Goal: Task Accomplishment & Management: Manage account settings

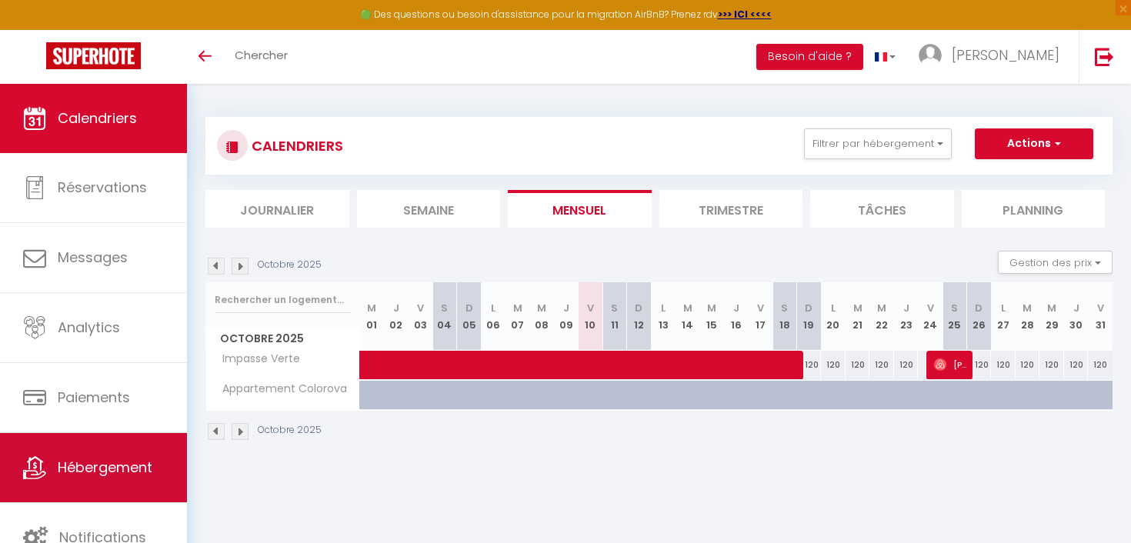
click at [104, 465] on span "Hébergement" at bounding box center [105, 467] width 95 height 19
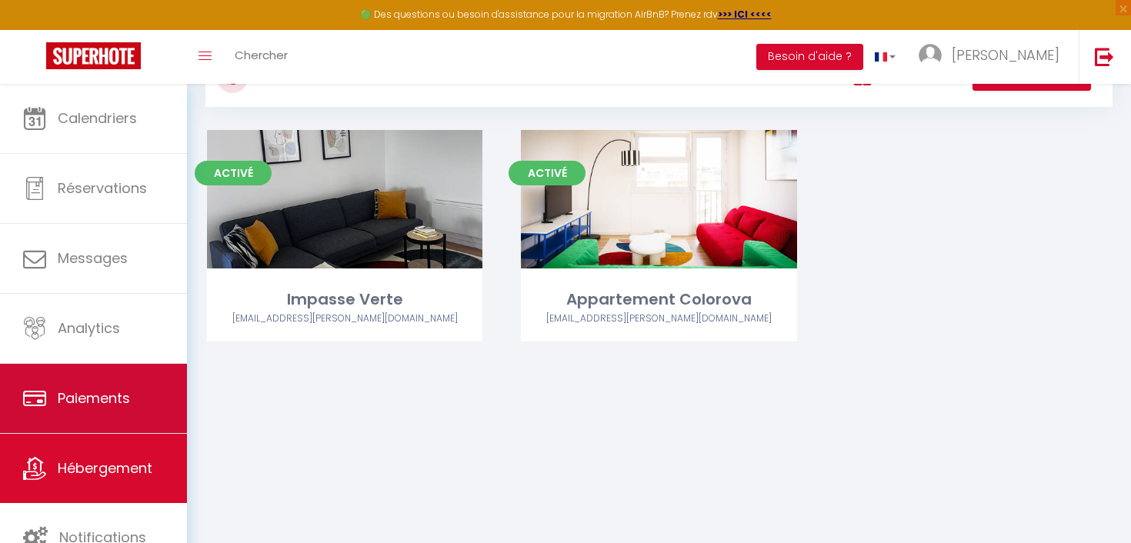
scroll to position [84, 0]
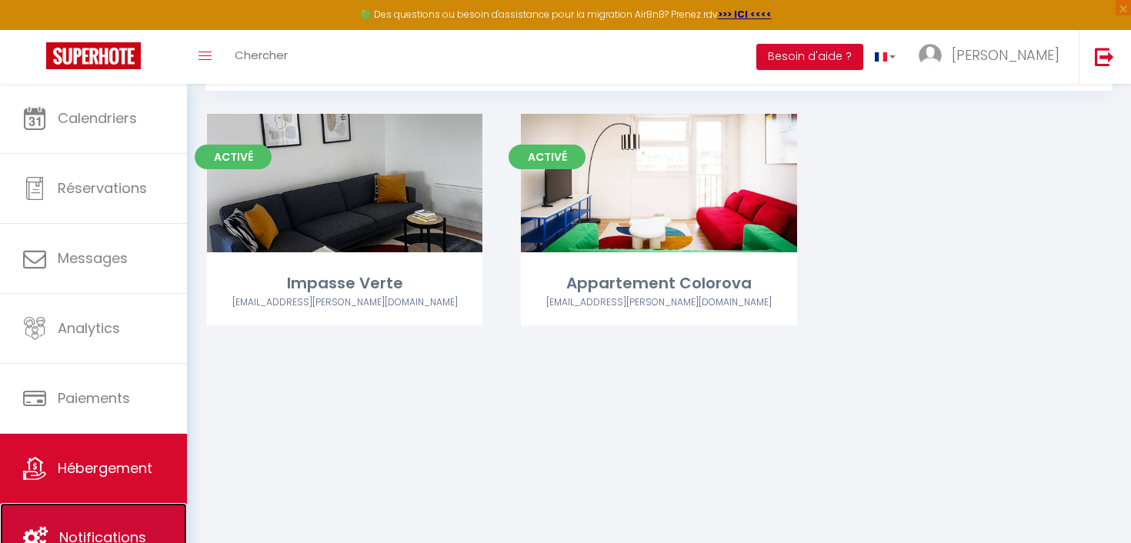
click at [85, 515] on link "Notifications" at bounding box center [93, 537] width 187 height 69
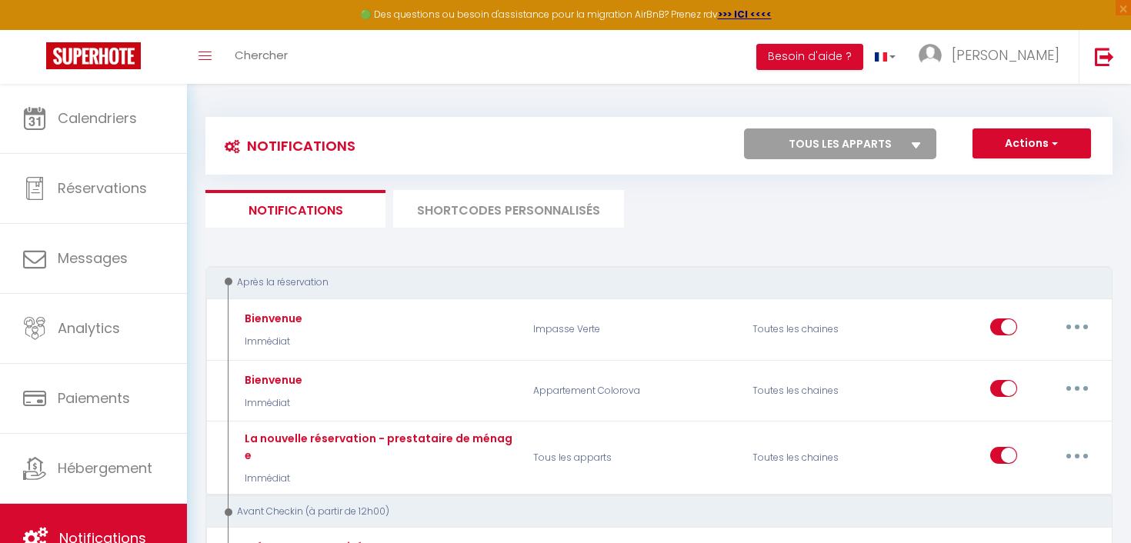
select select
checkbox input "false"
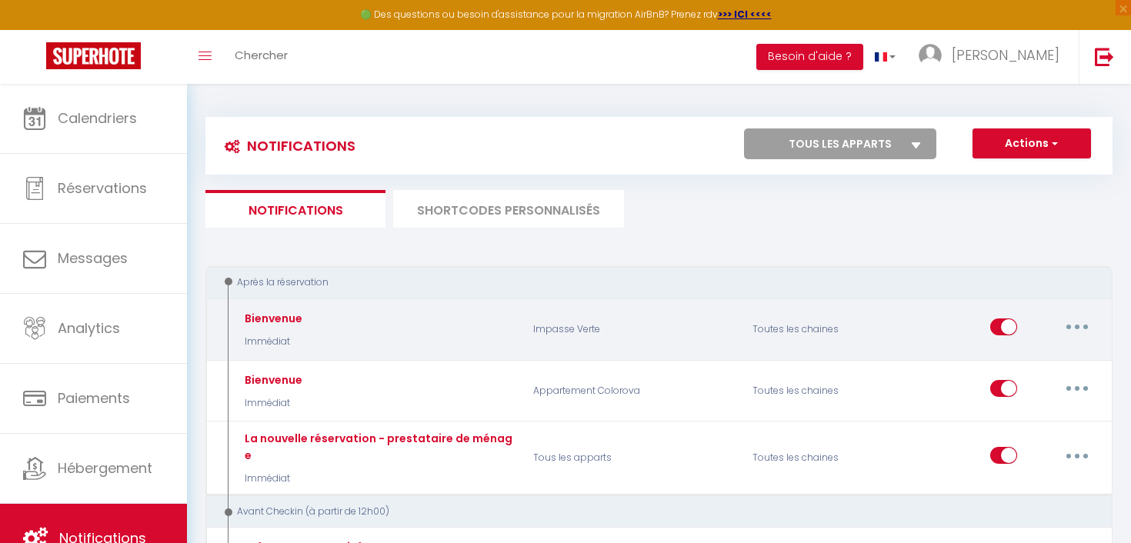
click at [1076, 329] on icon "button" at bounding box center [1077, 327] width 5 height 5
click at [1056, 359] on link "Editer" at bounding box center [1037, 362] width 114 height 26
type input "Bienvenue"
select select "Immédiat"
select select "if_booking_is_paid"
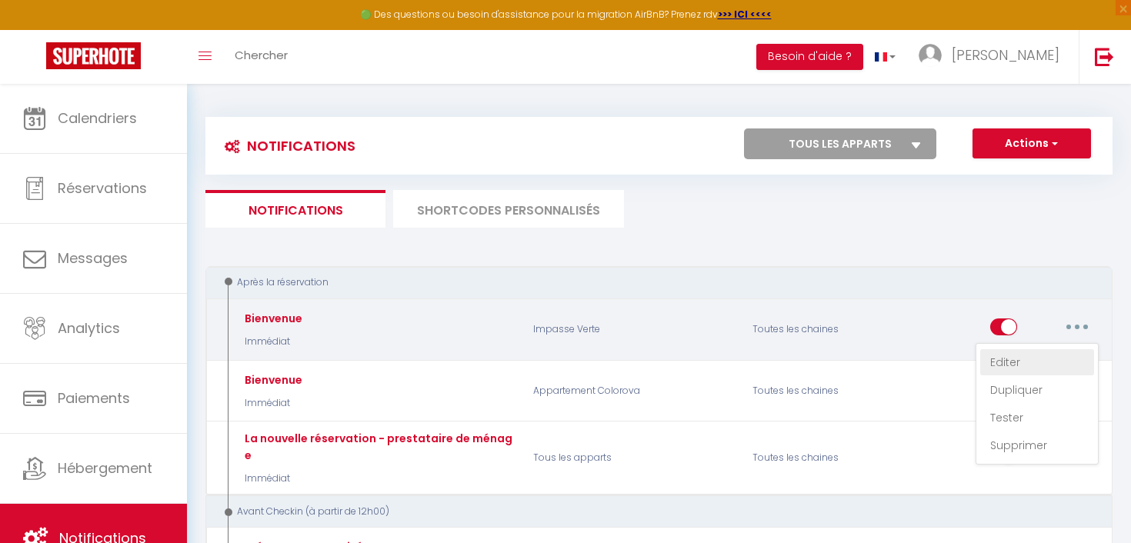
checkbox input "true"
checkbox input "false"
radio input "true"
type input "Bienvenue [GUEST:FIRST_NAME] à [RENTAL_NAME][CHECKIN_FORM_URL][Signature][RENTA…"
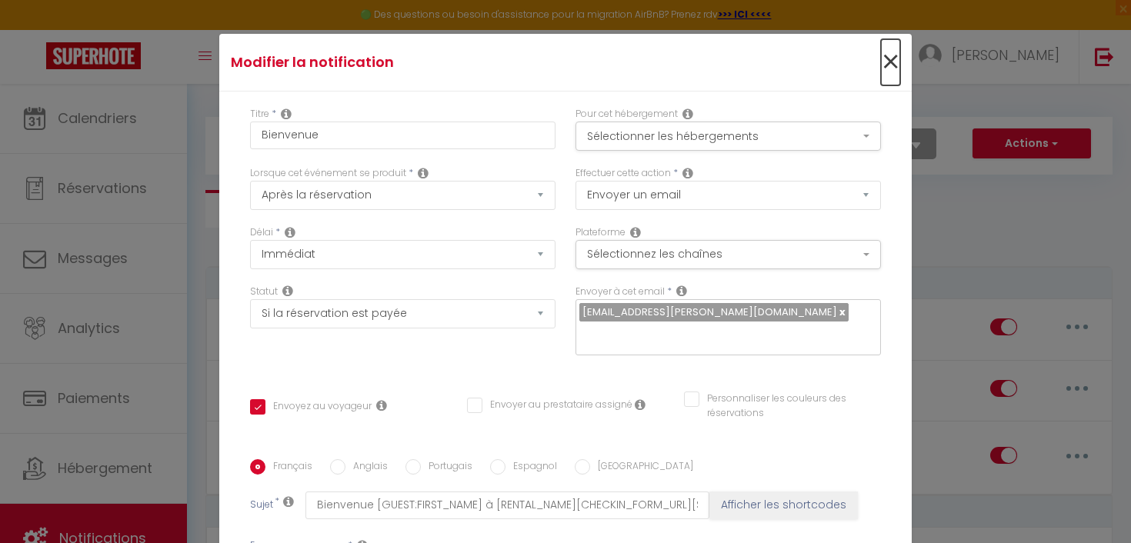
click at [895, 65] on span "×" at bounding box center [890, 62] width 19 height 46
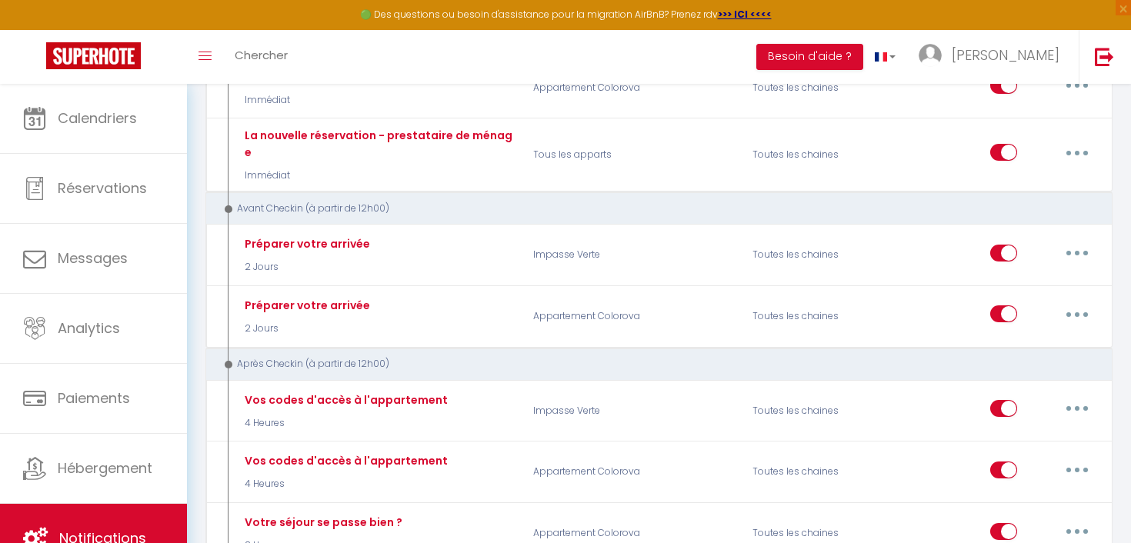
scroll to position [309, 0]
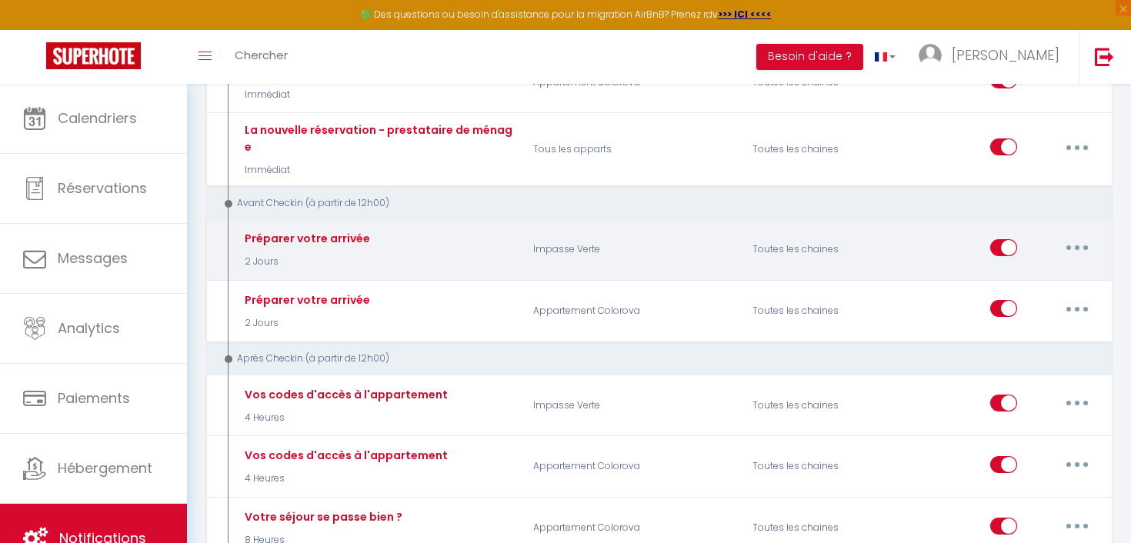
click at [1083, 235] on button "button" at bounding box center [1077, 247] width 43 height 25
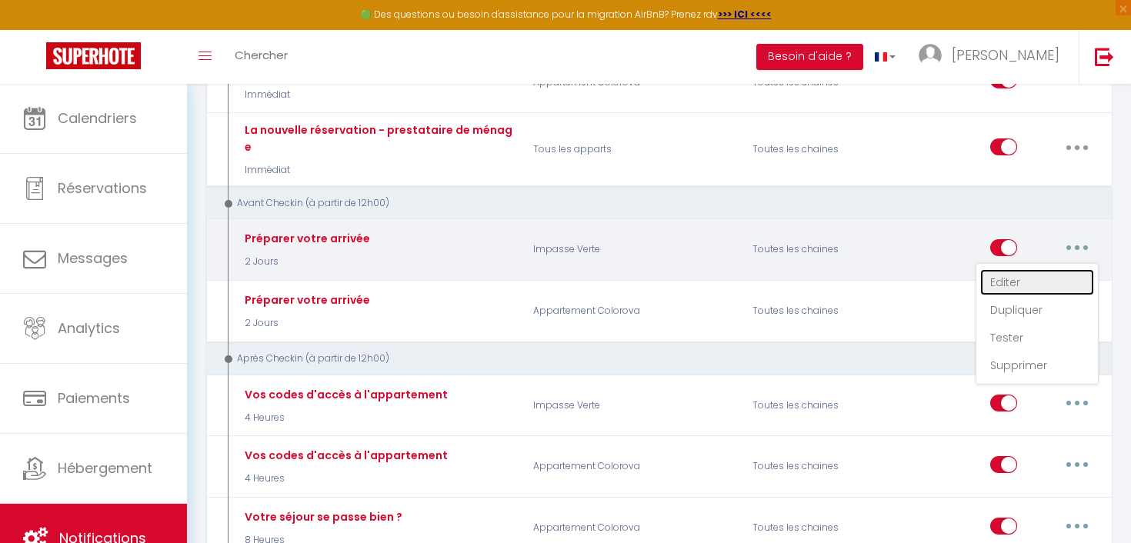
click at [1039, 269] on link "Editer" at bounding box center [1037, 282] width 114 height 26
type input "Préparer votre arrivée"
select select "2 Jours"
checkbox input "true"
checkbox input "false"
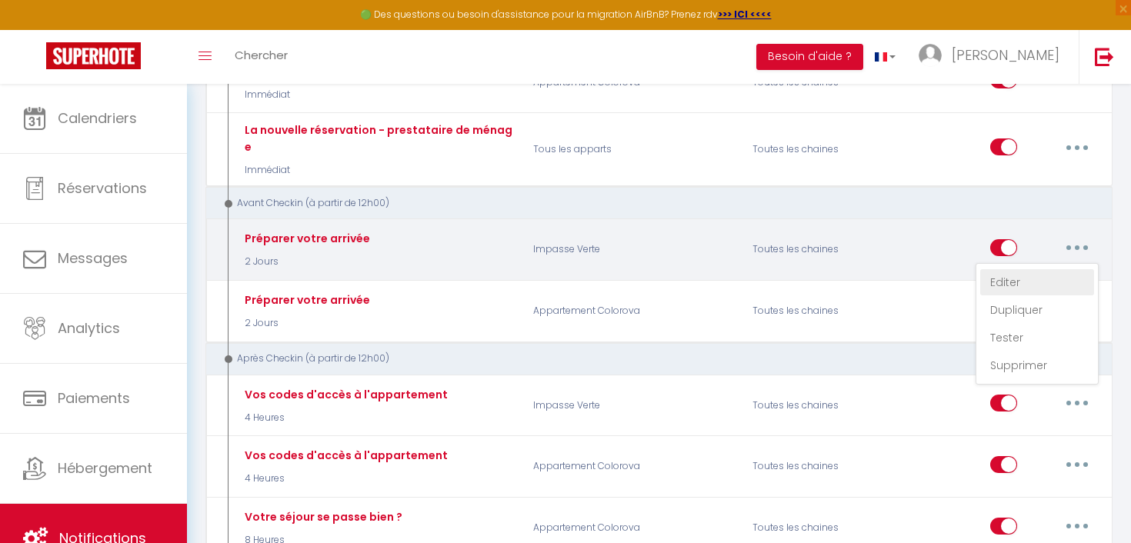
checkbox input "false"
type input "Informations pour votre arrivée à [RENTAL:NAME]"
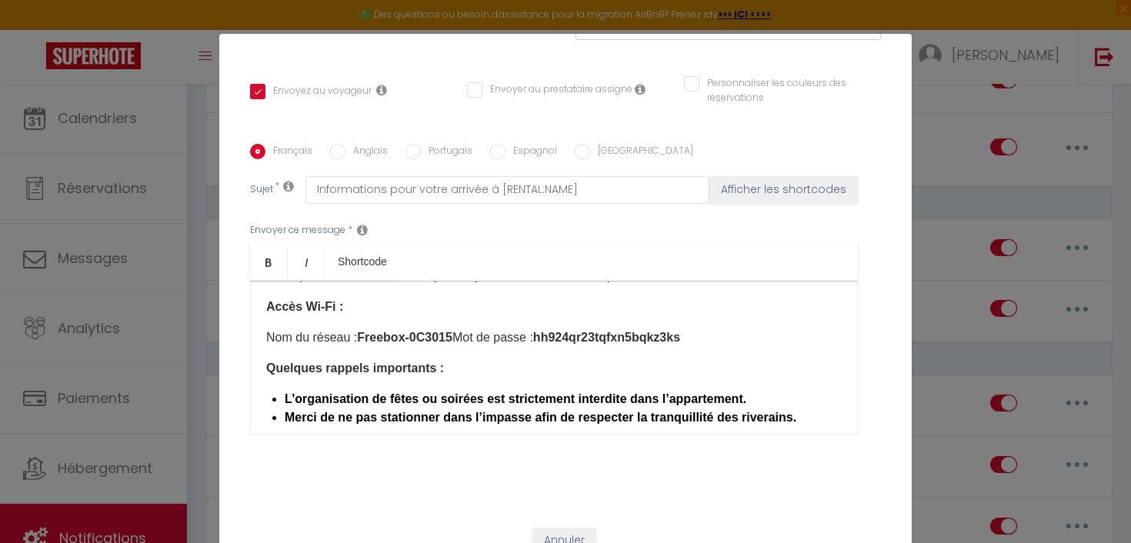
scroll to position [369, 0]
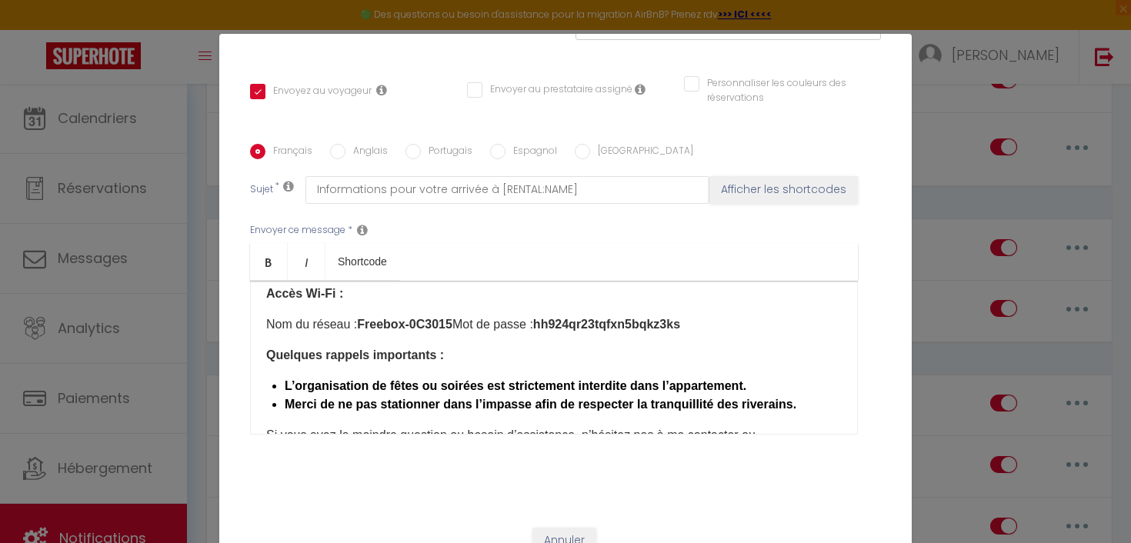
click at [776, 377] on li "L’organisation de fêtes ou soirées est strictement interdite dans l’appartement." at bounding box center [563, 386] width 557 height 18
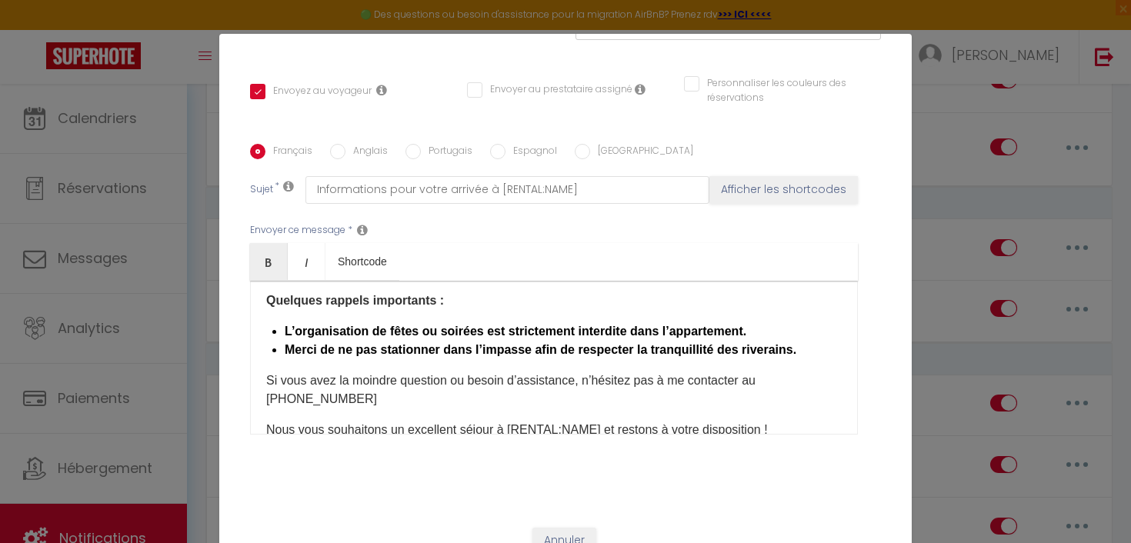
scroll to position [435, 0]
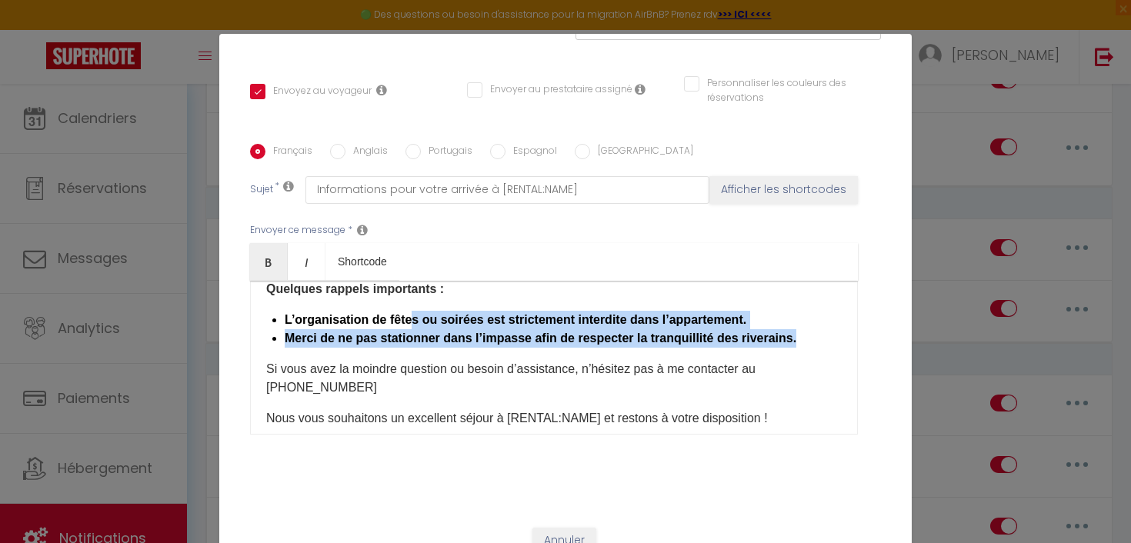
drag, startPoint x: 795, startPoint y: 323, endPoint x: 413, endPoint y: 302, distance: 382.2
click at [413, 311] on ul "L’organisation de fêtes ou soirées est strictement interdite dans l’appartement…" at bounding box center [563, 329] width 557 height 37
click at [487, 329] on li "Merci de ne pas stationner dans l’impasse afin de respecter la tranquillité des…" at bounding box center [563, 338] width 557 height 18
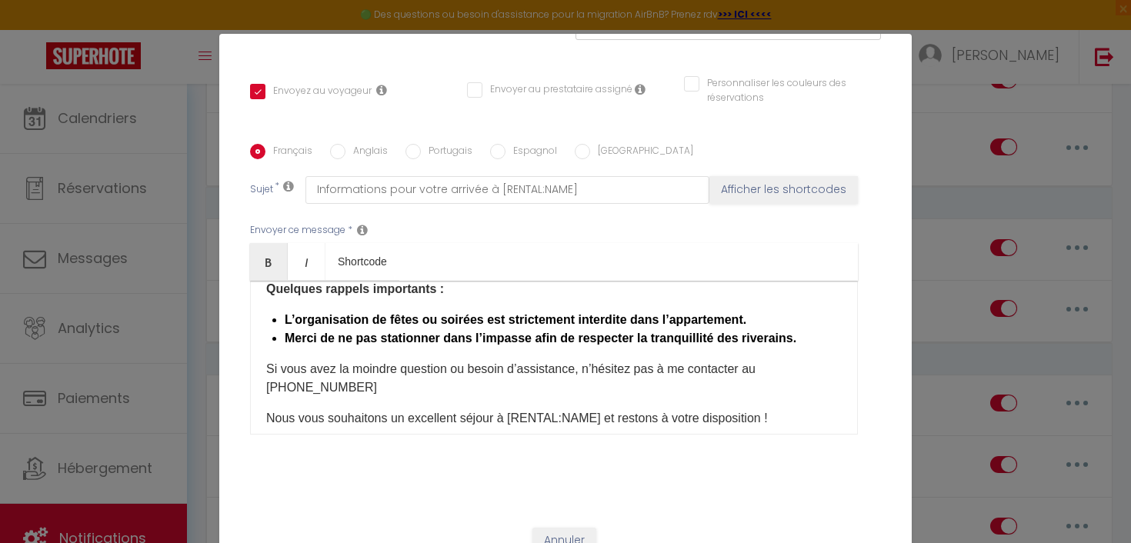
click at [759, 311] on li "L’organisation de fêtes ou soirées est strictement interdite dans l’appartement." at bounding box center [563, 320] width 557 height 18
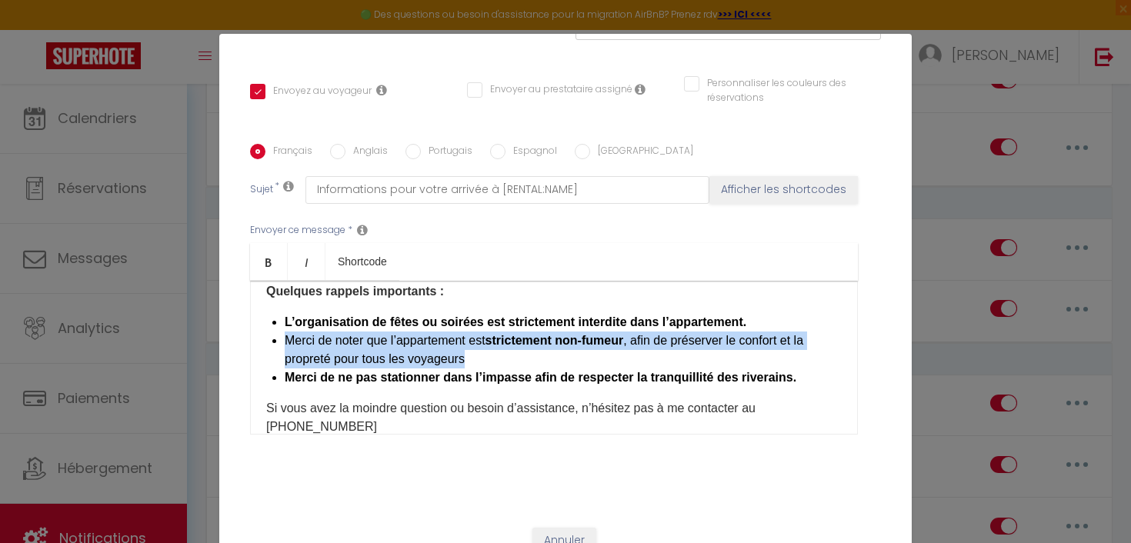
drag, startPoint x: 482, startPoint y: 339, endPoint x: 285, endPoint y: 313, distance: 198.7
click at [285, 332] on li "​ Merci de noter que l’appartement est strictement non-fumeur , afin de préserv…" at bounding box center [563, 350] width 557 height 37
click at [270, 251] on link "Bold" at bounding box center [269, 261] width 38 height 37
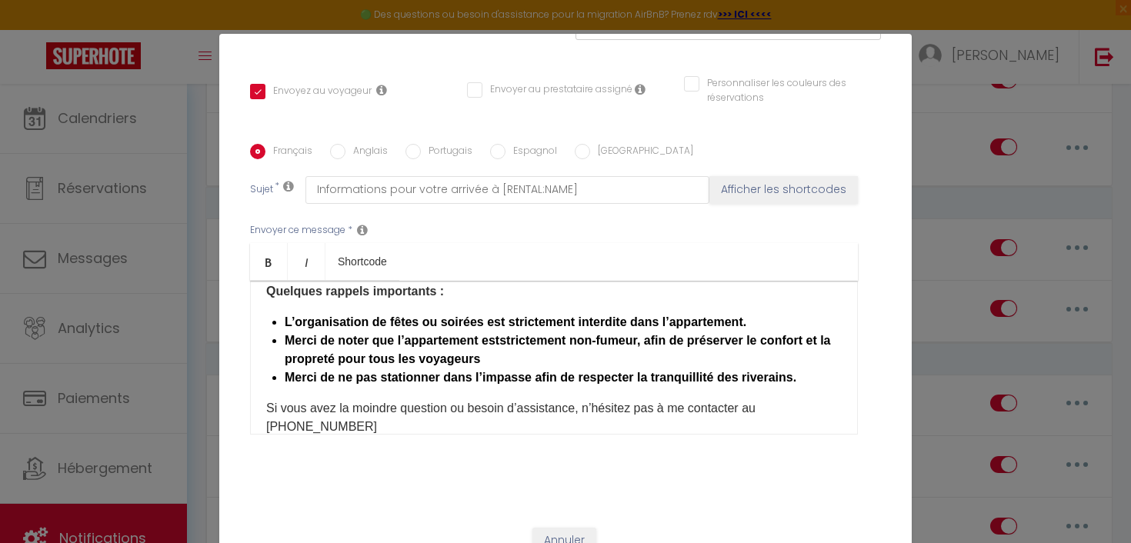
click at [394, 371] on b "Merci de ne pas stationner dans l’impasse afin de respecter la tranquillité des…" at bounding box center [541, 377] width 512 height 13
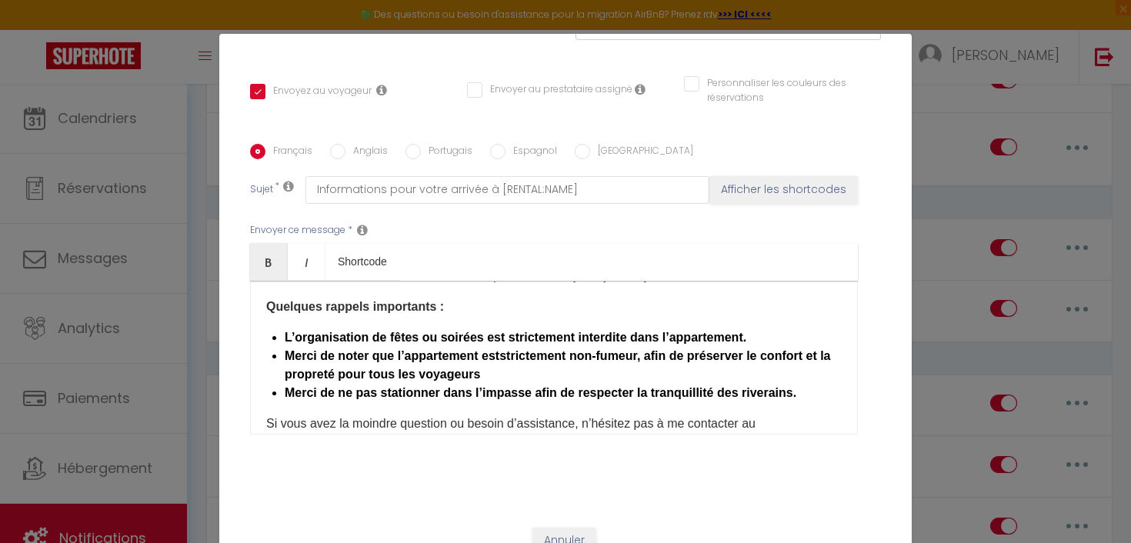
scroll to position [415, 0]
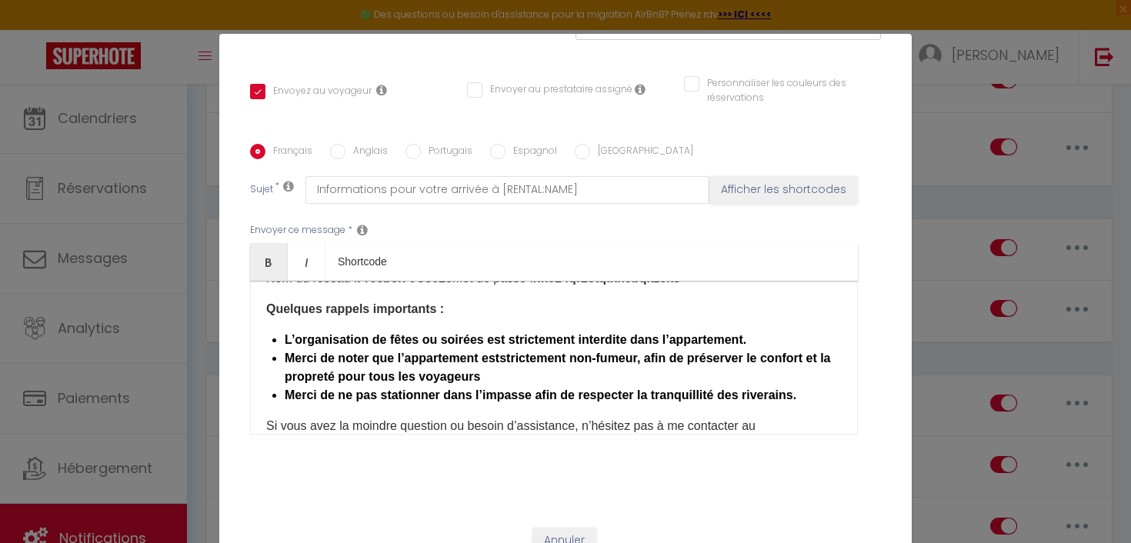
click at [525, 389] on b "Merci de ne pas stationner dans l’impasse afin de respecter la tranquillité des…" at bounding box center [541, 395] width 512 height 13
drag, startPoint x: 402, startPoint y: 337, endPoint x: 344, endPoint y: 335, distance: 57.8
click at [344, 352] on strong "Merci de noter que l’appartement est strictement non-fumeur , afin de préserver…" at bounding box center [558, 368] width 546 height 32
click at [474, 358] on li "​L ’appartement est strictement non-fumeur , afin de préserver le confort et la…" at bounding box center [563, 367] width 557 height 37
drag, startPoint x: 283, startPoint y: 338, endPoint x: 302, endPoint y: 338, distance: 19.2
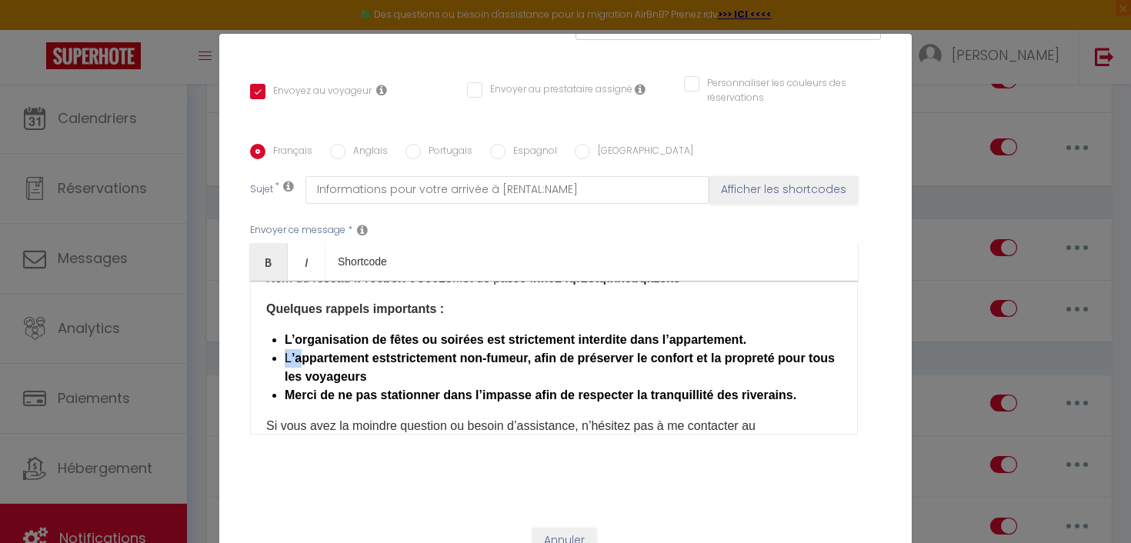
click at [302, 338] on div "​ Bonjour [GUEST:FIRST_NAME], Nous sommes heureux de vous accueillir prochainem…" at bounding box center [554, 358] width 608 height 154
click at [262, 256] on icon "Bold" at bounding box center [268, 262] width 12 height 12
click at [452, 389] on b "Merci de ne pas stationner dans l’impasse afin de respecter la tranquillité des…" at bounding box center [541, 395] width 512 height 13
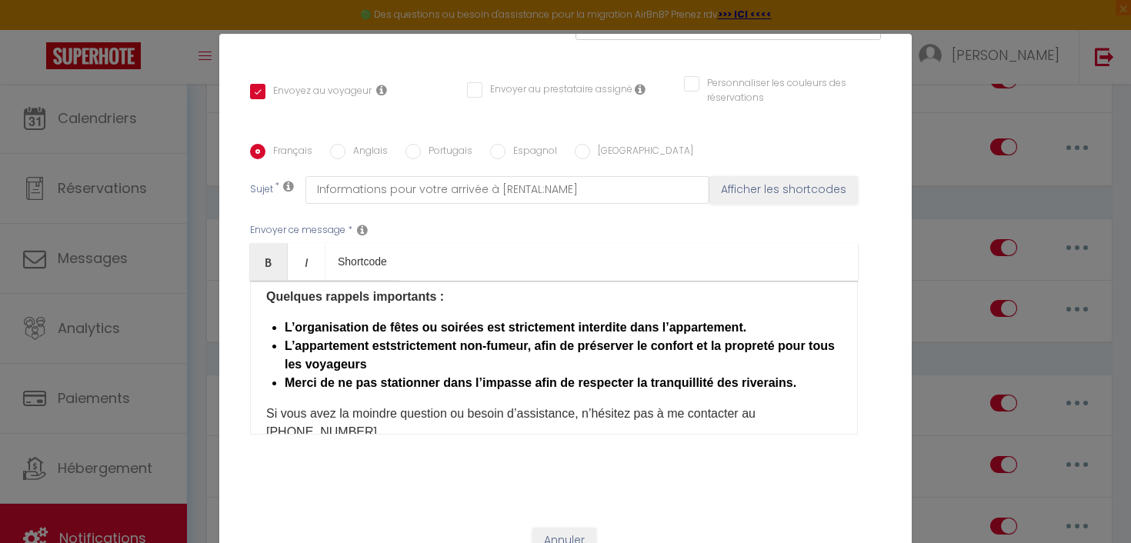
click at [473, 339] on li "​L ’a ppartement est strictement non-fumeur , afin de préserver le confort et l…" at bounding box center [563, 355] width 557 height 37
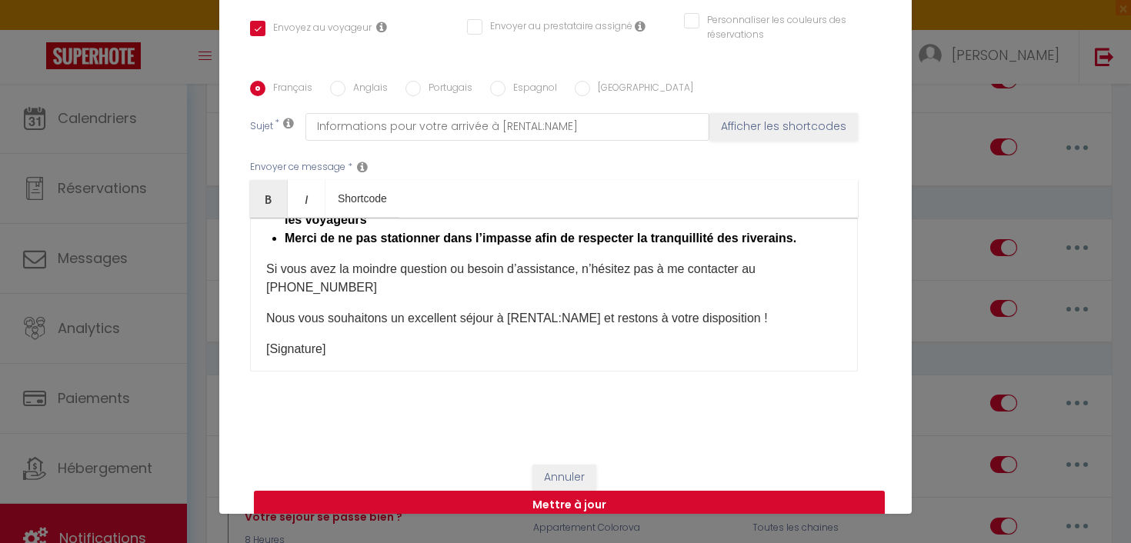
scroll to position [68, 0]
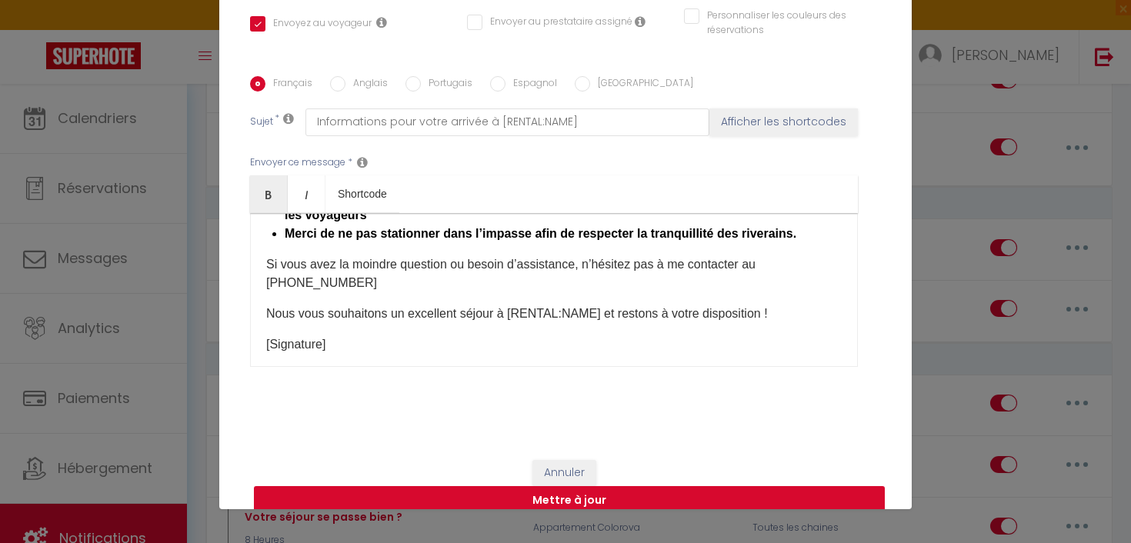
click at [500, 486] on button "Mettre à jour" at bounding box center [569, 500] width 631 height 29
checkbox input "true"
checkbox input "false"
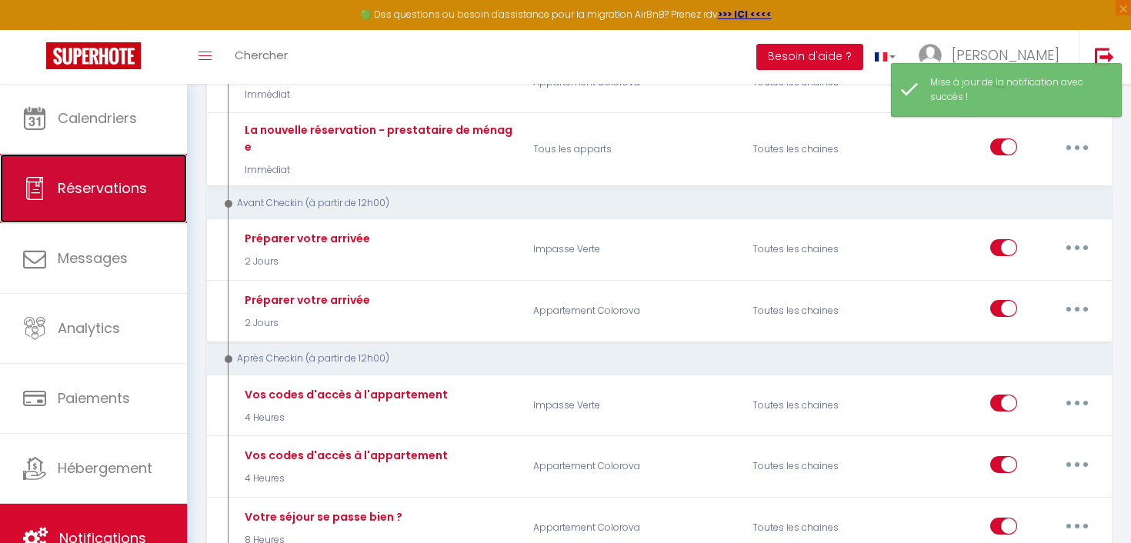
click at [114, 178] on link "Réservations" at bounding box center [93, 188] width 187 height 69
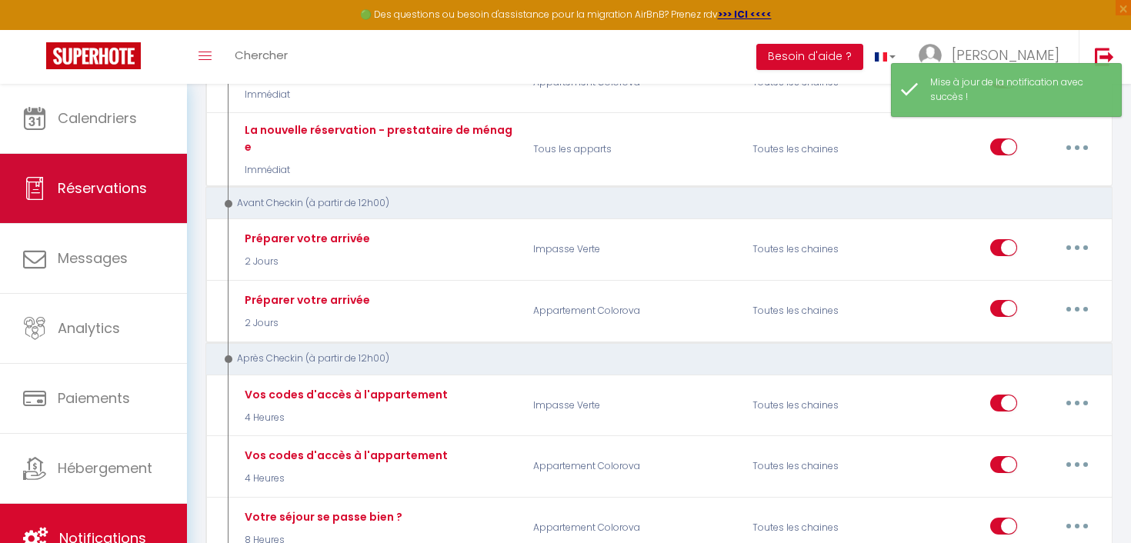
select select "not_cancelled"
select select
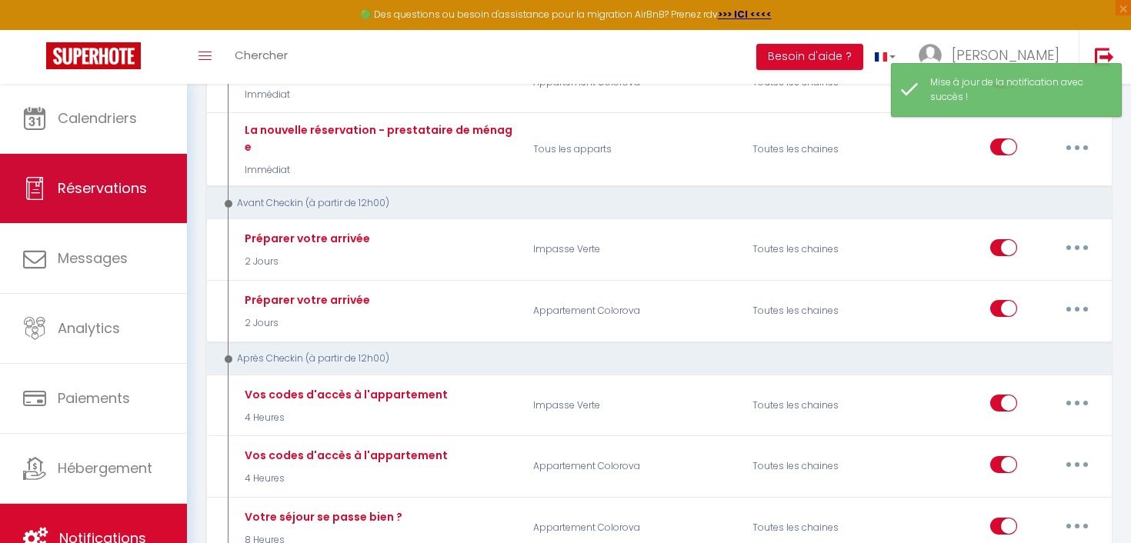
select select
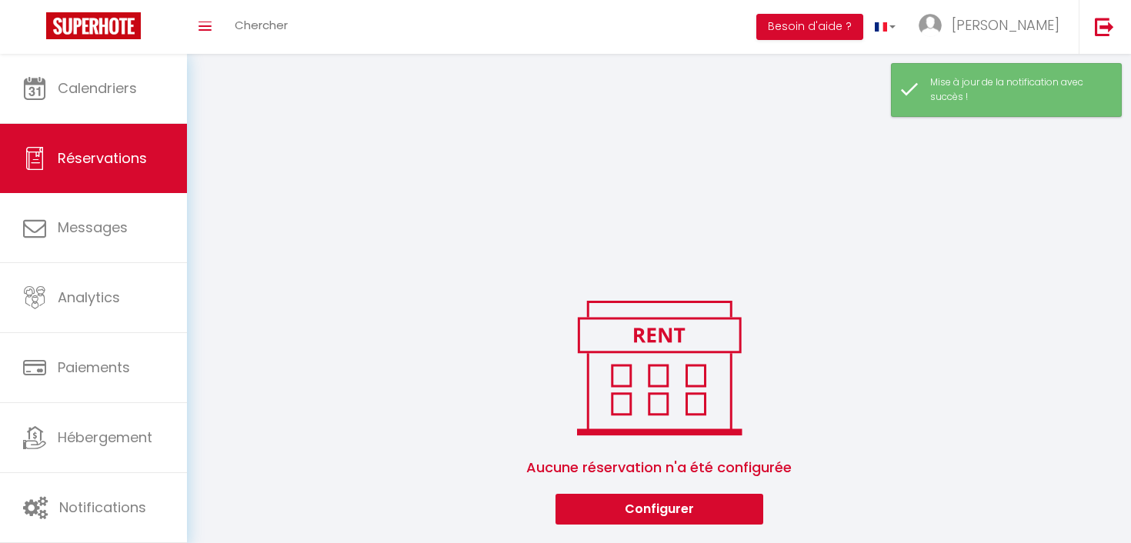
select select
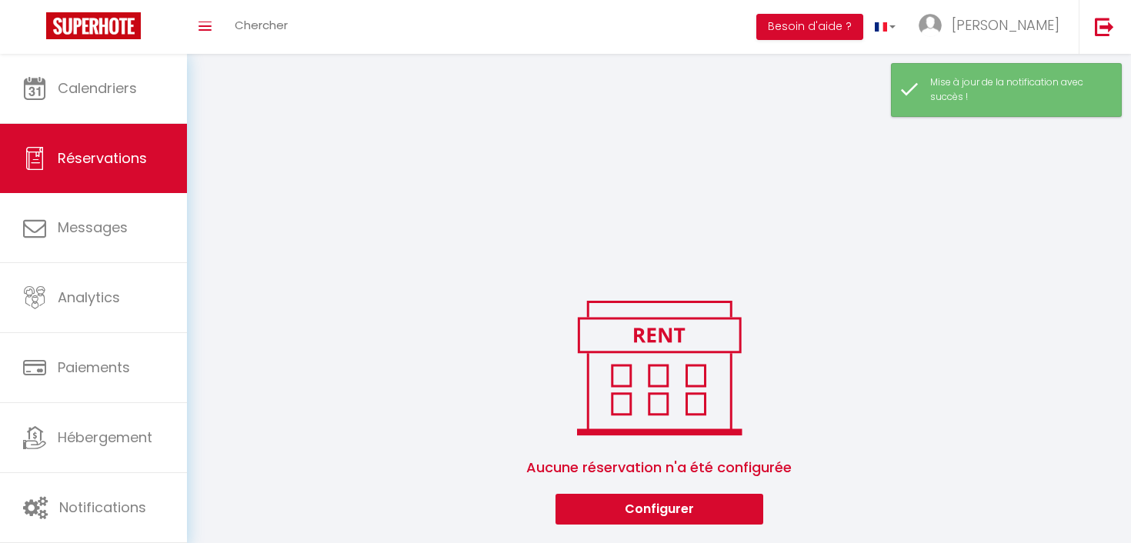
select select
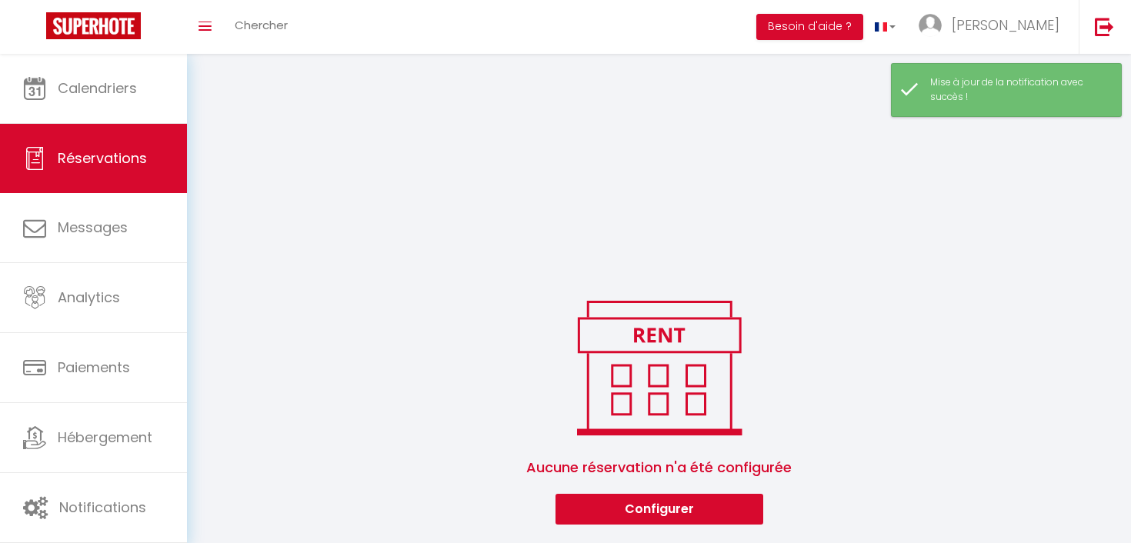
select select
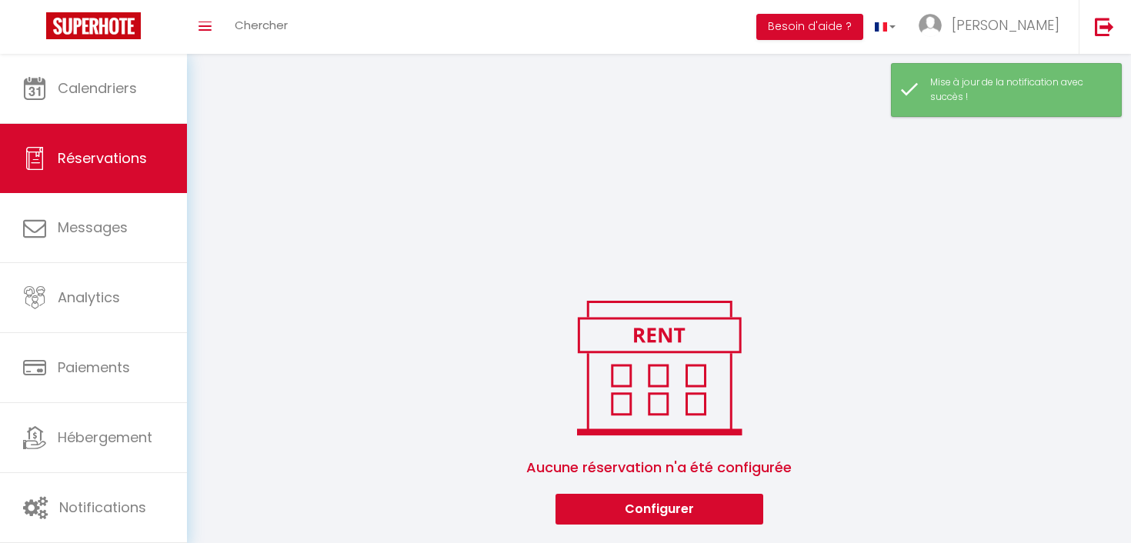
select select
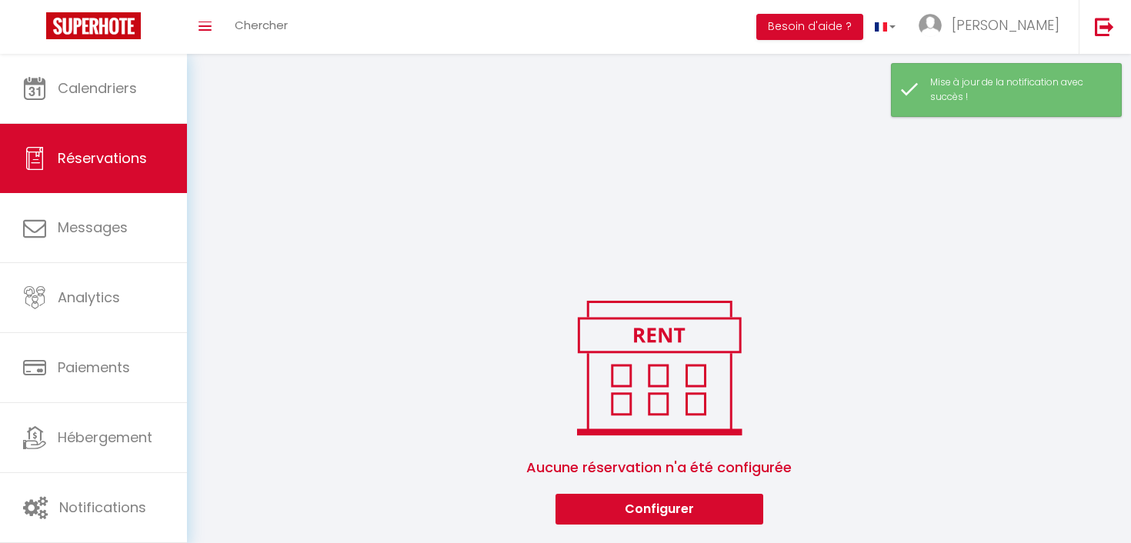
select select
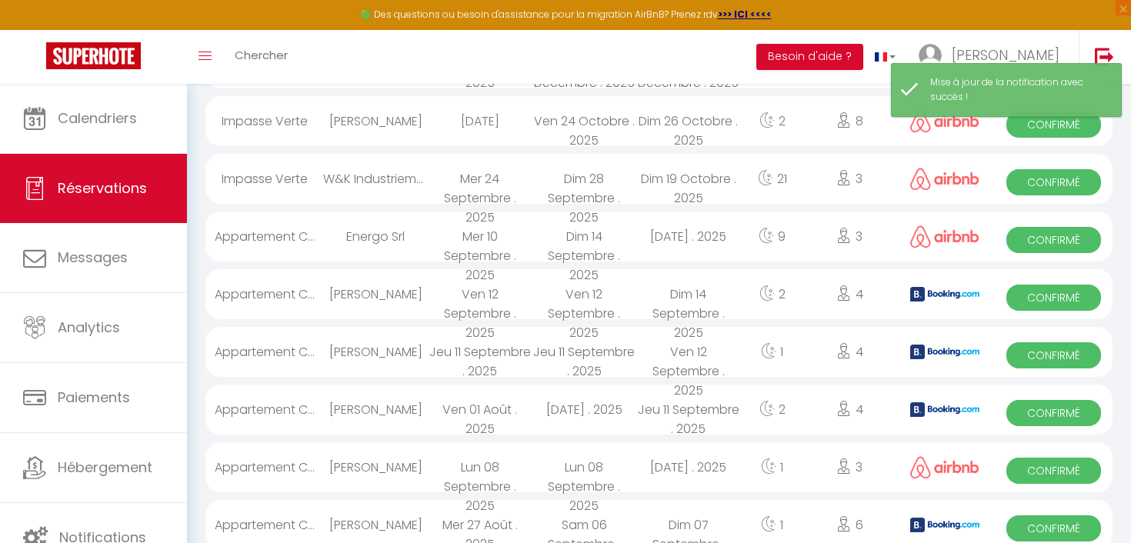
scroll to position [1180, 0]
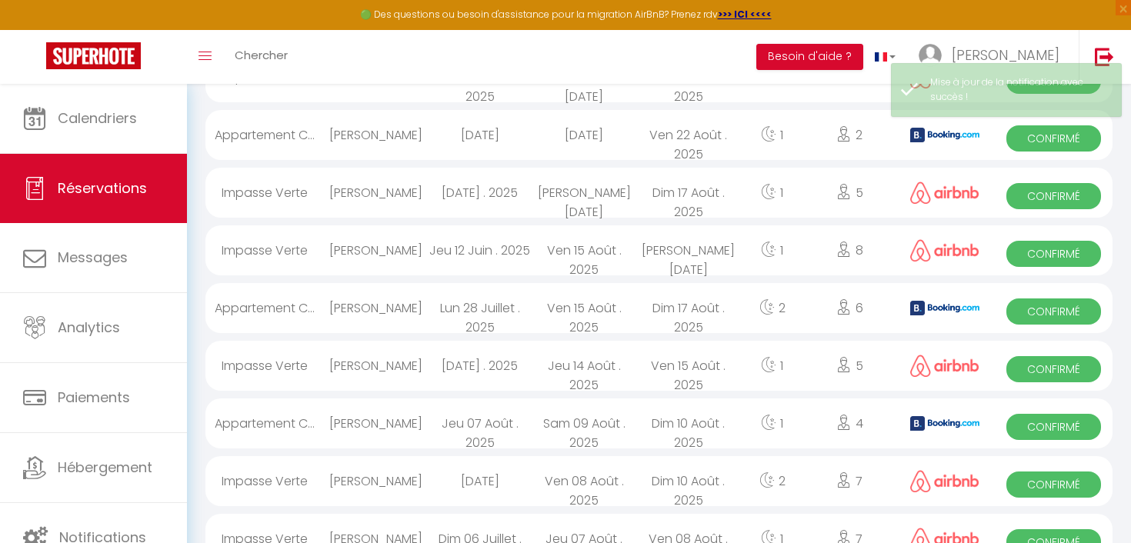
click at [270, 134] on div "Appartement C..." at bounding box center [264, 135] width 118 height 50
select select "OK"
select select "KO"
select select "0"
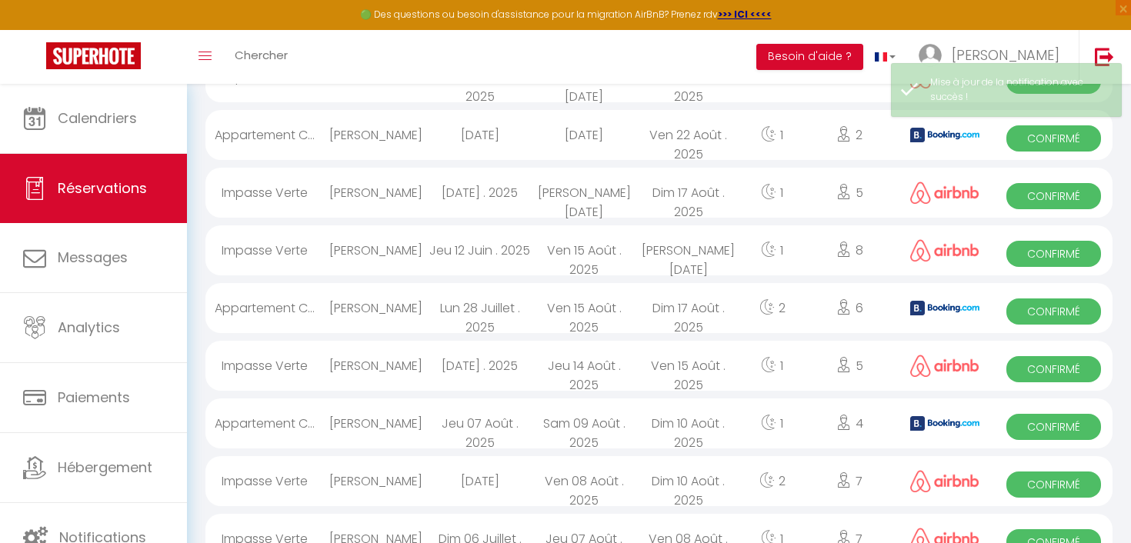
select select "1"
select select
select select "42210"
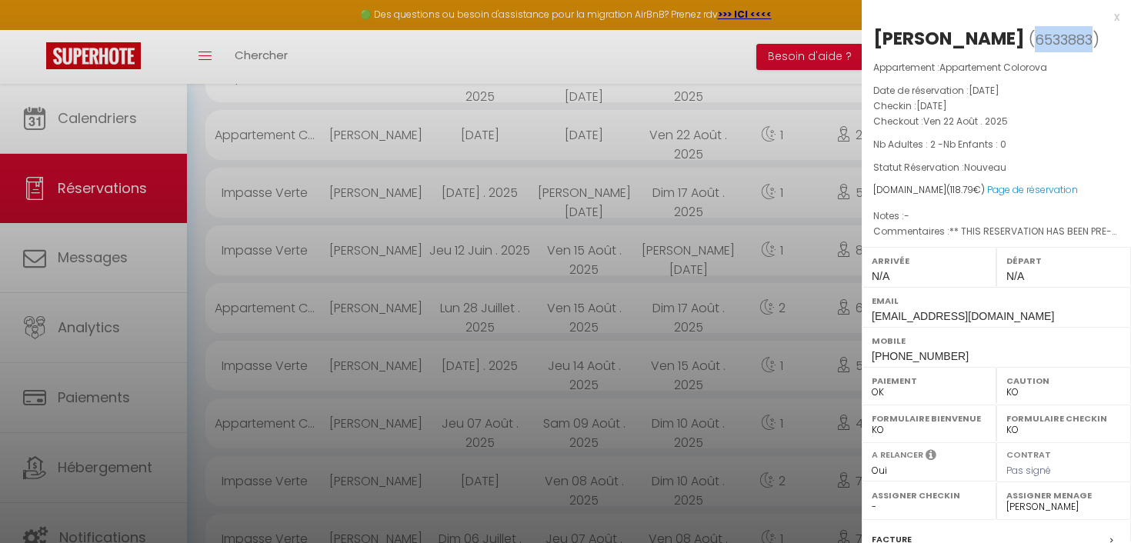
drag, startPoint x: 1063, startPoint y: 37, endPoint x: 1006, endPoint y: 38, distance: 57.0
click at [1029, 38] on span "( 6533883 )" at bounding box center [1064, 39] width 71 height 22
copy span "6533883"
click at [1113, 15] on div "x" at bounding box center [991, 17] width 258 height 18
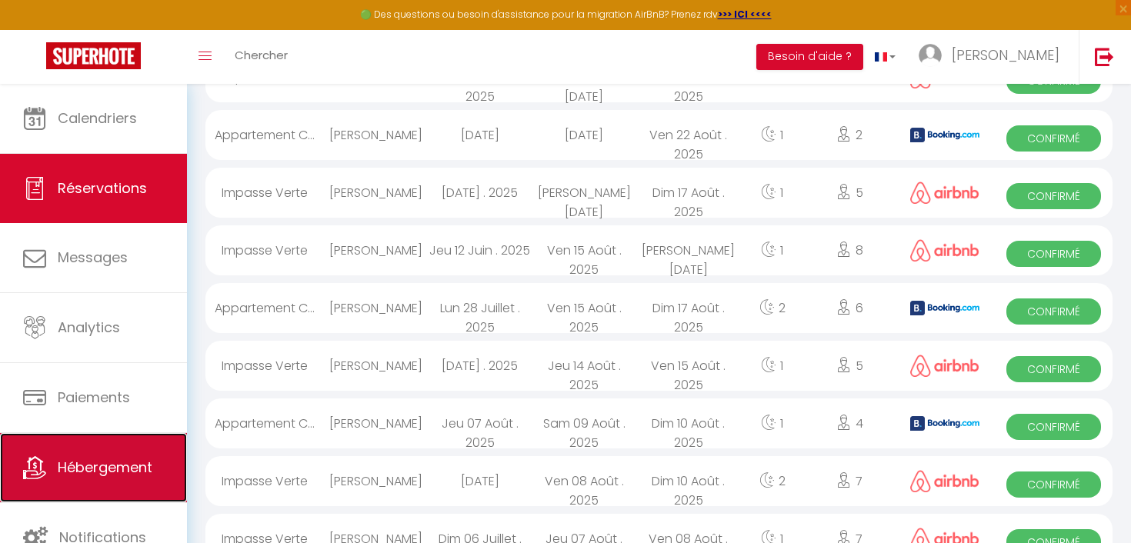
click at [122, 460] on span "Hébergement" at bounding box center [105, 467] width 95 height 19
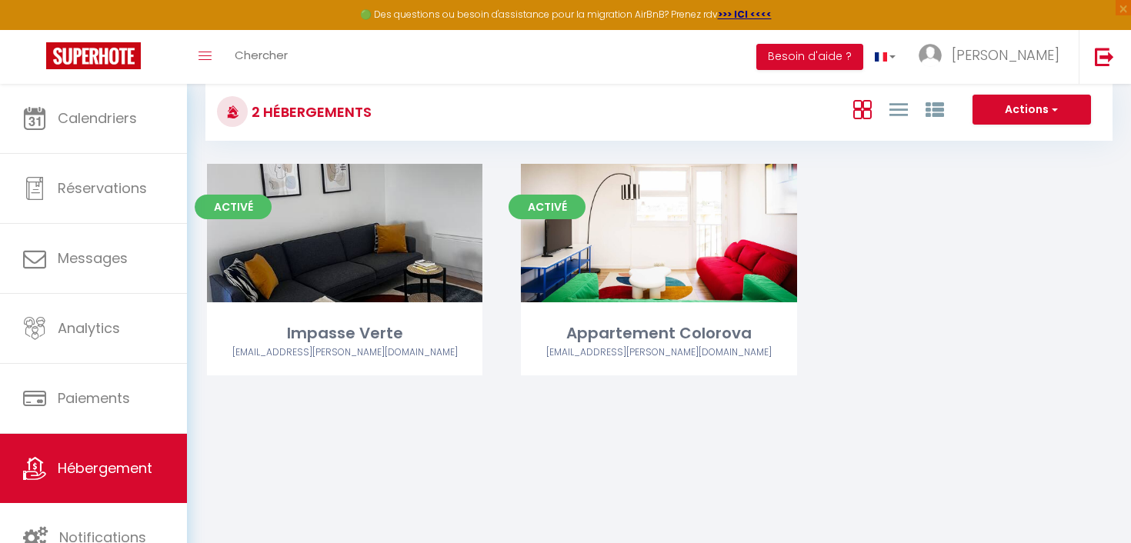
scroll to position [84, 0]
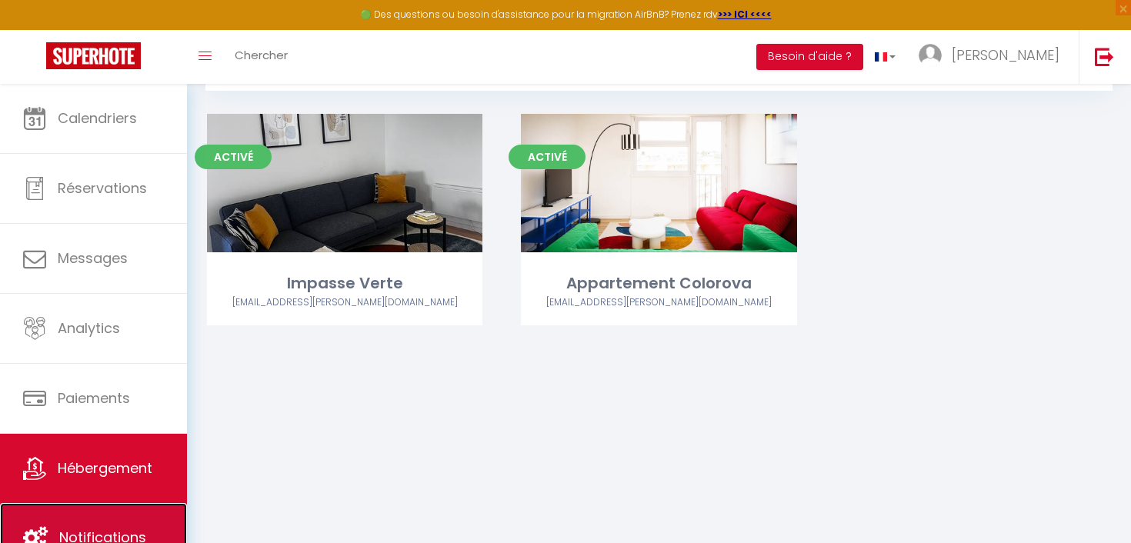
click at [105, 531] on span "Notifications" at bounding box center [102, 537] width 87 height 19
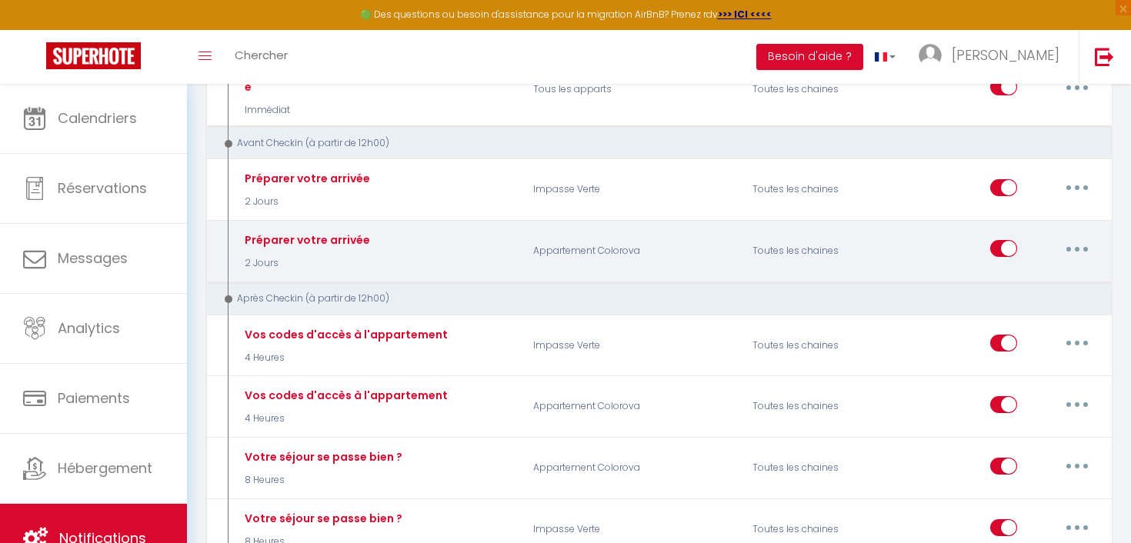
scroll to position [360, 0]
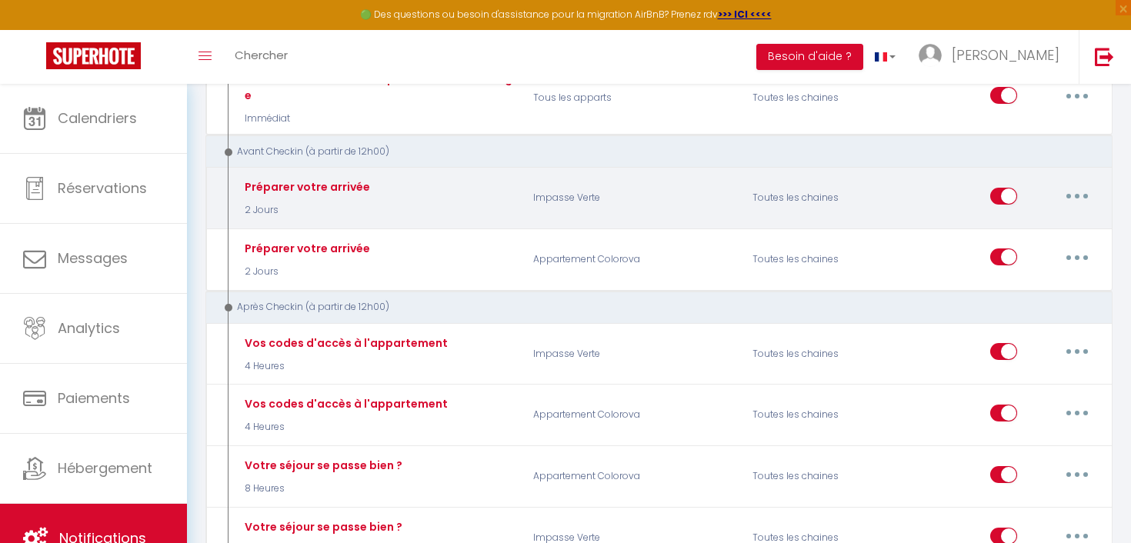
click at [1076, 194] on icon "button" at bounding box center [1077, 196] width 5 height 5
click at [798, 193] on div "Toutes les chaines" at bounding box center [815, 198] width 146 height 45
click at [763, 191] on div "Toutes les chaines" at bounding box center [815, 198] width 146 height 45
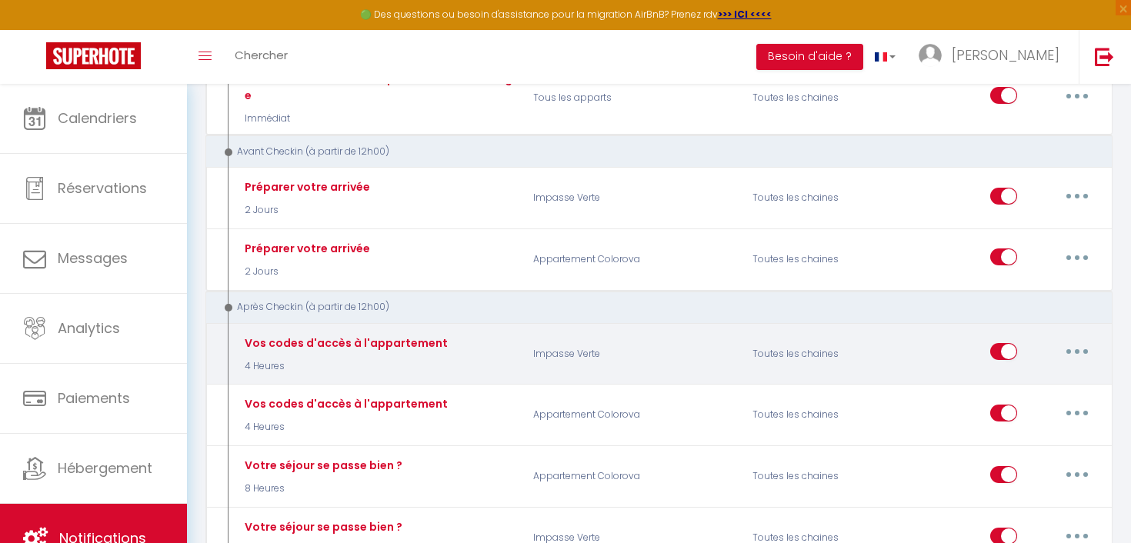
click at [1083, 339] on button "button" at bounding box center [1077, 351] width 43 height 25
click at [1017, 377] on link "Editer" at bounding box center [1037, 387] width 114 height 26
type input "Vos codes d'accès à l'appartement"
select select "3"
select select "4 Heures"
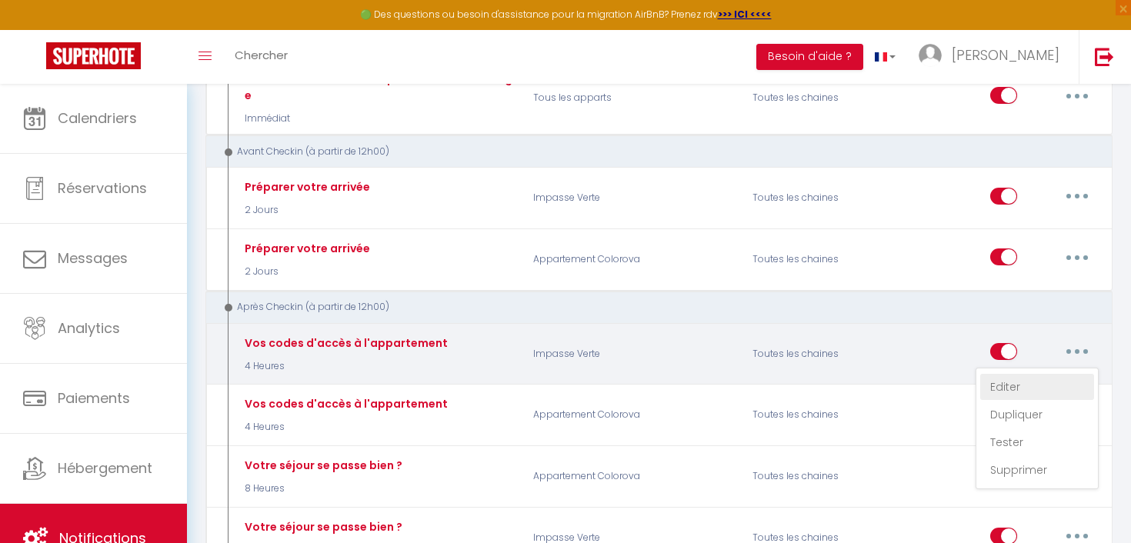
select select "if_booking_is_paid"
checkbox input "true"
checkbox input "false"
radio input "true"
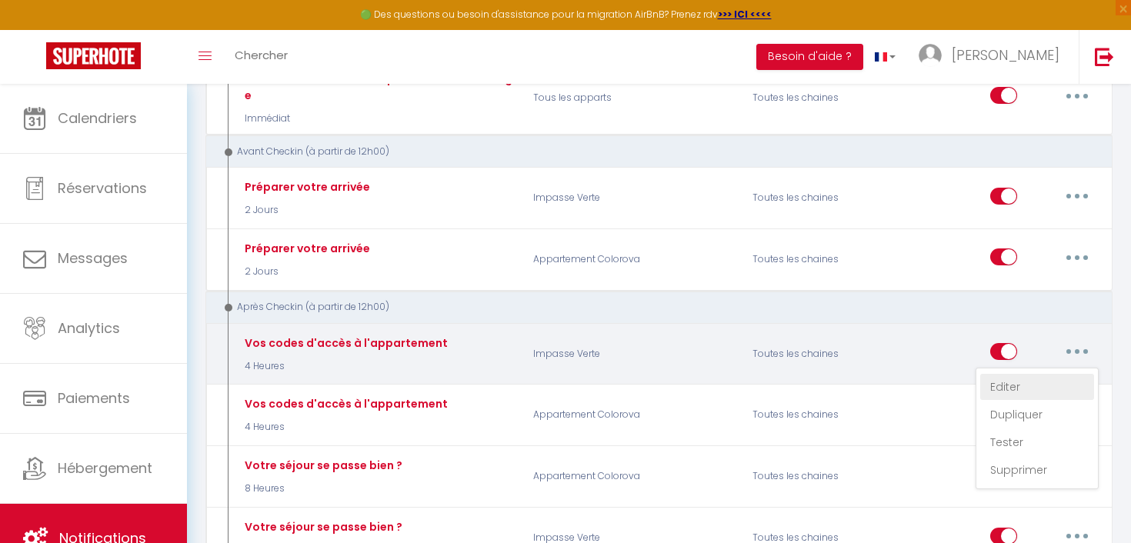
type input "Vos codes d'accès à [RENTAL_NAME]"
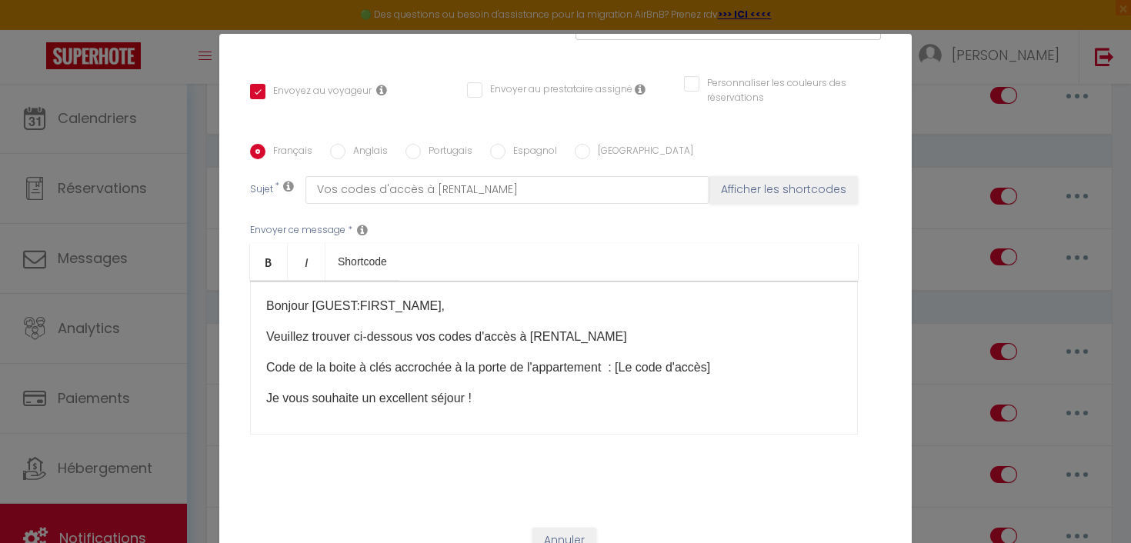
scroll to position [0, 0]
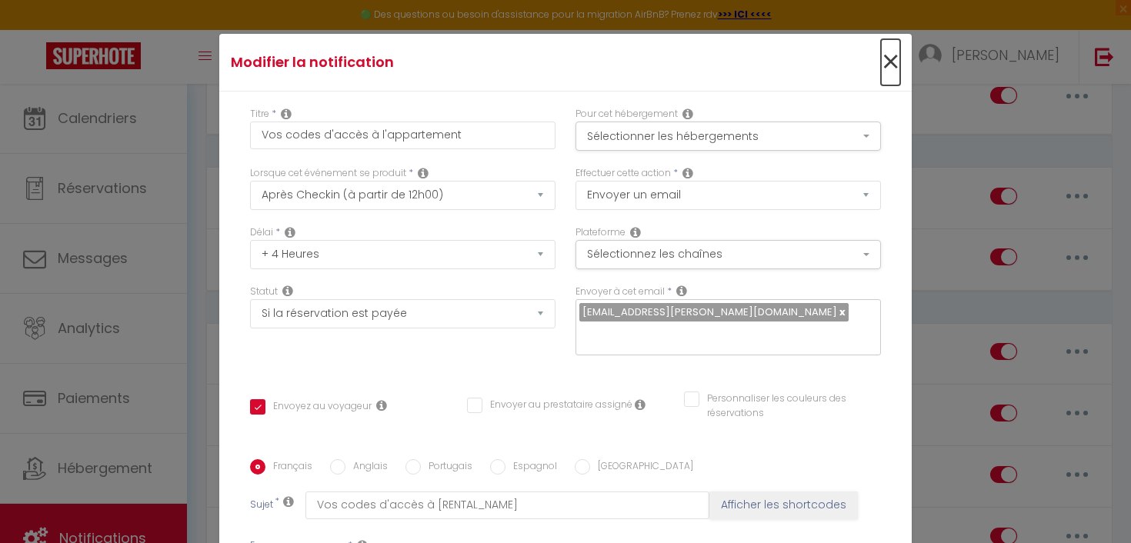
click at [883, 58] on span "×" at bounding box center [890, 62] width 19 height 46
type input "Vos codes d'accès à l'appartement"
checkbox input "true"
checkbox input "false"
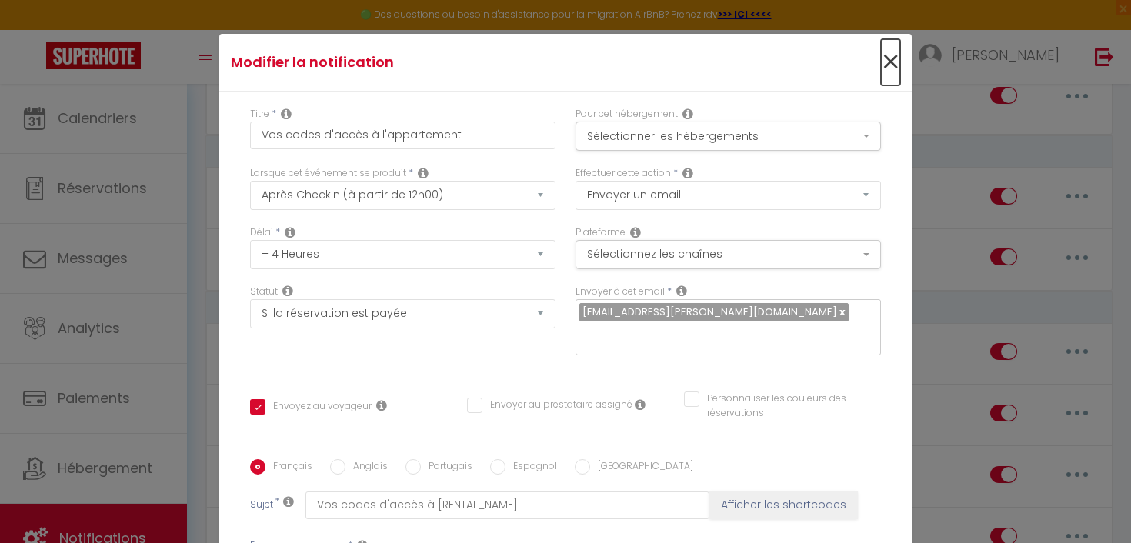
radio input "true"
type input "Vos codes d'accès à [RENTAL_NAME]"
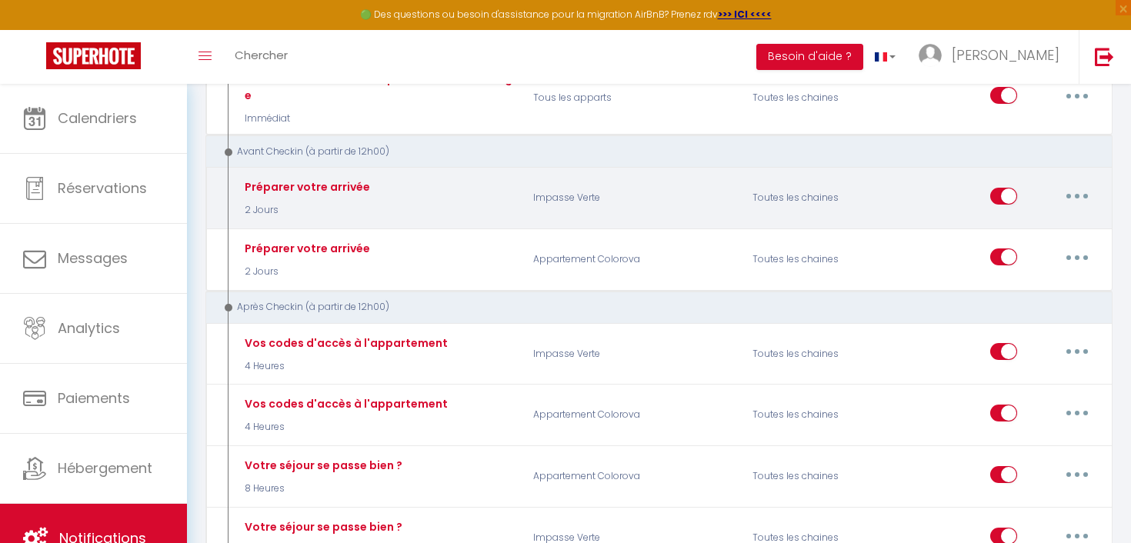
click at [1086, 184] on button "button" at bounding box center [1077, 196] width 43 height 25
click at [1033, 219] on link "Editer" at bounding box center [1037, 231] width 114 height 26
type input "Préparer votre arrivée"
select select "2"
select select "2 Jours"
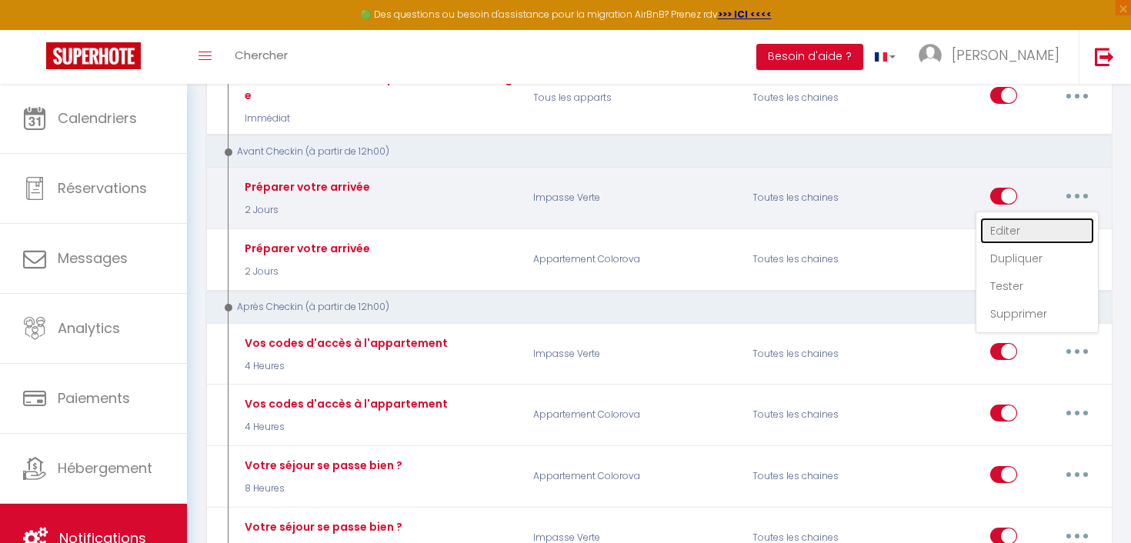
checkbox input "true"
checkbox input "false"
type input "Informations pour votre arrivée à [RENTAL:NAME]"
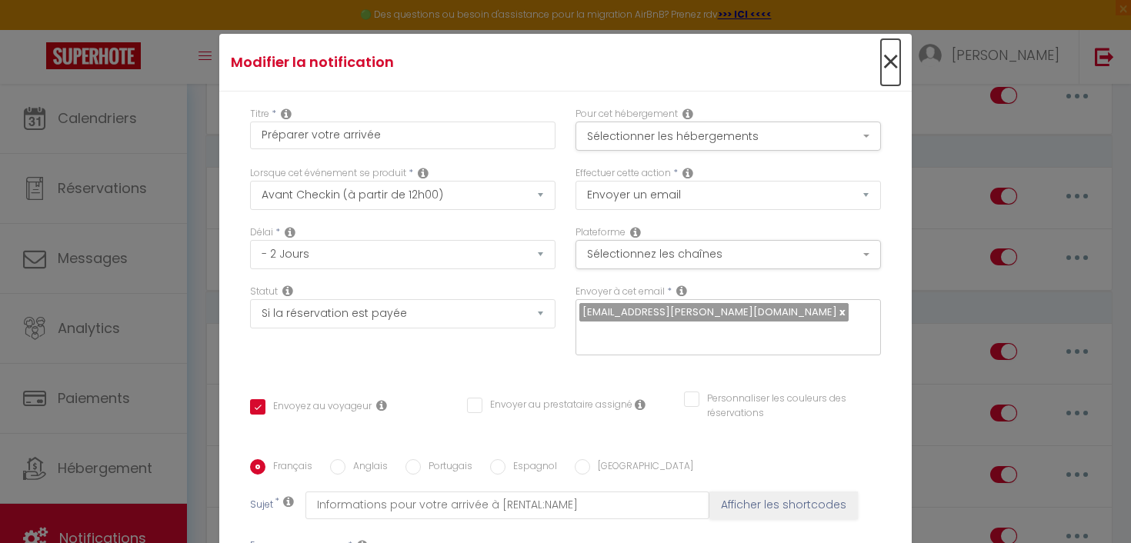
click at [883, 68] on span "×" at bounding box center [890, 62] width 19 height 46
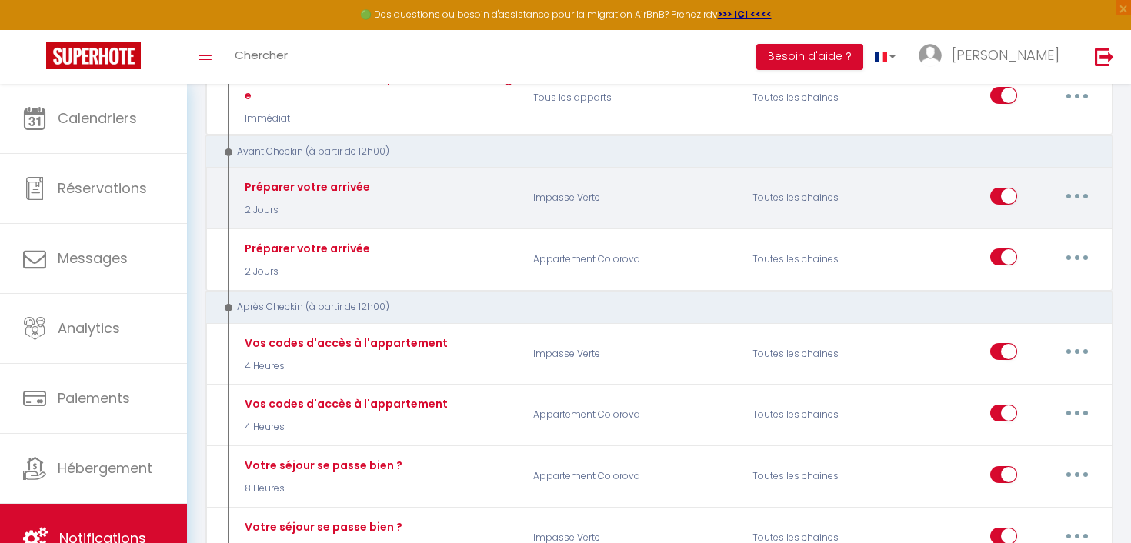
click at [1077, 188] on button "button" at bounding box center [1077, 196] width 43 height 25
click at [1028, 275] on link "Tester" at bounding box center [1037, 286] width 114 height 26
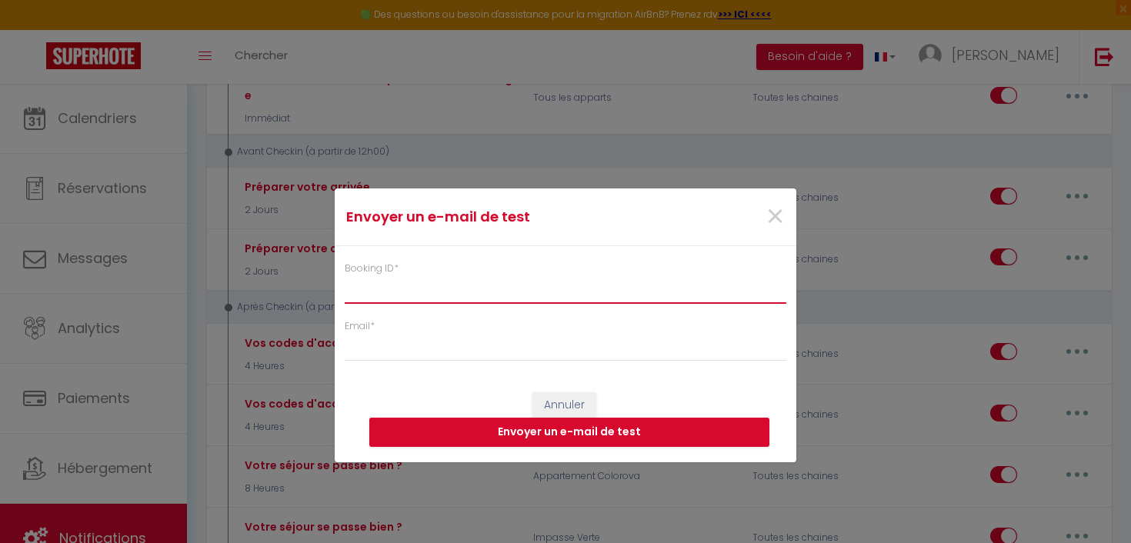
click at [469, 287] on input "Booking ID *" at bounding box center [566, 290] width 442 height 28
paste input "6533883"
type input "6533883"
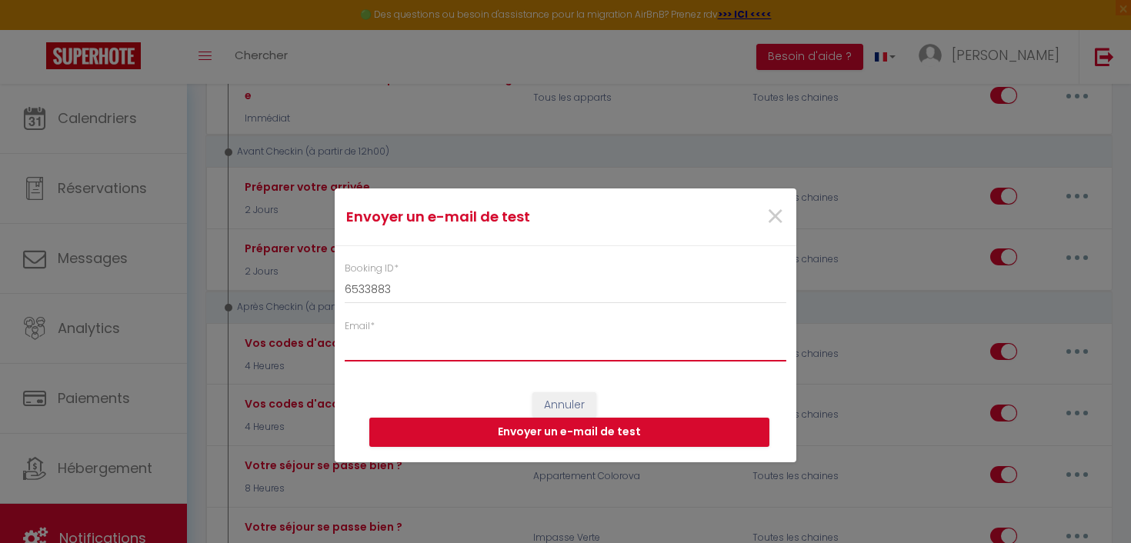
click at [452, 349] on input "Email *" at bounding box center [566, 348] width 442 height 28
type input "[EMAIL_ADDRESS][PERSON_NAME][DOMAIN_NAME]"
click at [523, 438] on button "Envoyer un e-mail de test" at bounding box center [569, 432] width 400 height 29
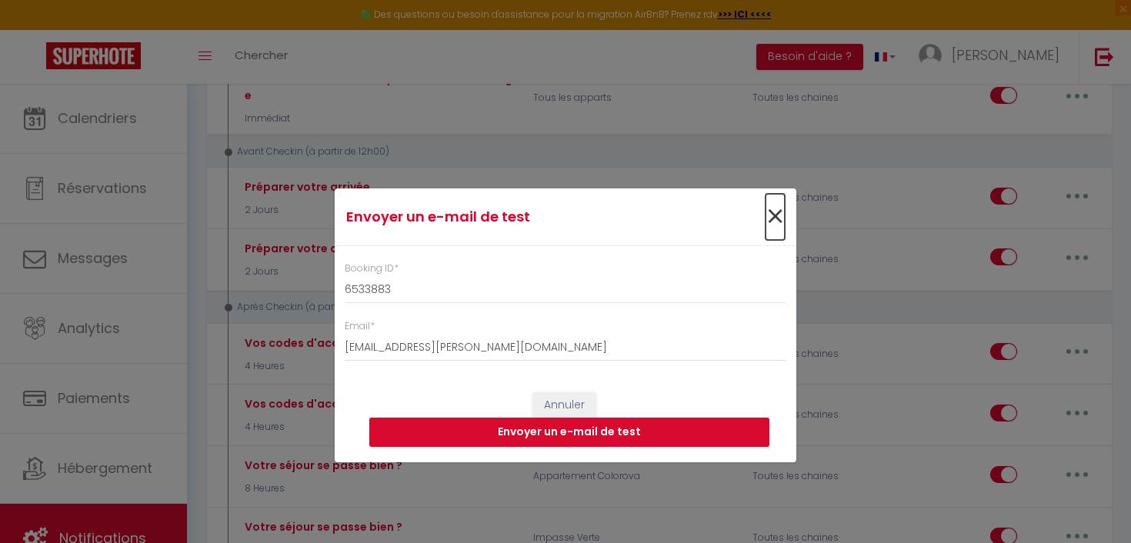
click at [776, 215] on span "×" at bounding box center [775, 217] width 19 height 46
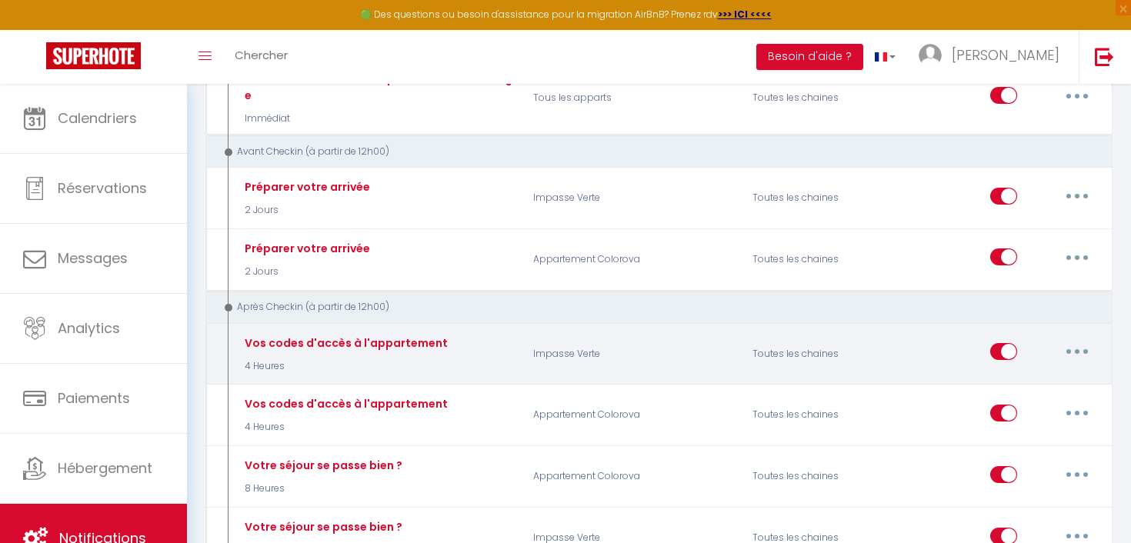
click at [1082, 342] on button "button" at bounding box center [1077, 351] width 43 height 25
click at [1020, 374] on link "Editer" at bounding box center [1037, 387] width 114 height 26
type input "Vos codes d'accès à l'appartement"
select select "4 Heures"
checkbox input "true"
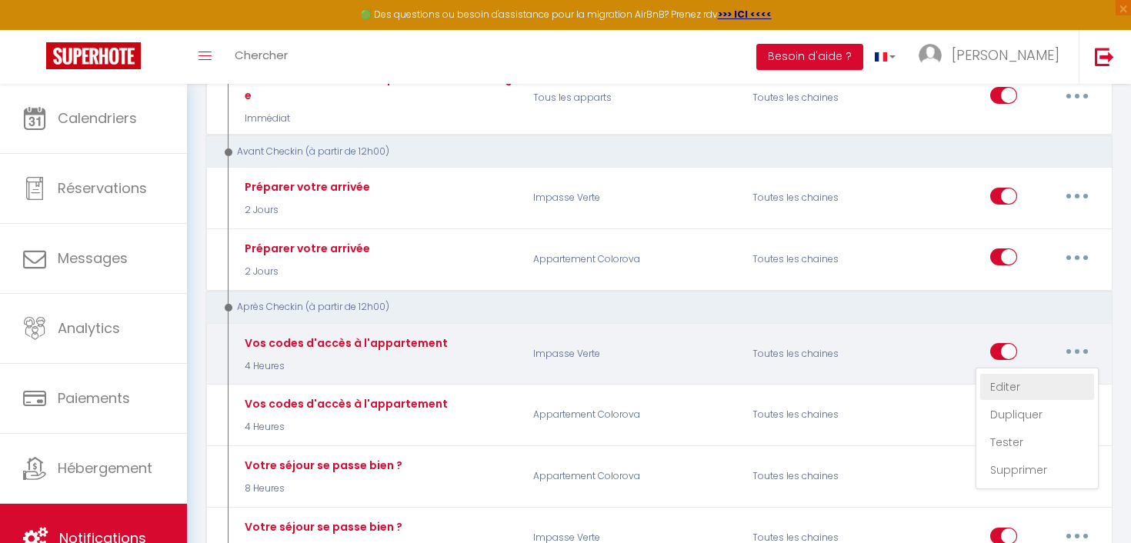
checkbox input "false"
type input "Vos codes d'accès à [RENTAL_NAME]"
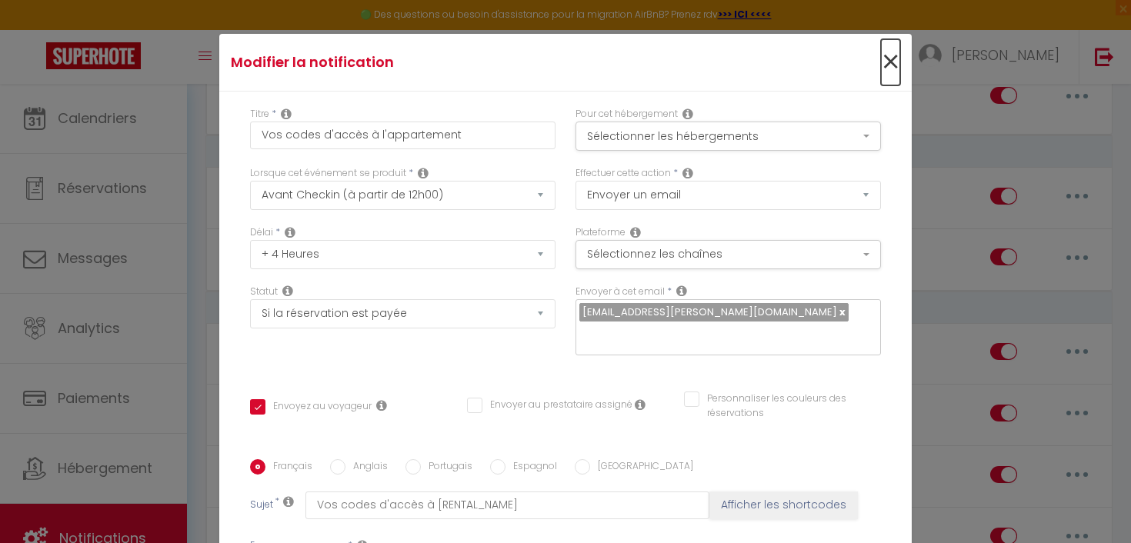
click at [888, 60] on span "×" at bounding box center [890, 62] width 19 height 46
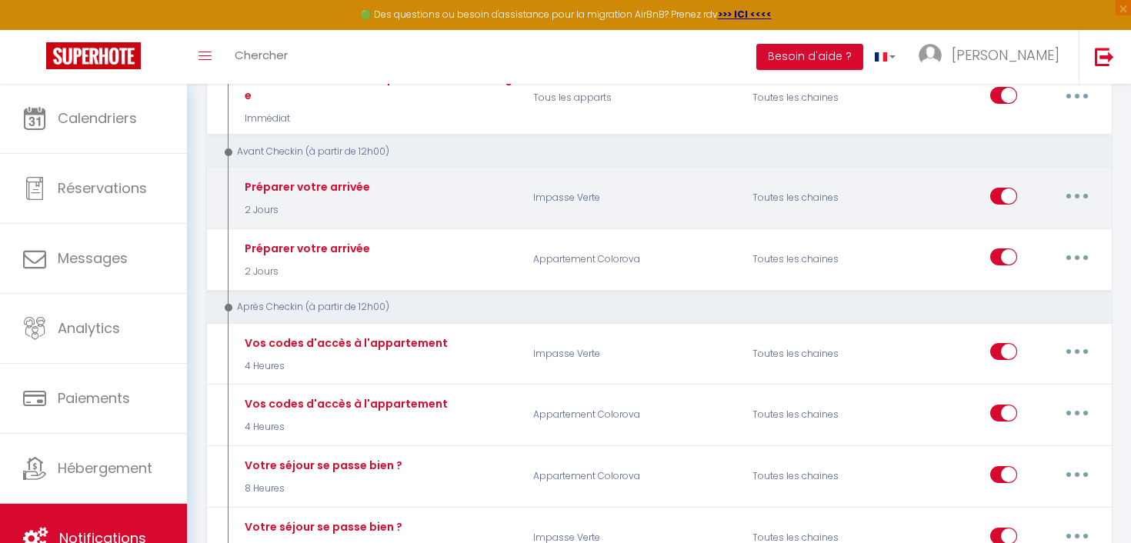
click at [1079, 187] on button "button" at bounding box center [1077, 196] width 43 height 25
click at [1029, 218] on link "Editer" at bounding box center [1037, 231] width 114 height 26
type input "Préparer votre arrivée"
select select "2"
select select "2 Jours"
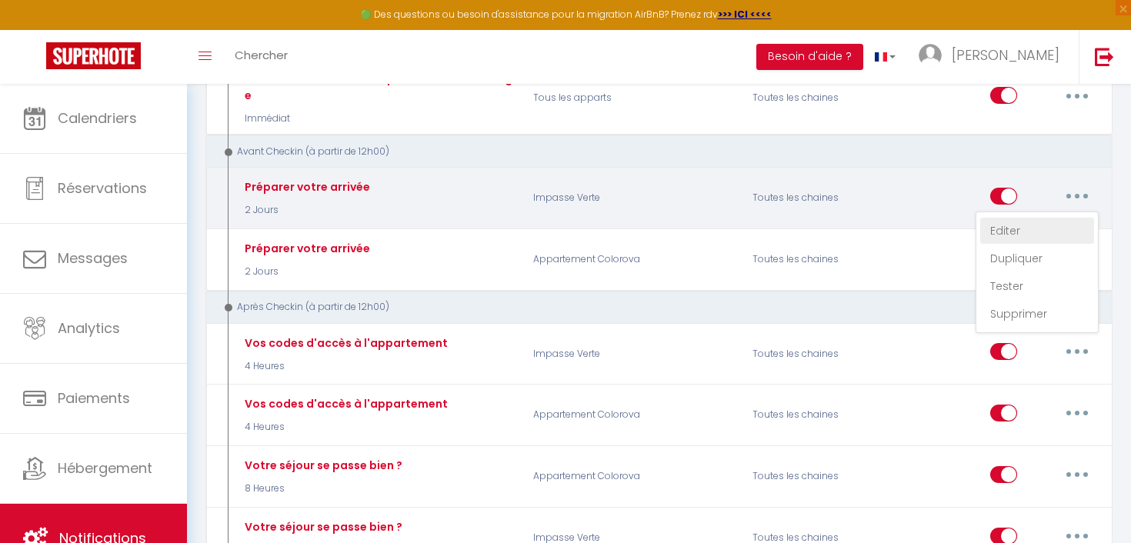
checkbox input "true"
checkbox input "false"
type input "Informations pour votre arrivée à [RENTAL:NAME]"
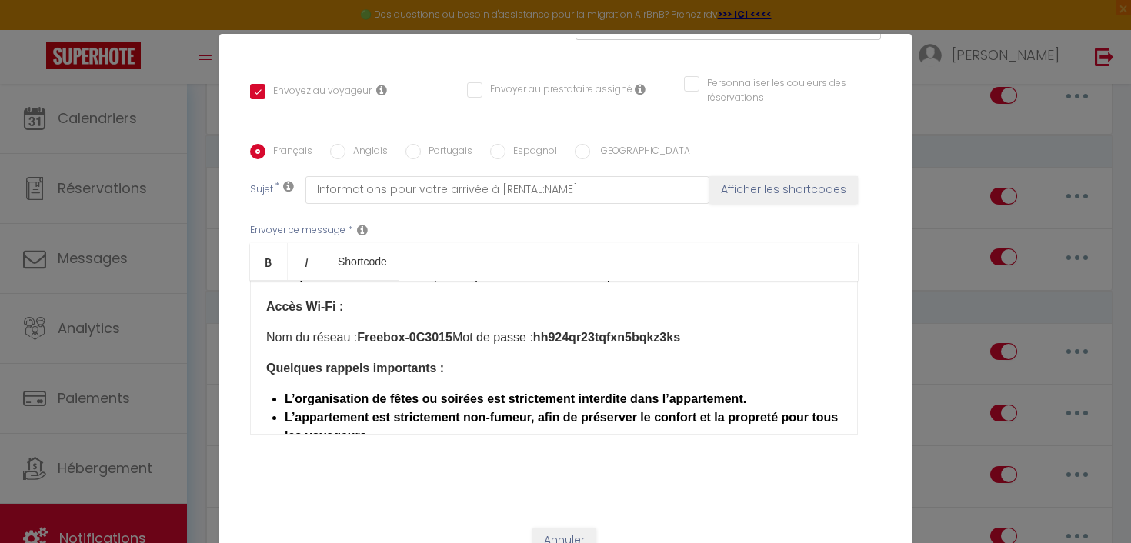
scroll to position [342, 0]
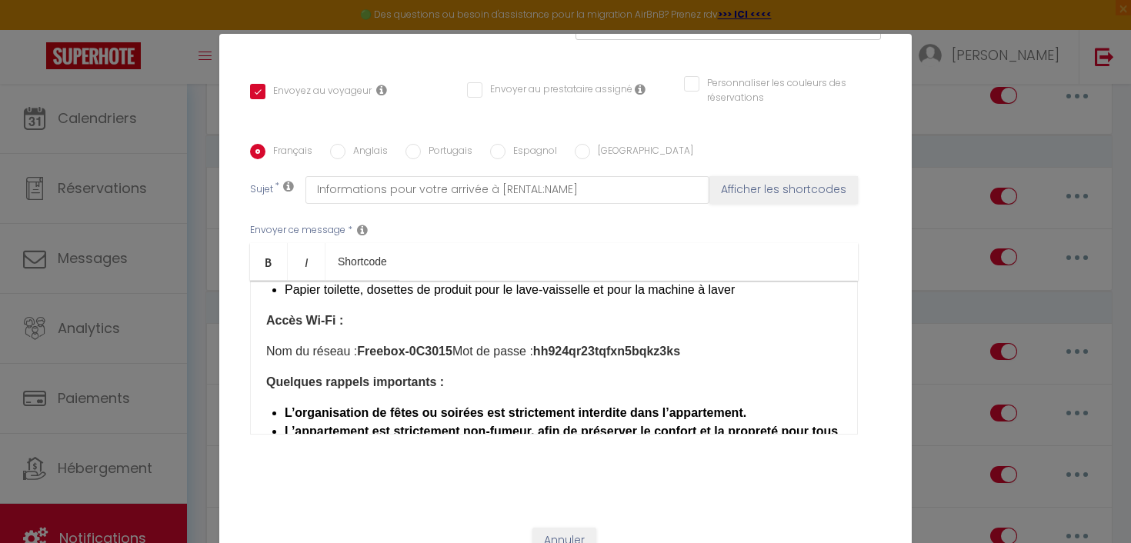
click at [341, 144] on input "Anglais" at bounding box center [337, 151] width 15 height 15
radio input "true"
checkbox input "true"
checkbox input "false"
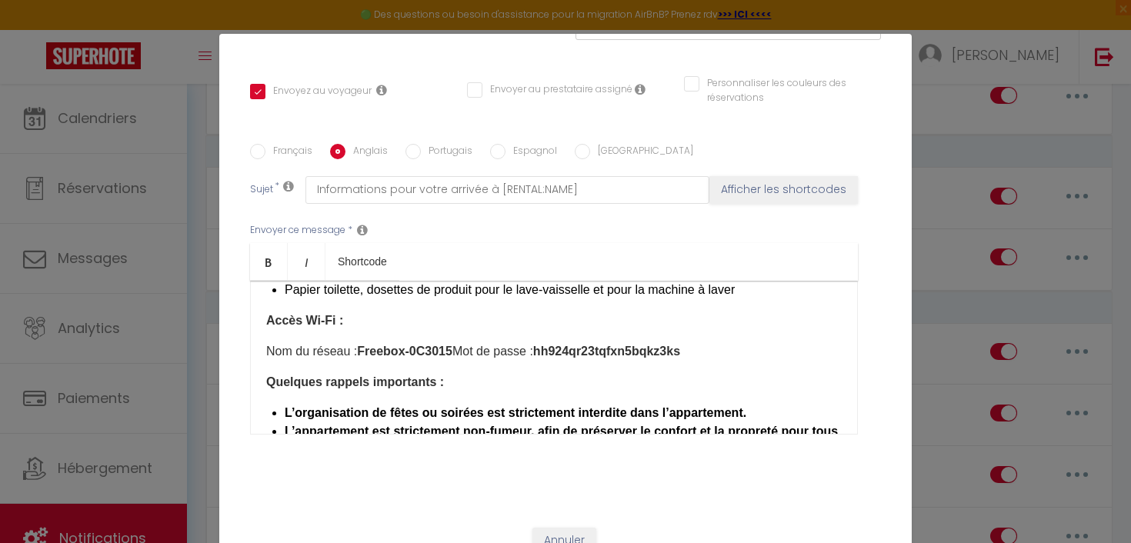
type input "Arrival Information for Your Stay at [RENTAL:NAME]"
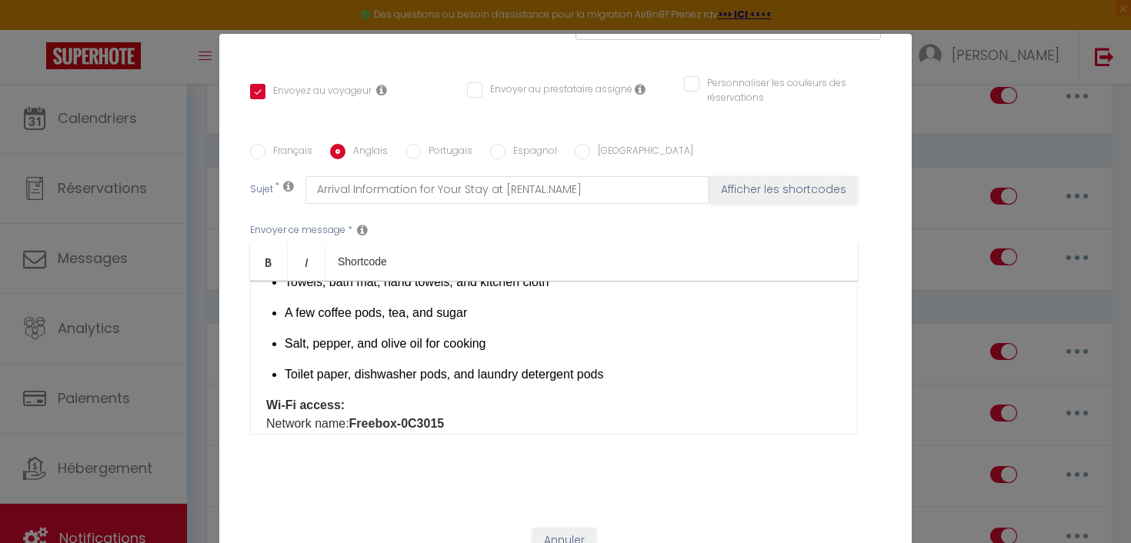
scroll to position [330, 0]
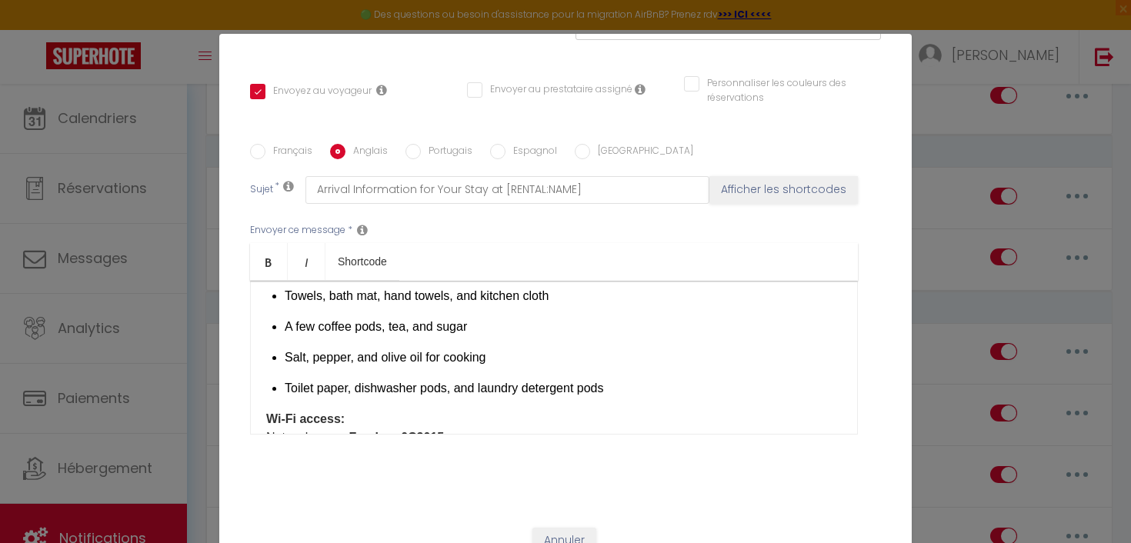
click at [260, 144] on input "Français" at bounding box center [257, 151] width 15 height 15
radio input "true"
checkbox input "true"
checkbox input "false"
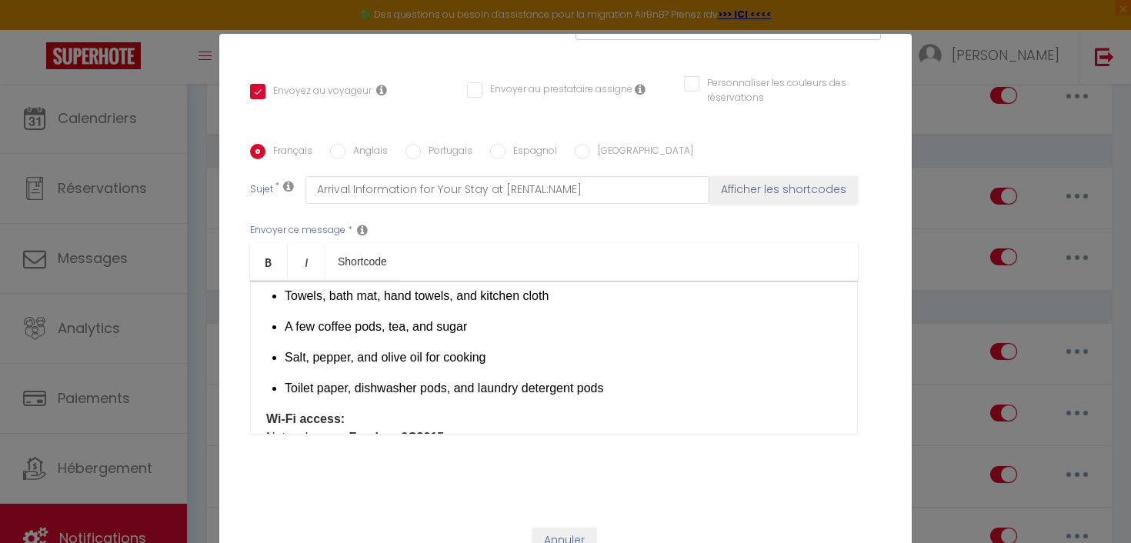
type input "Informations pour votre arrivée à [RENTAL:NAME]"
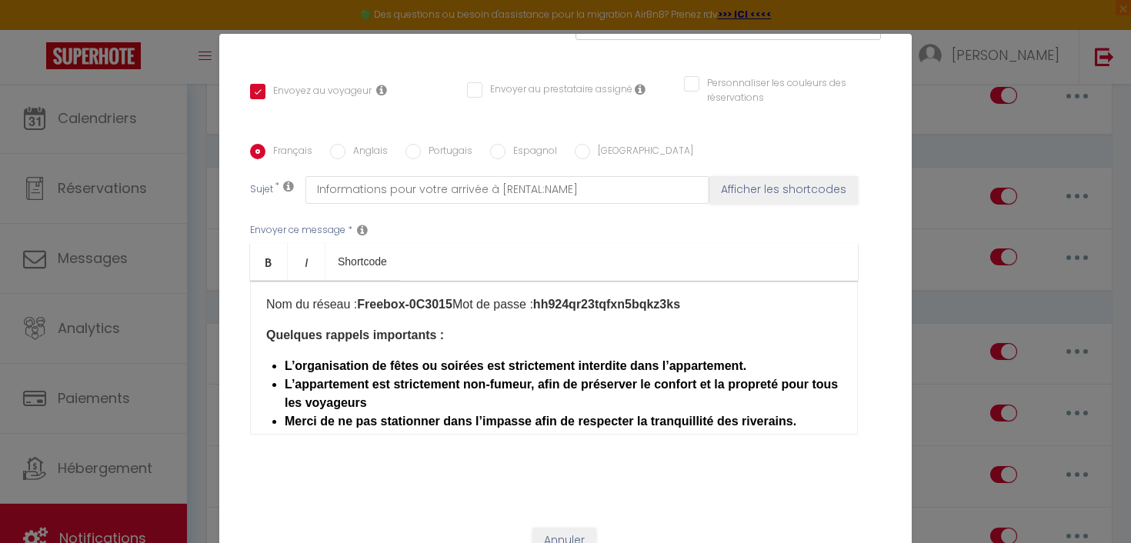
scroll to position [402, 0]
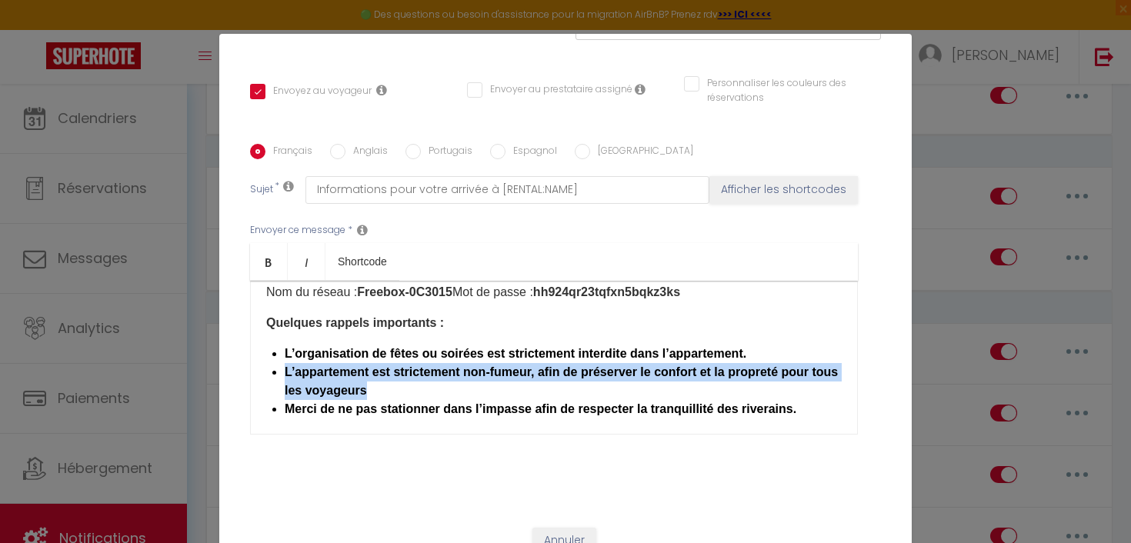
drag, startPoint x: 405, startPoint y: 372, endPoint x: 283, endPoint y: 347, distance: 124.0
click at [283, 347] on div "​ Bonjour [GUEST:FIRST_NAME], Nous sommes heureux de vous accueillir prochainem…" at bounding box center [554, 358] width 608 height 154
copy strong "​L’appartement est strictement non-fumeur, afin de préserver le confort et la p…"
click at [417, 370] on li "​L’appartement est strictement non-fumeur, afin de préserver le confort et la p…" at bounding box center [563, 381] width 557 height 37
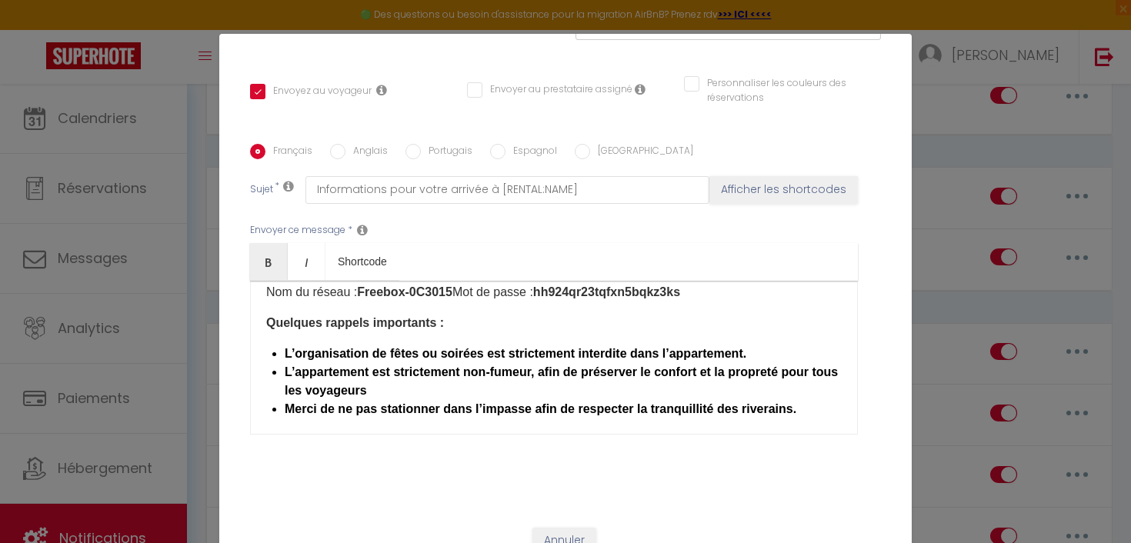
click at [342, 144] on input "Anglais" at bounding box center [337, 151] width 15 height 15
radio input "true"
checkbox input "true"
checkbox input "false"
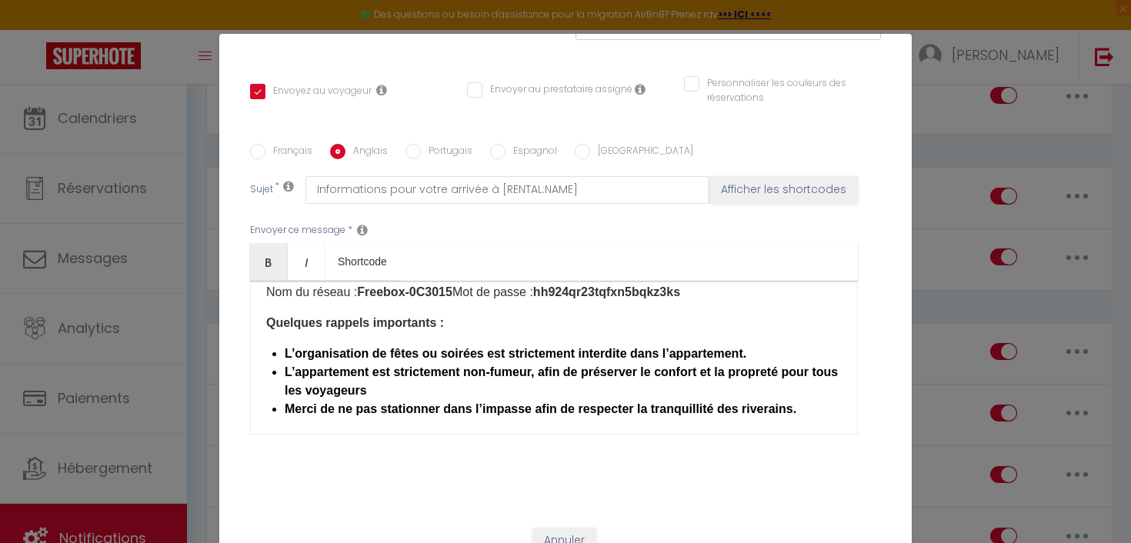
type input "Arrival Information for Your Stay at [RENTAL:NAME]"
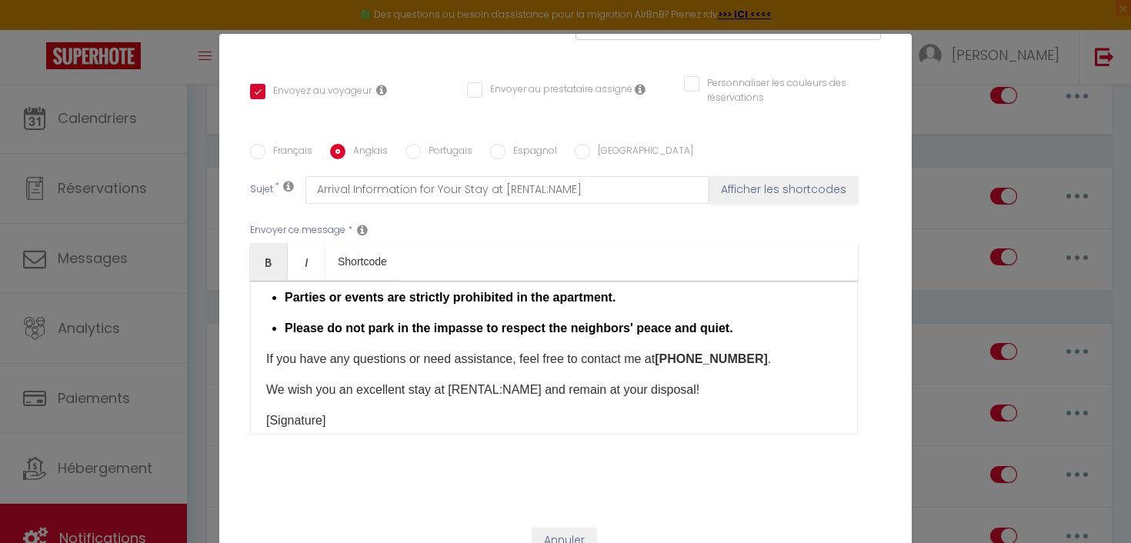
scroll to position [546, 0]
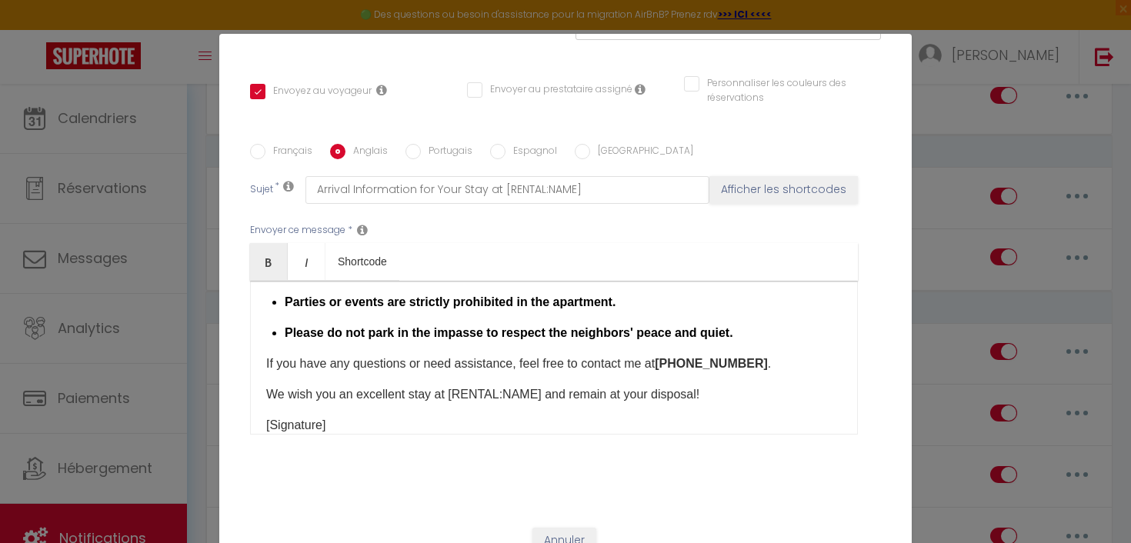
click at [641, 293] on p "Parties or events are strictly prohibited in the apartment." at bounding box center [563, 302] width 557 height 18
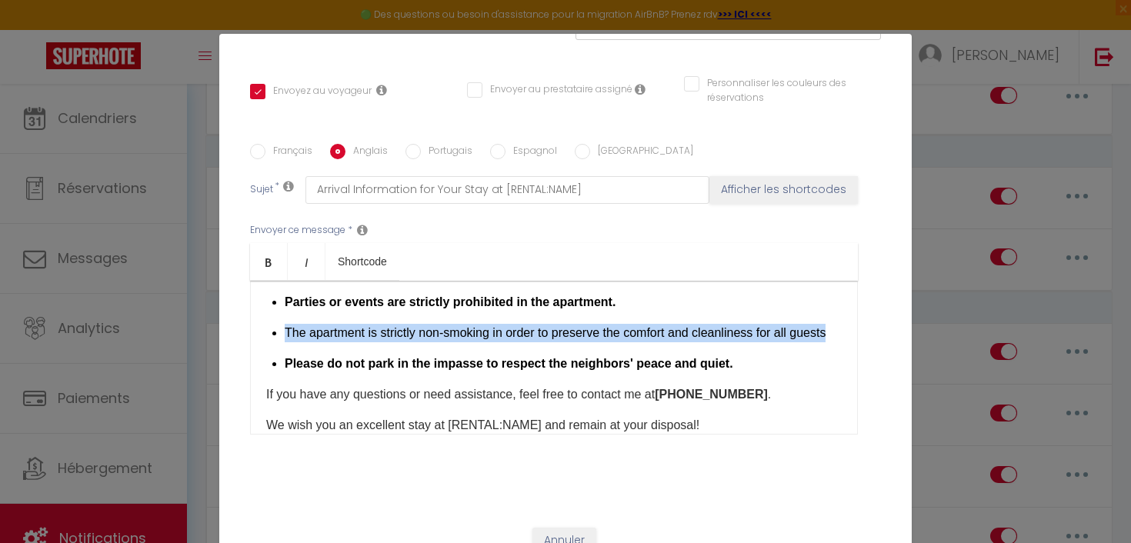
drag, startPoint x: 285, startPoint y: 312, endPoint x: 849, endPoint y: 324, distance: 564.9
click at [849, 324] on div "Hello [GUEST:FIRST_NAME], We’re delighted to welcome you soon at [RENTAL:NAME]!…" at bounding box center [554, 358] width 608 height 154
click at [275, 245] on link "Bold" at bounding box center [269, 261] width 38 height 37
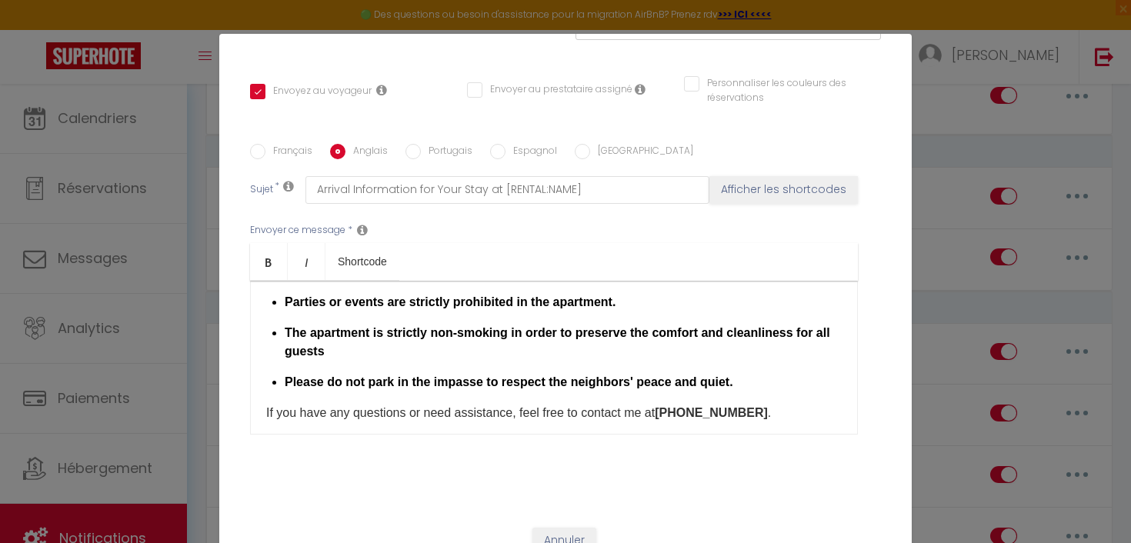
click at [419, 332] on p "​ The apartment is strictly non-smoking in order to preserve the comfort and cl…" at bounding box center [563, 342] width 557 height 37
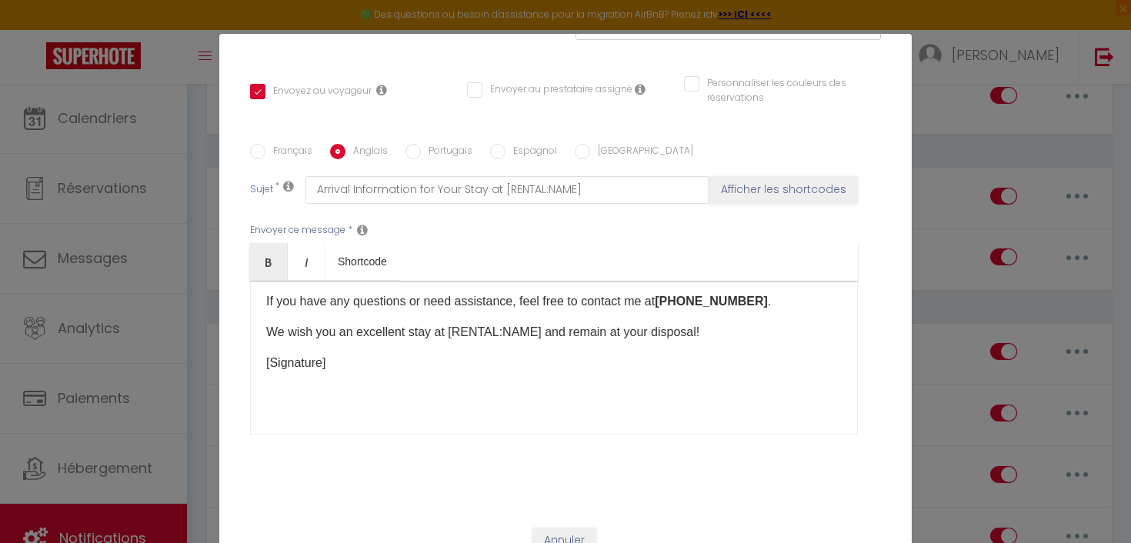
scroll to position [68, 0]
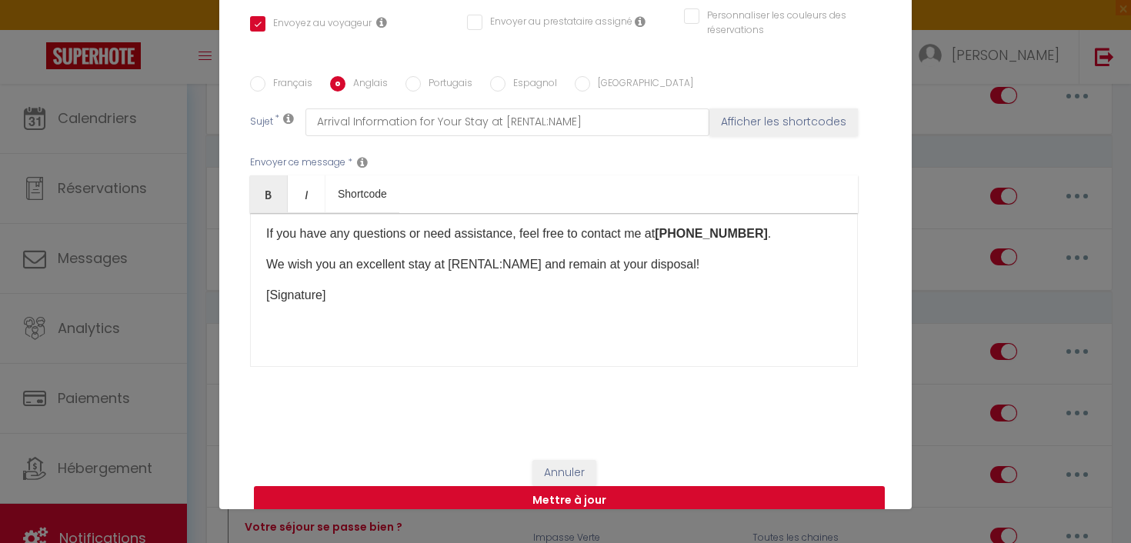
click at [445, 486] on button "Mettre à jour" at bounding box center [569, 500] width 631 height 29
checkbox input "true"
checkbox input "false"
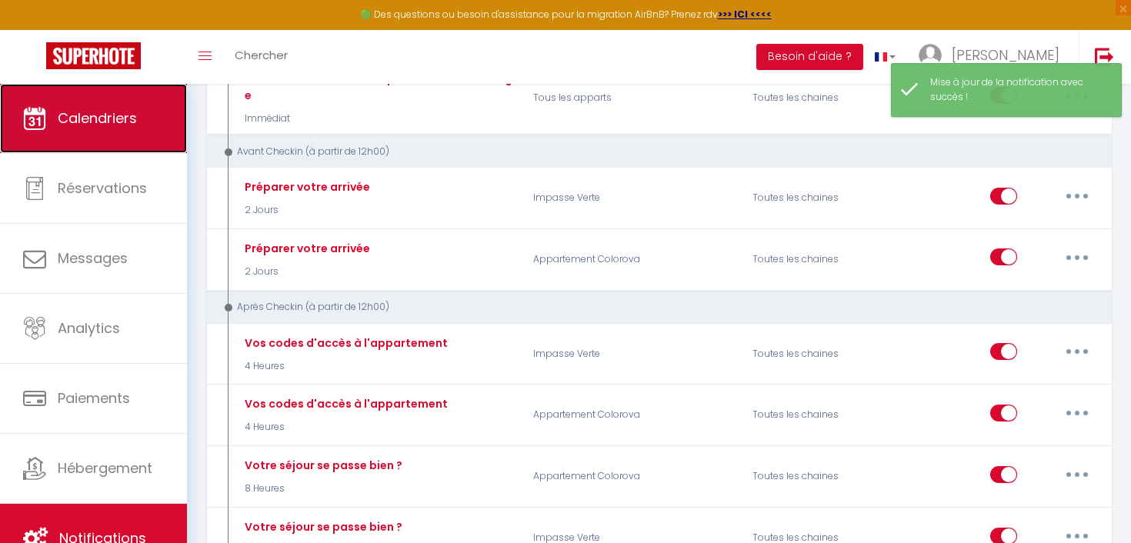
click at [96, 122] on span "Calendriers" at bounding box center [97, 117] width 79 height 19
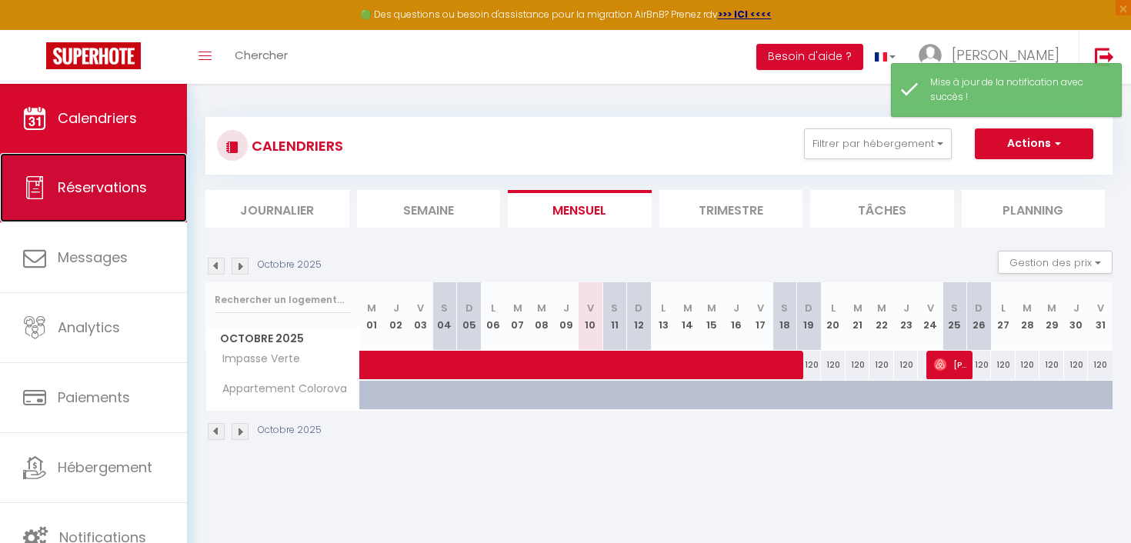
click at [101, 183] on span "Réservations" at bounding box center [102, 187] width 89 height 19
select select "not_cancelled"
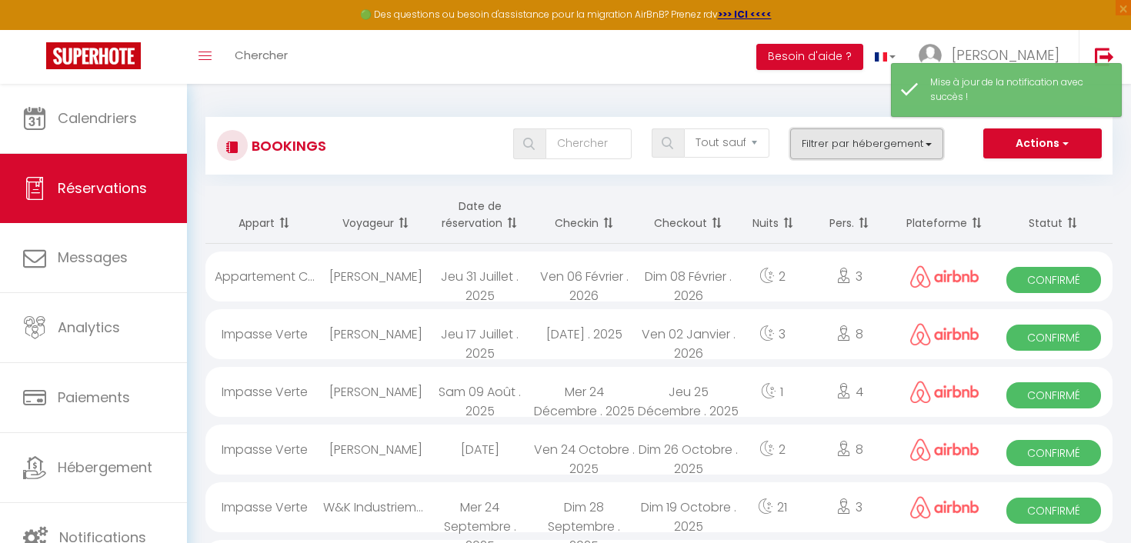
click at [809, 150] on button "Filtrer par hébergement" at bounding box center [867, 143] width 154 height 31
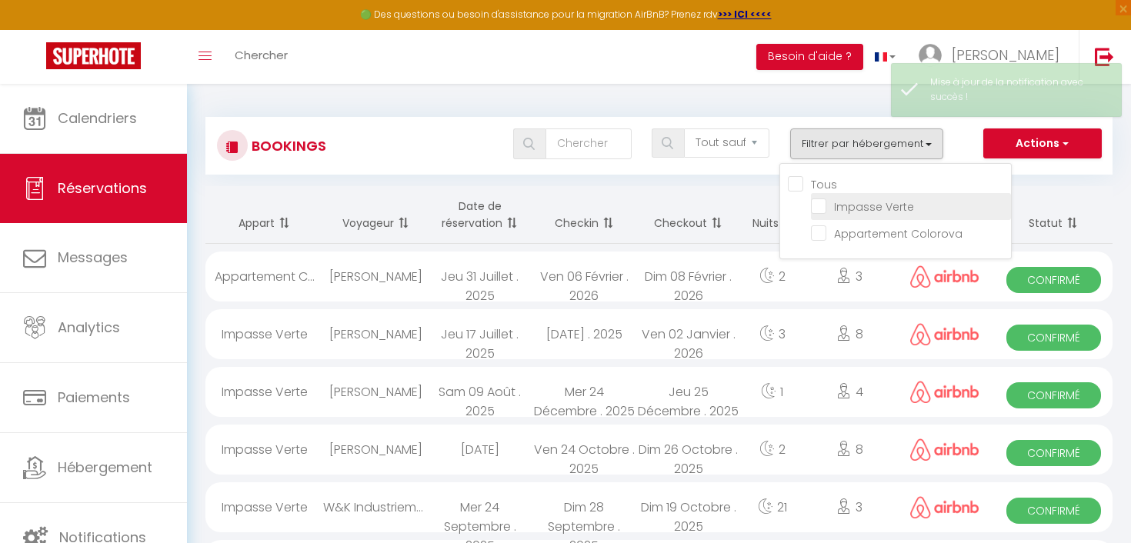
click at [819, 208] on input "Impasse Verte" at bounding box center [911, 205] width 200 height 15
checkbox input "true"
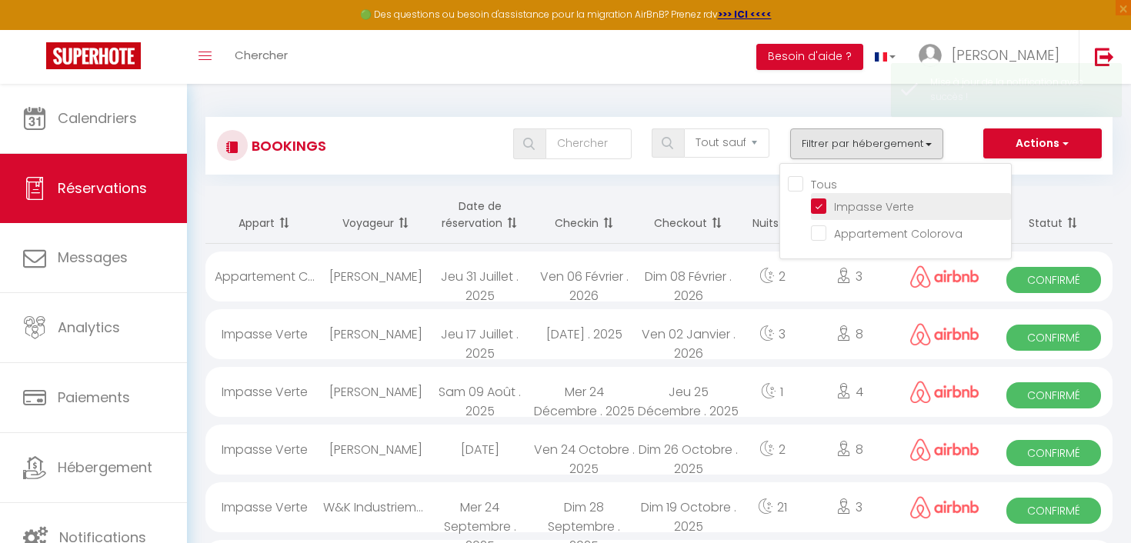
checkbox input "false"
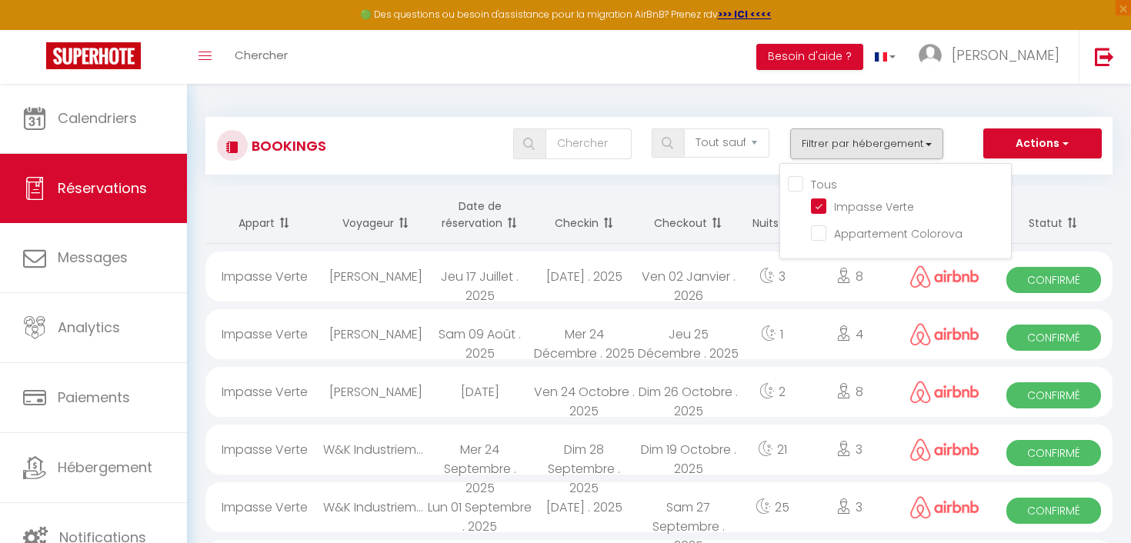
click at [272, 338] on div "Impasse Verte" at bounding box center [264, 334] width 118 height 50
select select "OK"
select select "0"
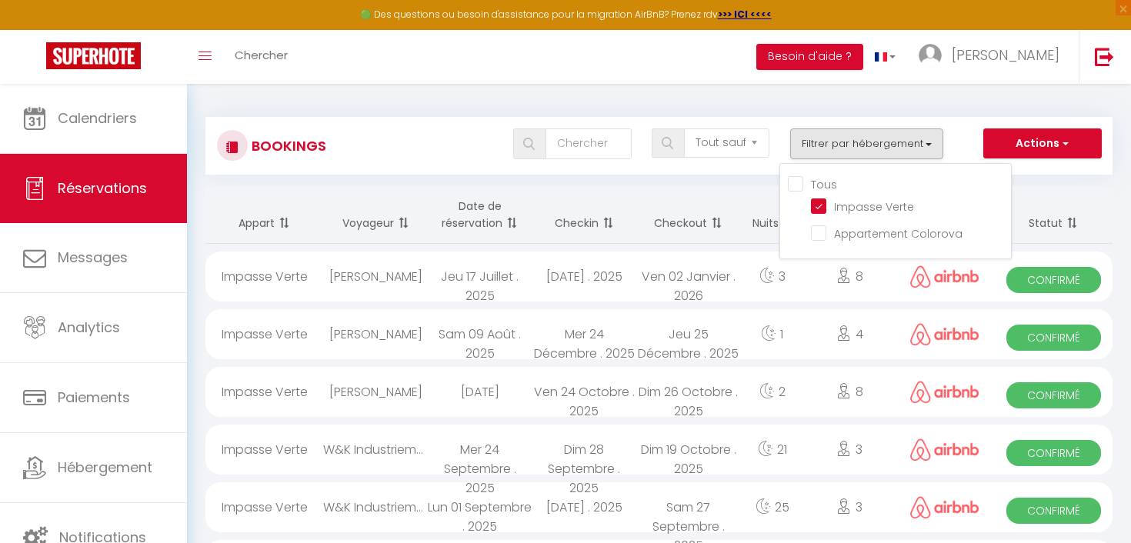
select select "1"
select select
select select "42210"
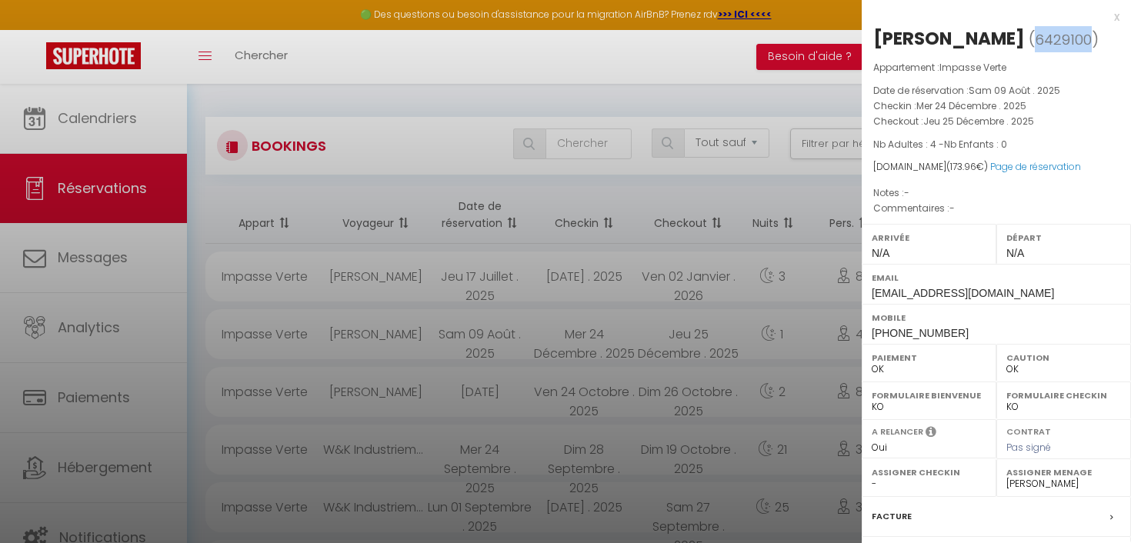
drag, startPoint x: 1051, startPoint y: 42, endPoint x: 996, endPoint y: 42, distance: 55.4
click at [1035, 42] on span "6429100" at bounding box center [1063, 39] width 57 height 19
copy span "6429100"
click at [608, 93] on div at bounding box center [565, 271] width 1131 height 543
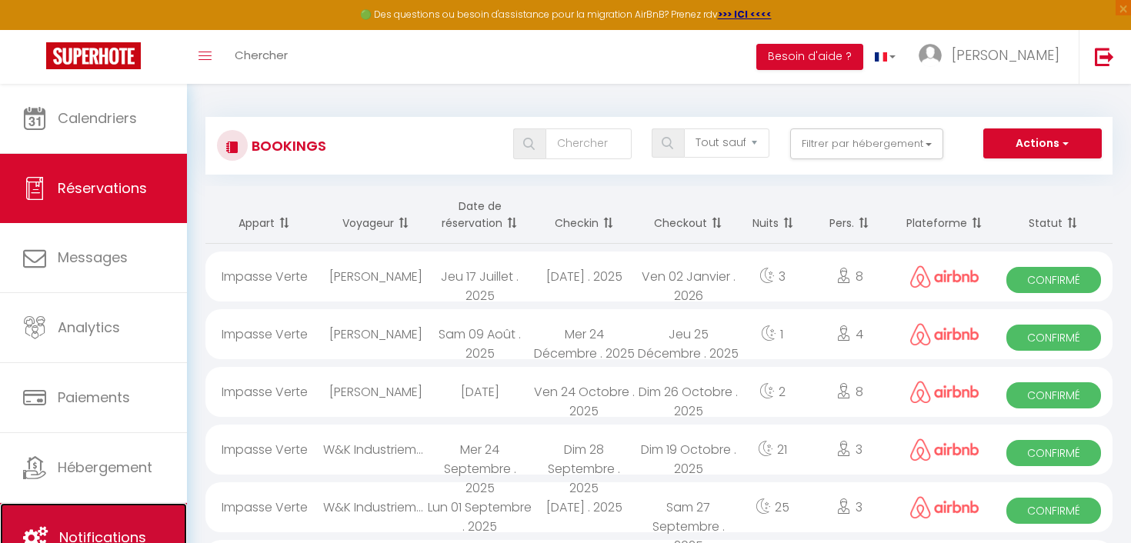
click at [112, 532] on span "Notifications" at bounding box center [102, 537] width 87 height 19
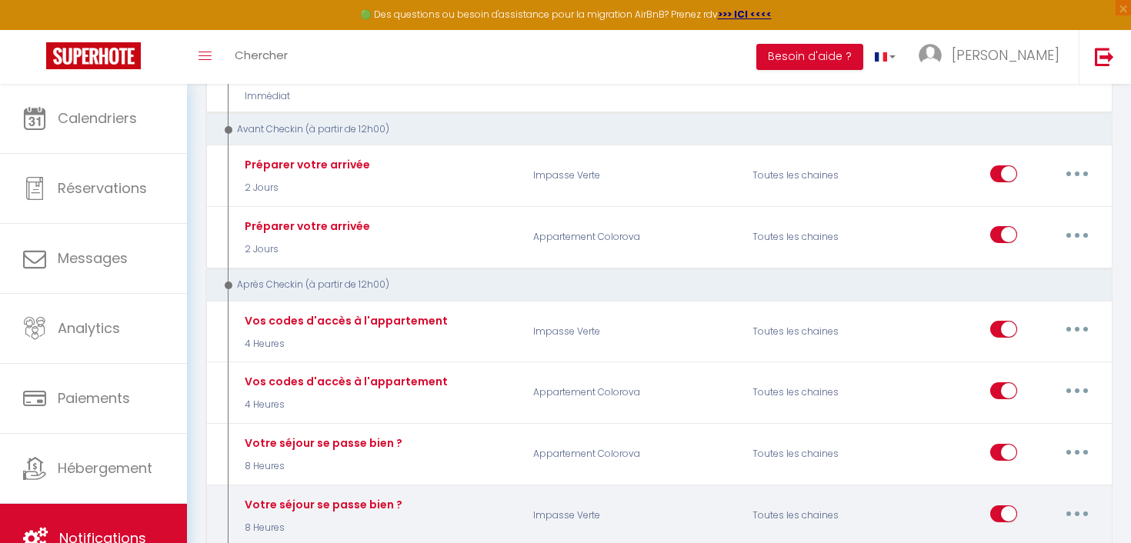
scroll to position [342, 0]
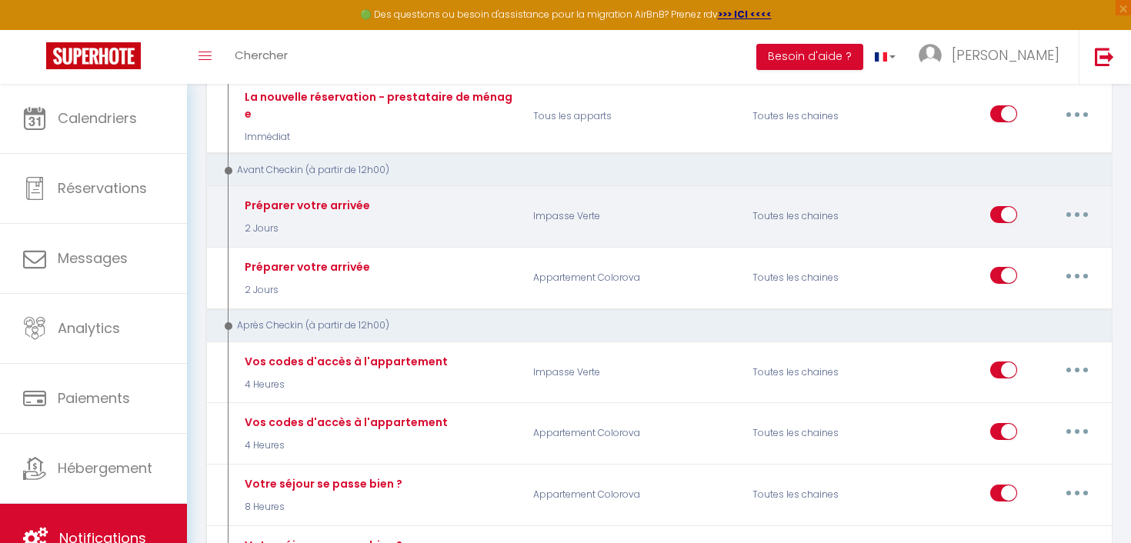
click at [1085, 202] on button "button" at bounding box center [1077, 214] width 43 height 25
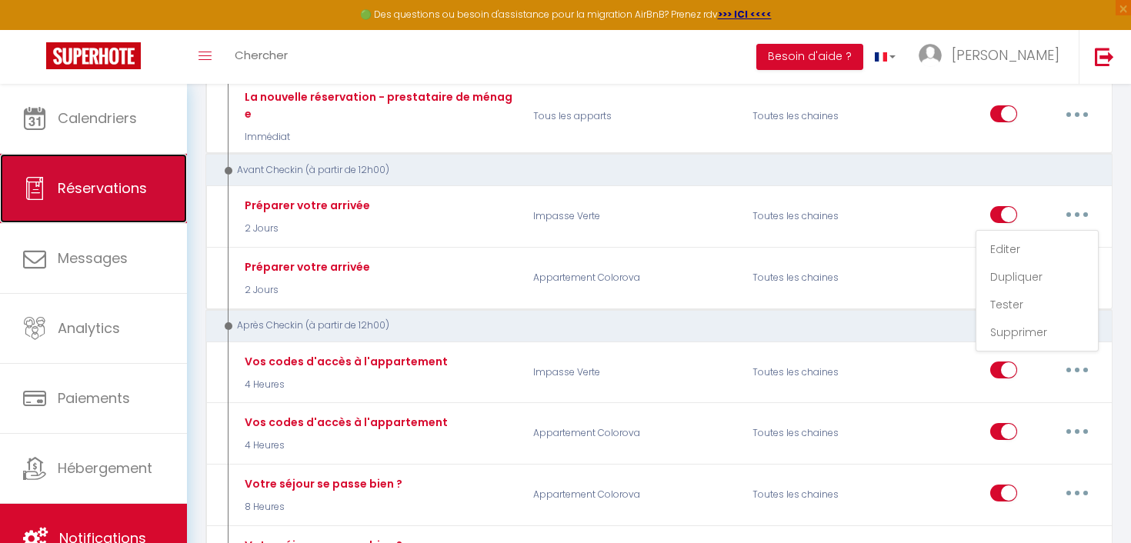
click at [128, 175] on link "Réservations" at bounding box center [93, 188] width 187 height 69
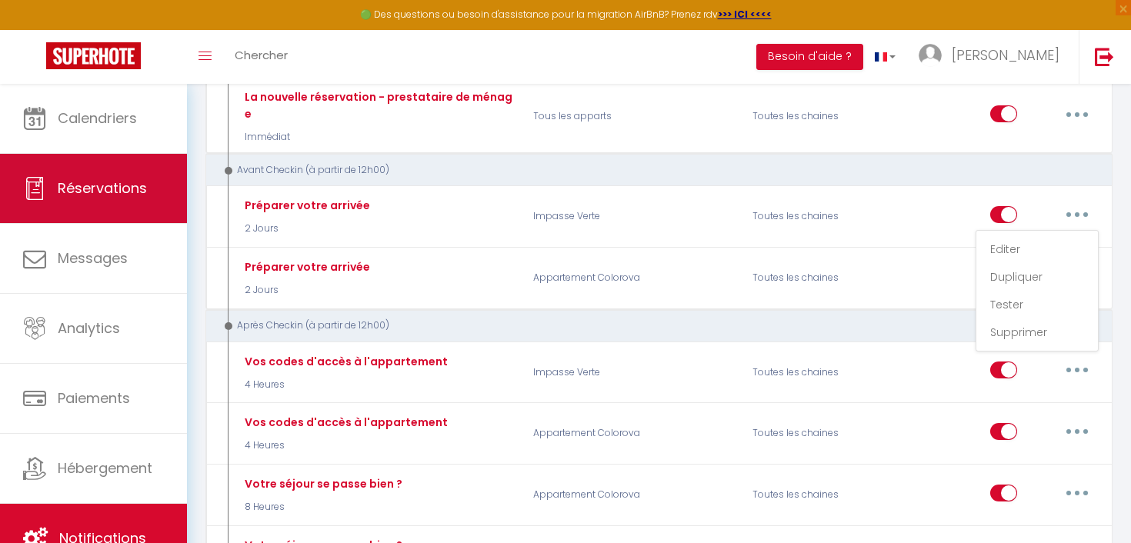
select select "not_cancelled"
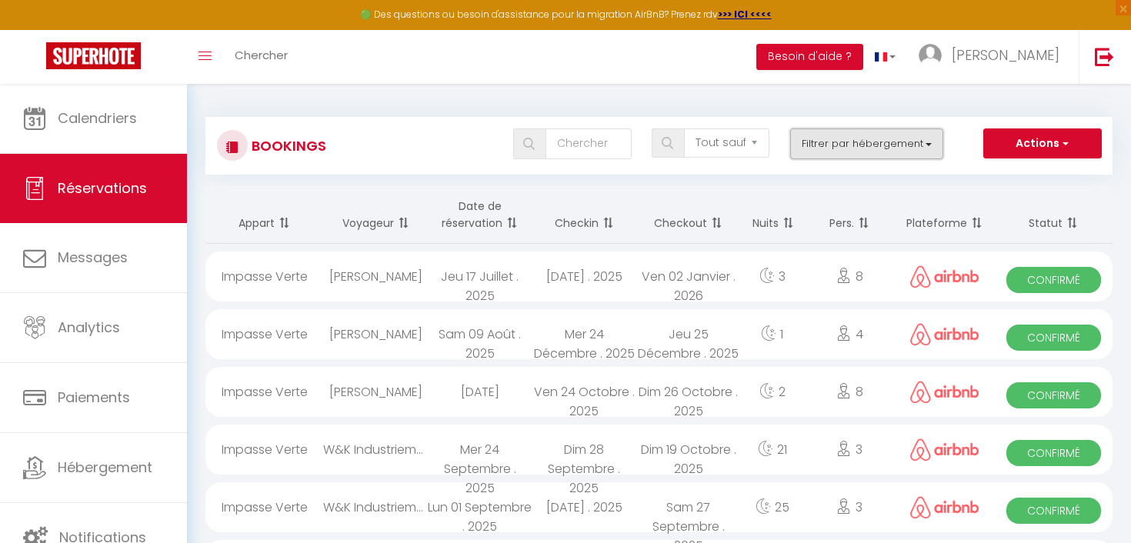
click at [829, 149] on button "Filtrer par hébergement" at bounding box center [867, 143] width 154 height 31
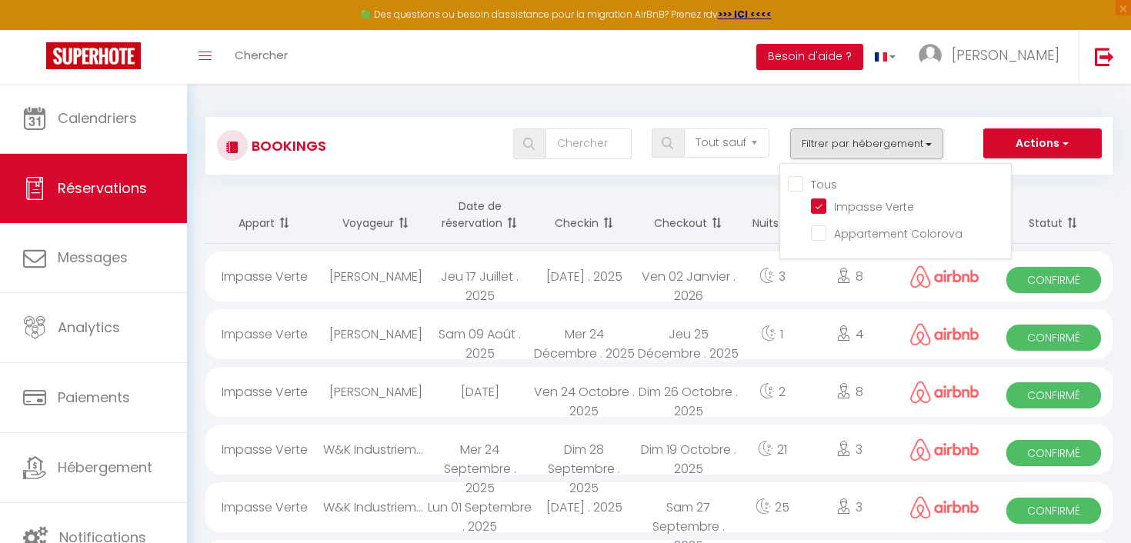
click at [469, 170] on div "Bookings Tous les statuts Annulé Confirmé Non Confirmé Tout sauf annulé No Show…" at bounding box center [658, 146] width 907 height 58
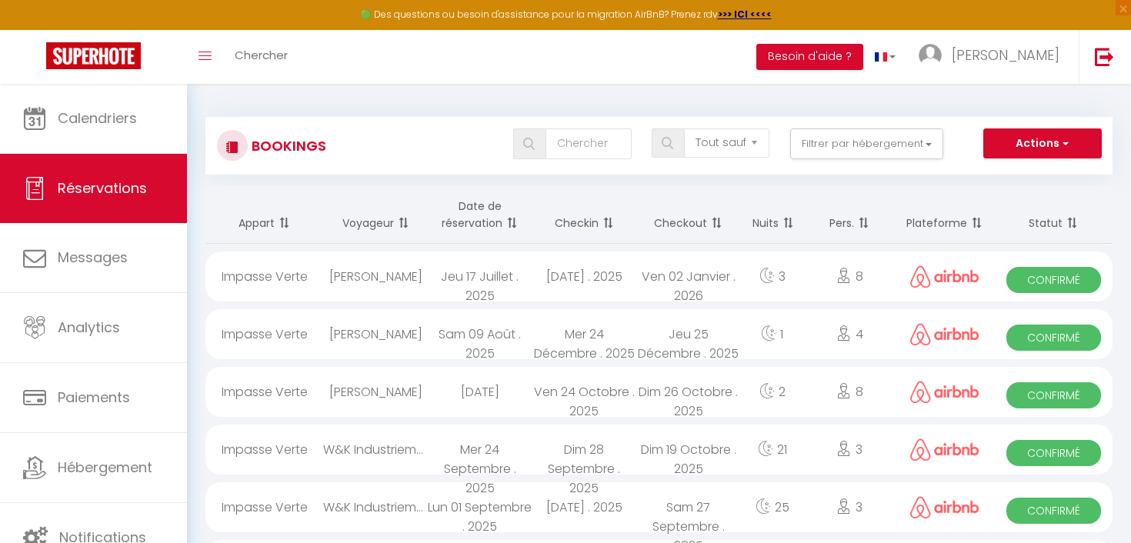
click at [249, 274] on div "Impasse Verte" at bounding box center [264, 277] width 118 height 50
select select "OK"
select select "0"
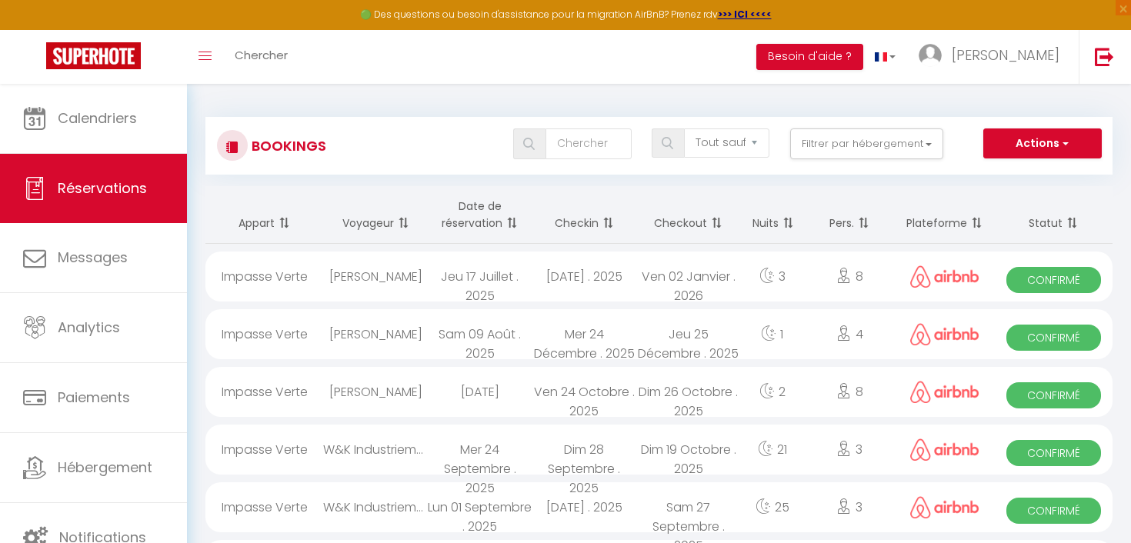
select select "1"
select select
select select "42210"
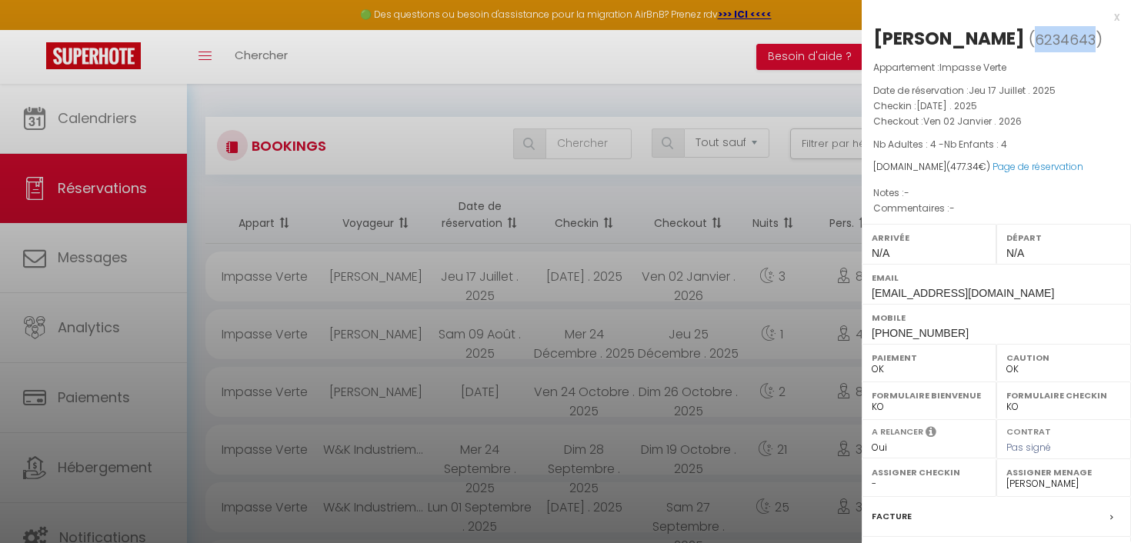
drag, startPoint x: 1087, startPoint y: 38, endPoint x: 1030, endPoint y: 39, distance: 56.9
click at [1030, 39] on span "( 6234643 )" at bounding box center [1066, 39] width 74 height 22
copy span "6234643"
click at [1120, 16] on div "x [PERSON_NAME] ( 6234643 ) Appartement : Impasse Verte Date de réservation : […" at bounding box center [996, 358] width 269 height 717
click at [215, 336] on div at bounding box center [565, 271] width 1131 height 543
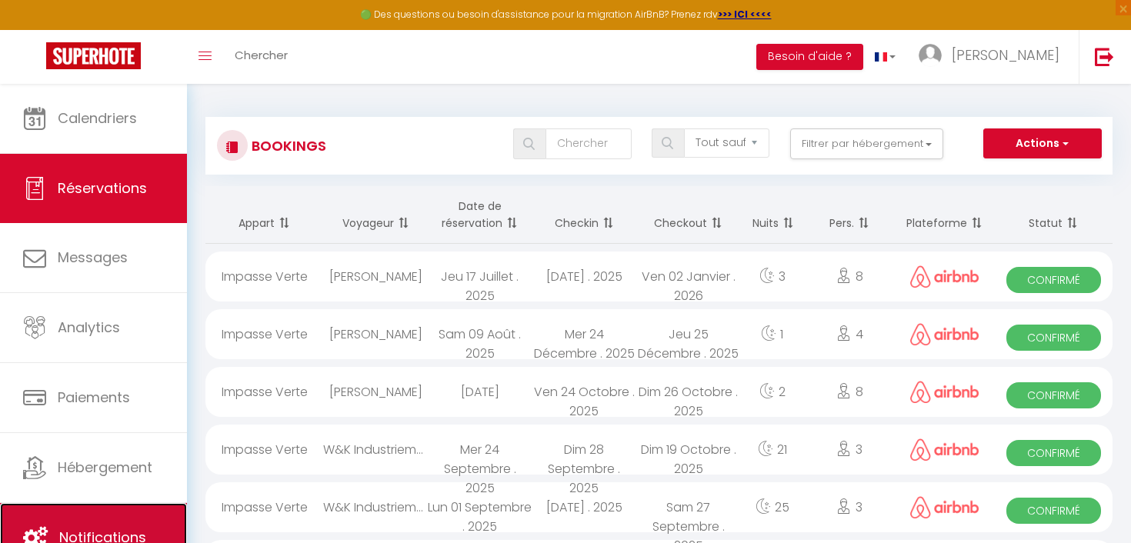
click at [127, 519] on link "Notifications" at bounding box center [93, 537] width 187 height 69
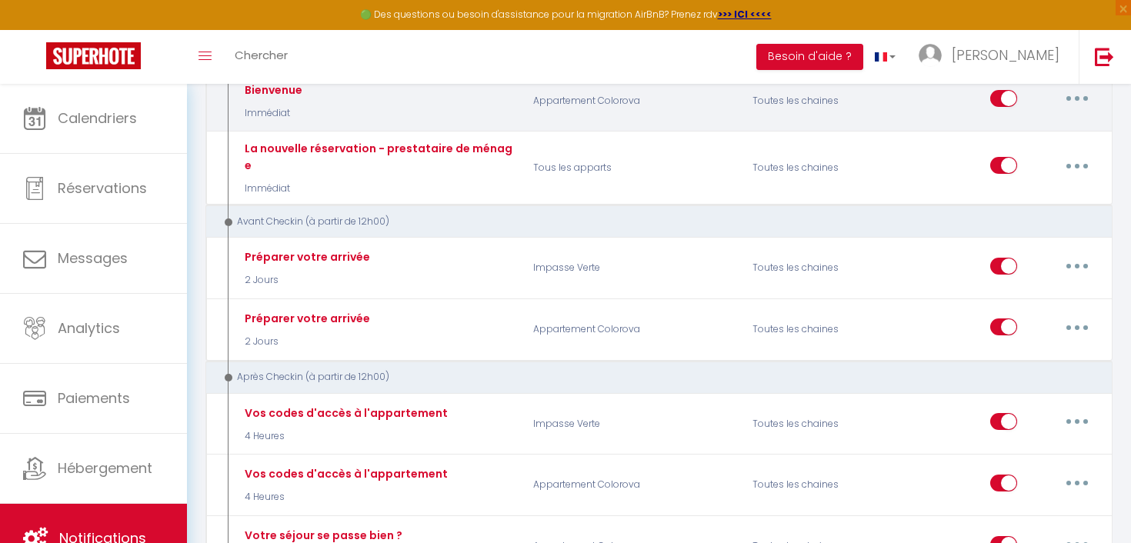
scroll to position [313, 0]
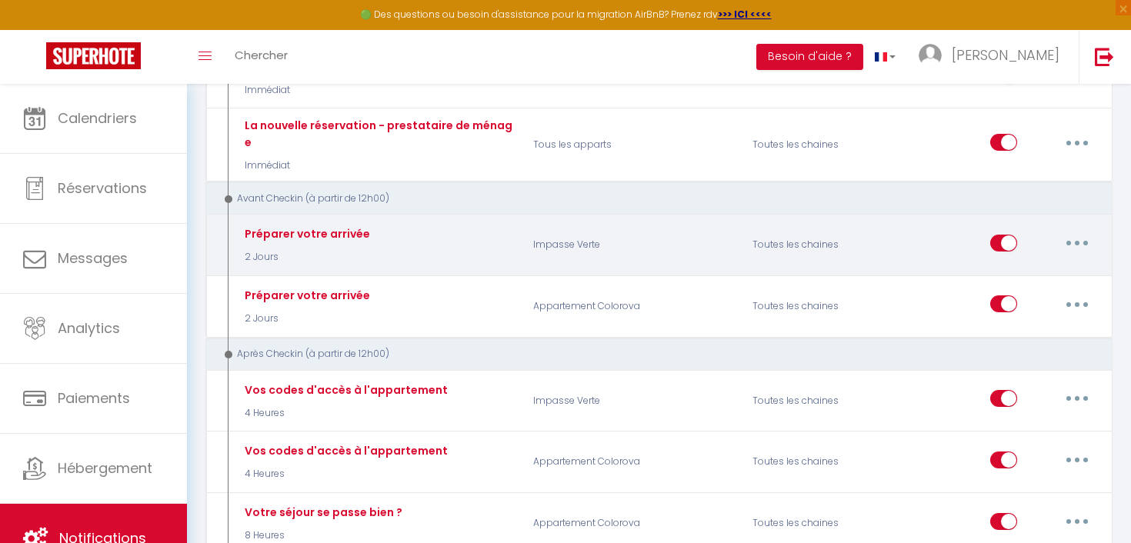
click at [1083, 235] on button "button" at bounding box center [1077, 243] width 43 height 25
click at [1025, 320] on link "Tester" at bounding box center [1037, 333] width 114 height 26
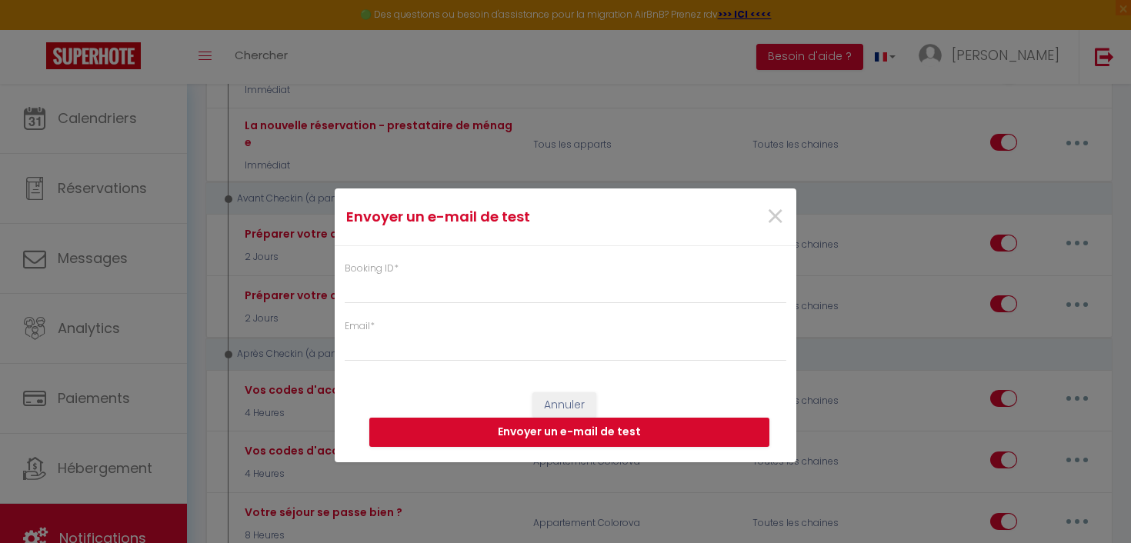
click at [559, 257] on div "Booking ID * Email *" at bounding box center [566, 303] width 462 height 115
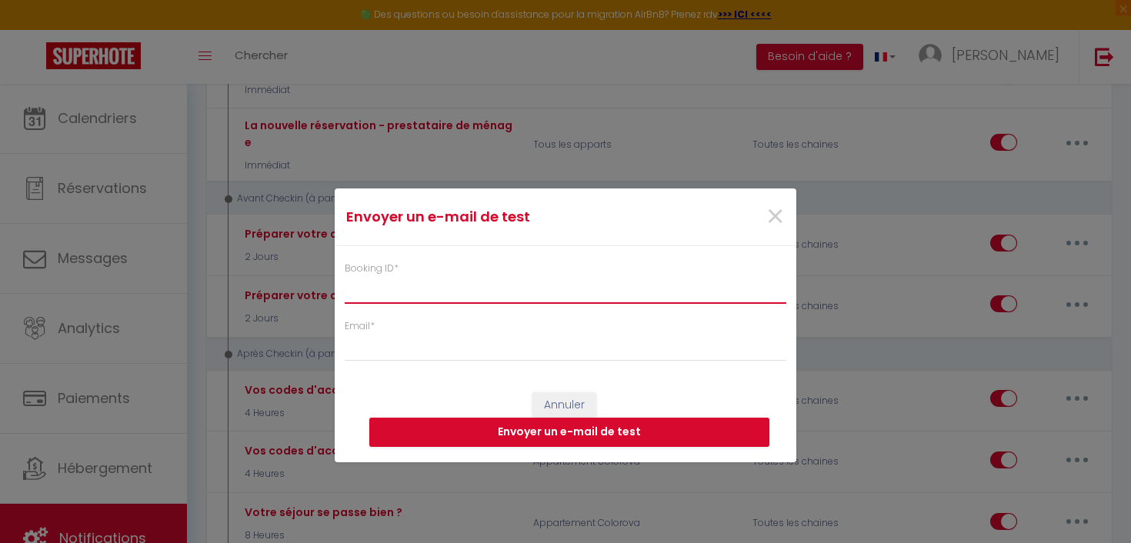
click at [507, 286] on input "Booking ID *" at bounding box center [566, 290] width 442 height 28
paste input "6234643"
type input "6234643"
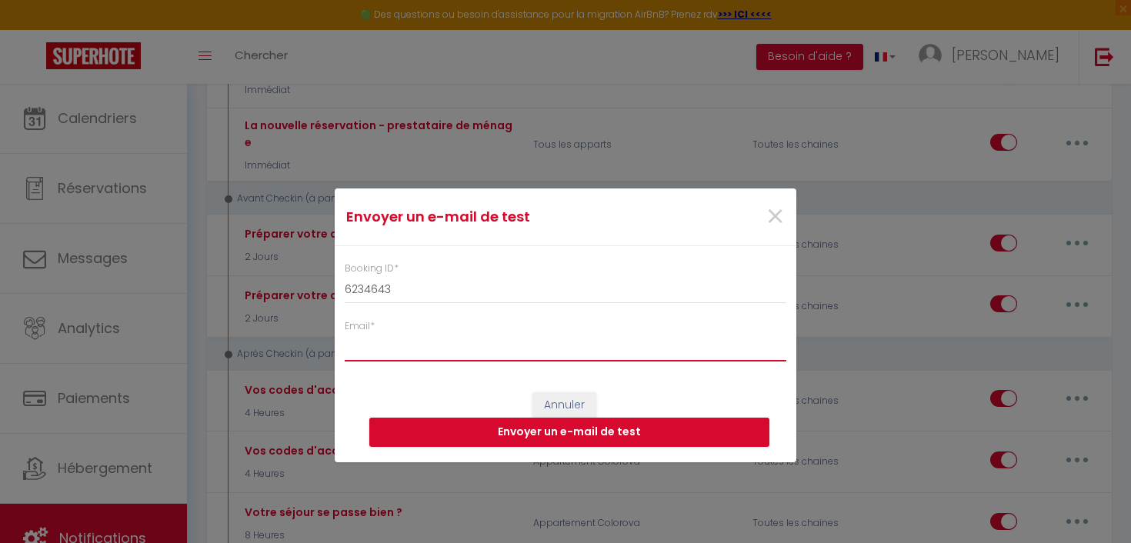
click at [452, 345] on input "Email *" at bounding box center [566, 348] width 442 height 28
type input "[EMAIL_ADDRESS][PERSON_NAME][DOMAIN_NAME]"
click at [542, 435] on button "Envoyer un e-mail de test" at bounding box center [569, 432] width 400 height 29
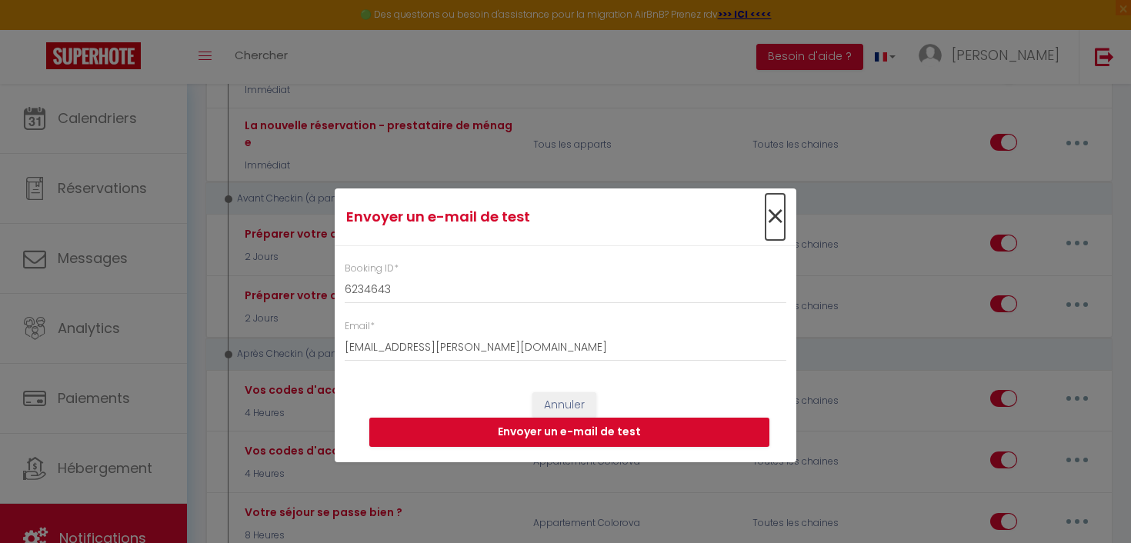
click at [777, 222] on span "×" at bounding box center [775, 217] width 19 height 46
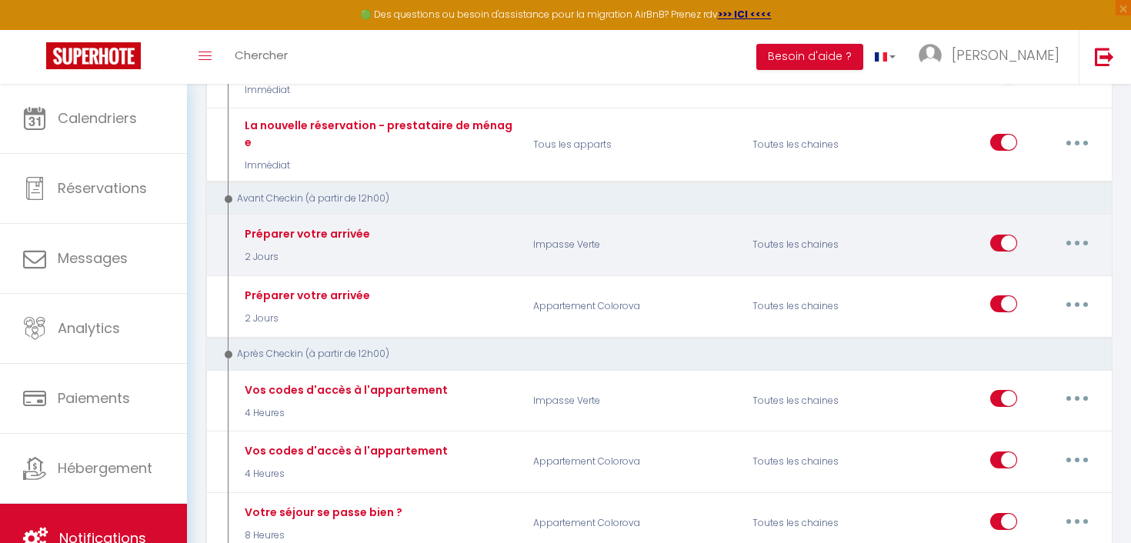
click at [1079, 234] on button "button" at bounding box center [1077, 243] width 43 height 25
click at [1034, 265] on link "Editer" at bounding box center [1037, 278] width 114 height 26
type input "Préparer votre arrivée"
select select "2 Jours"
select select "if_booking_is_paid"
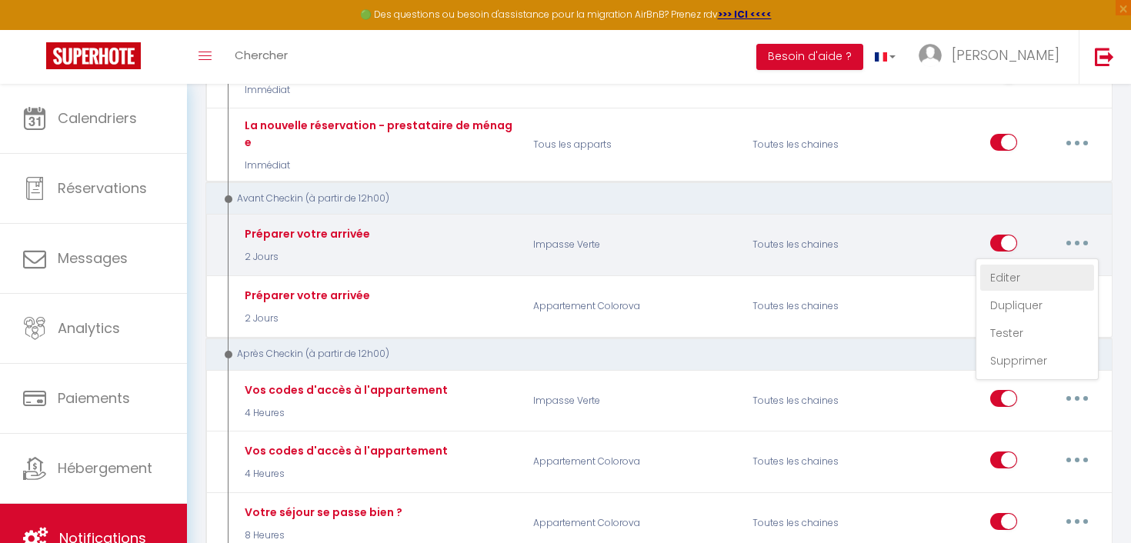
checkbox input "true"
checkbox input "false"
radio input "true"
type input "Informations pour votre arrivée à [RENTAL:NAME]"
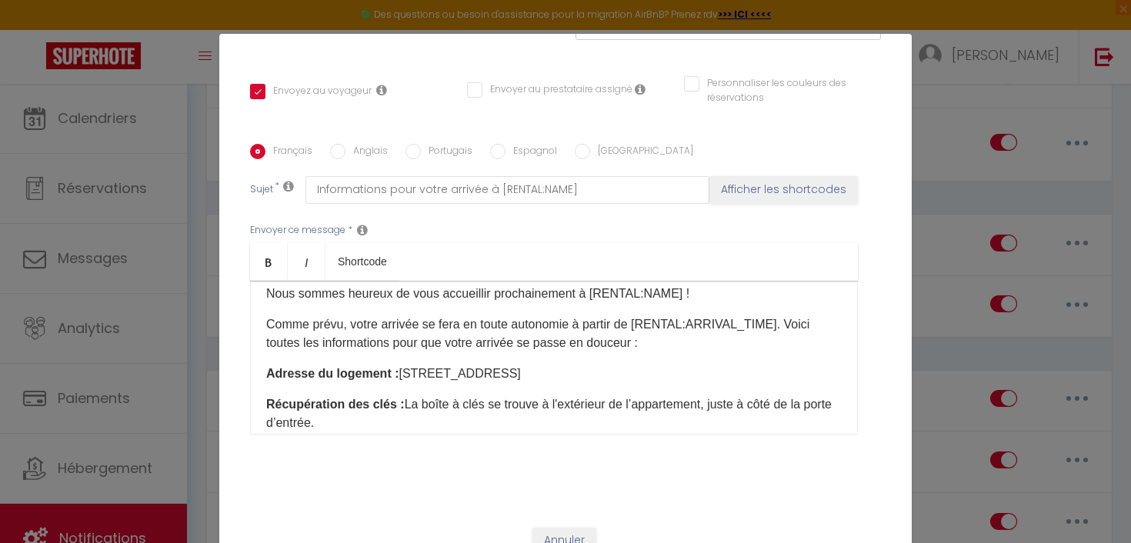
scroll to position [23, 0]
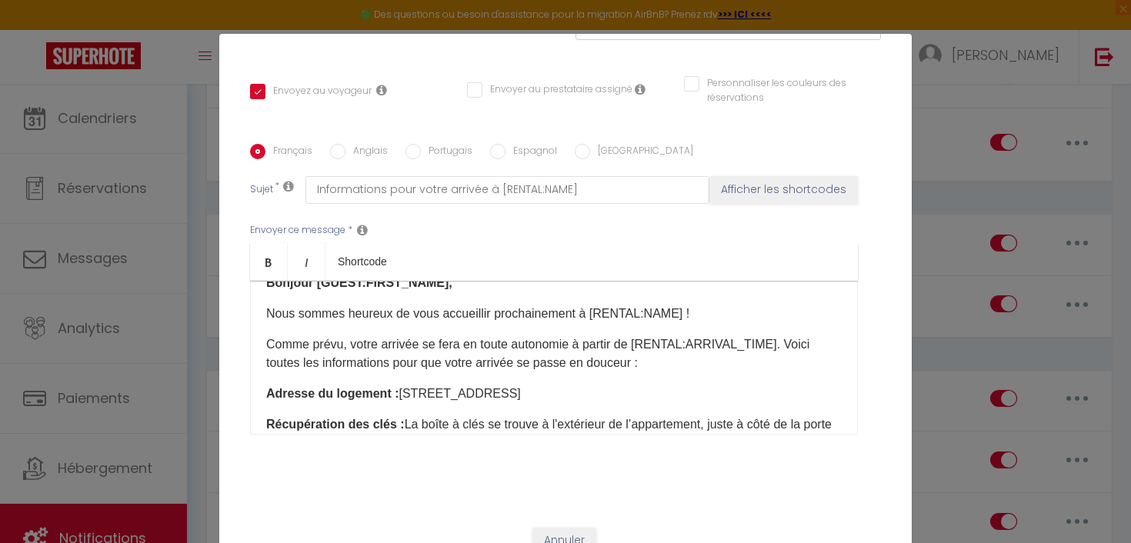
click at [337, 144] on input "Anglais" at bounding box center [337, 151] width 15 height 15
radio input "true"
checkbox input "true"
checkbox input "false"
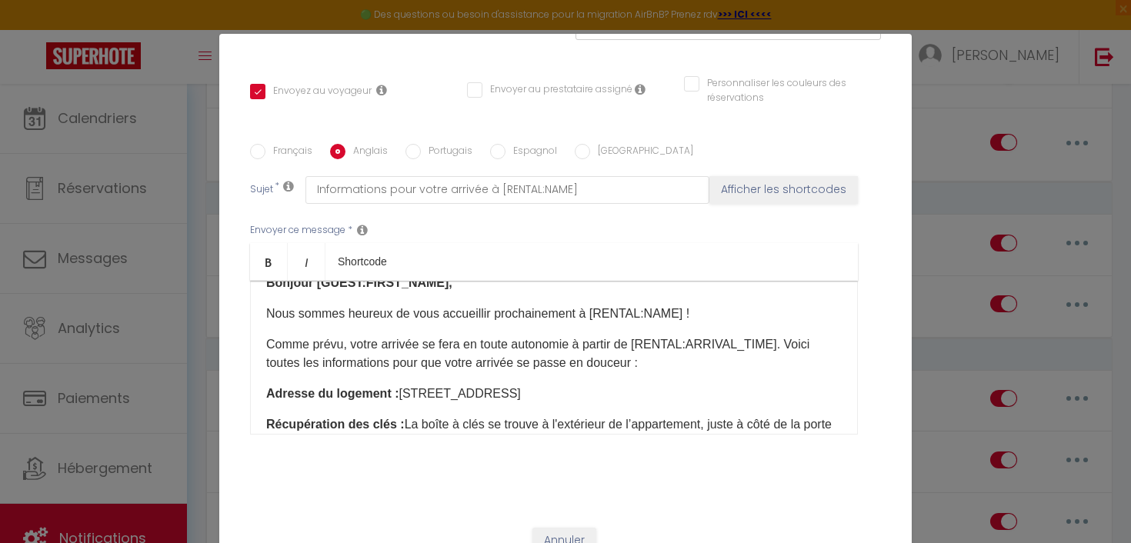
type input "Arrival Information for Your Stay at [RENTAL:NAME]"
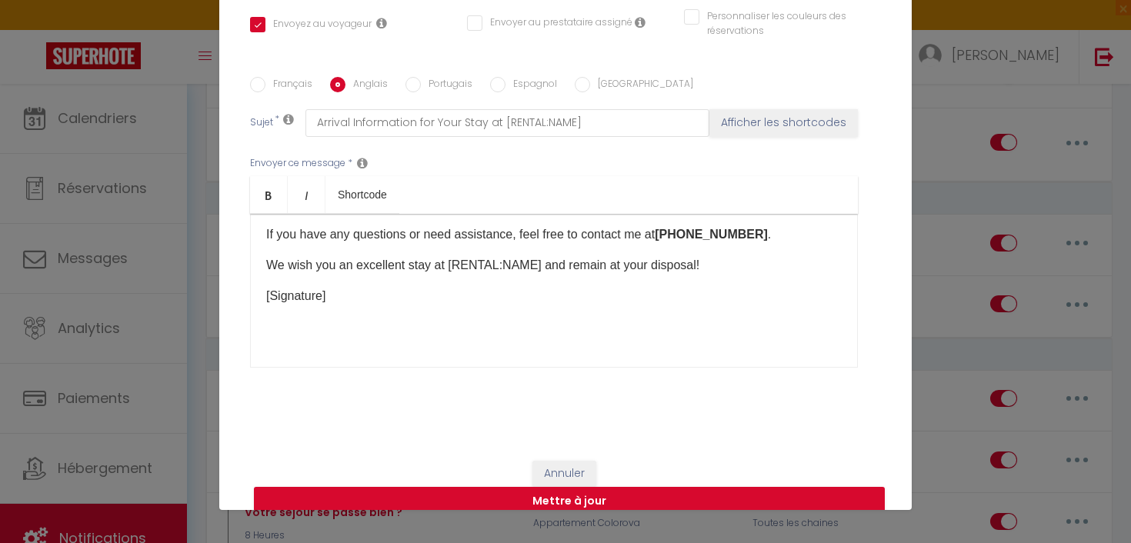
scroll to position [68, 0]
click at [551, 486] on button "Mettre à jour" at bounding box center [569, 500] width 631 height 29
checkbox input "true"
checkbox input "false"
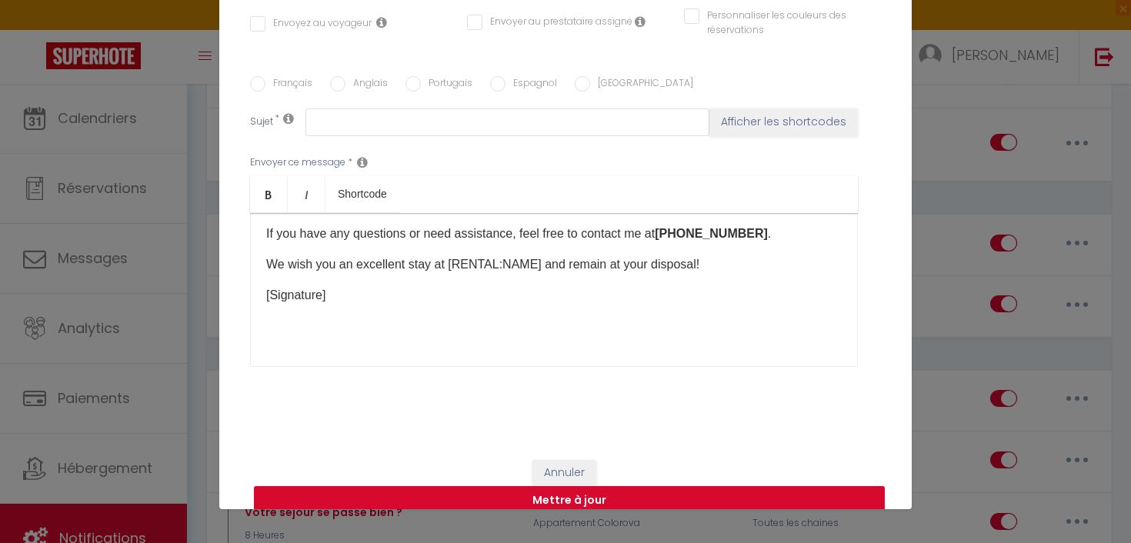
scroll to position [0, 0]
